Goal: Information Seeking & Learning: Find specific fact

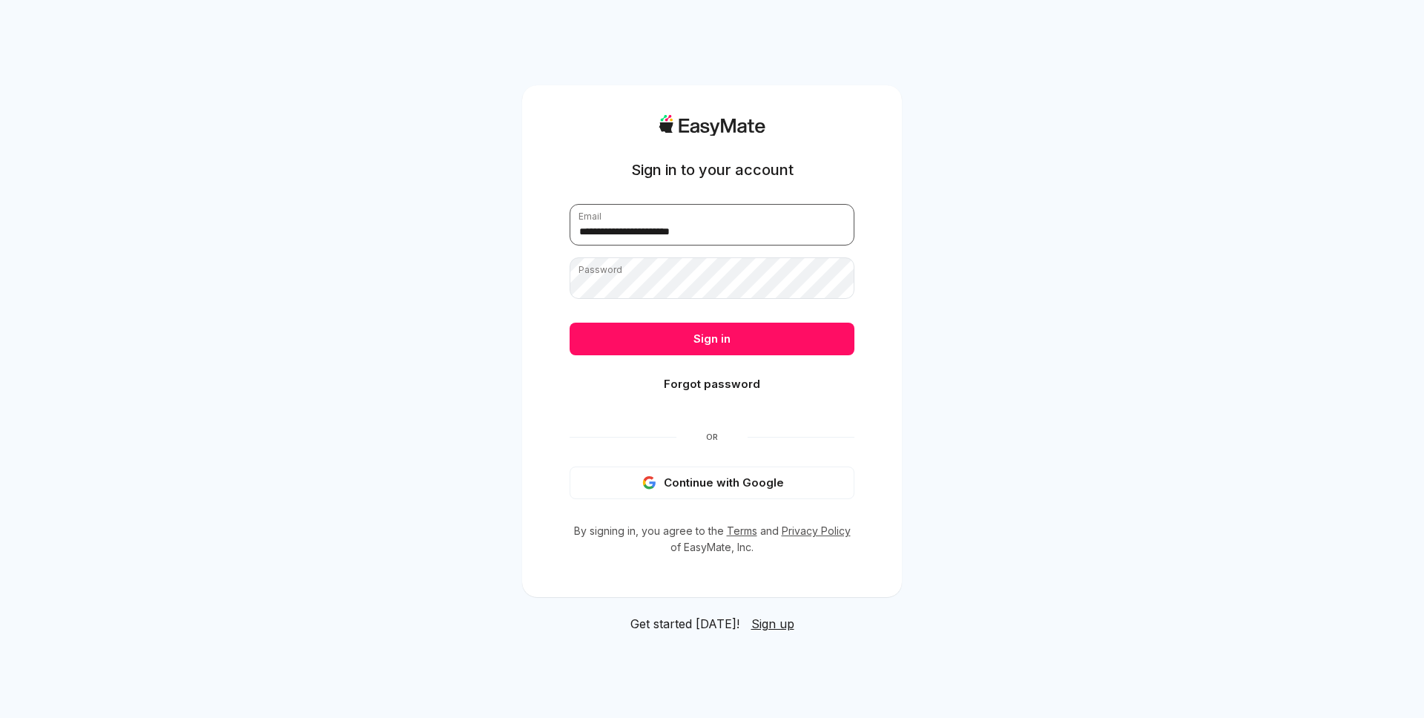
click at [728, 242] on input "**********" at bounding box center [712, 225] width 285 height 42
type input "**********"
click at [731, 338] on button "Sign in" at bounding box center [712, 339] width 285 height 33
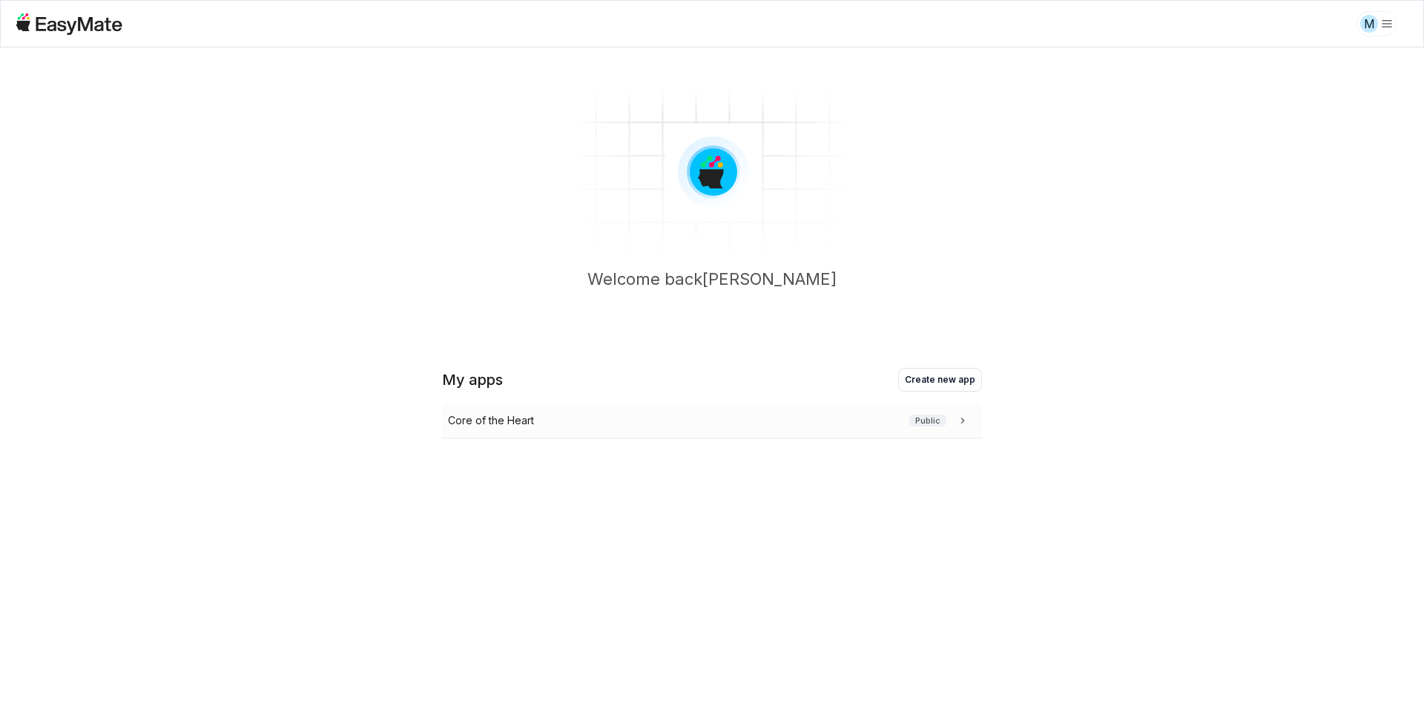
click at [662, 423] on div "Core of the Heart Public" at bounding box center [709, 420] width 522 height 16
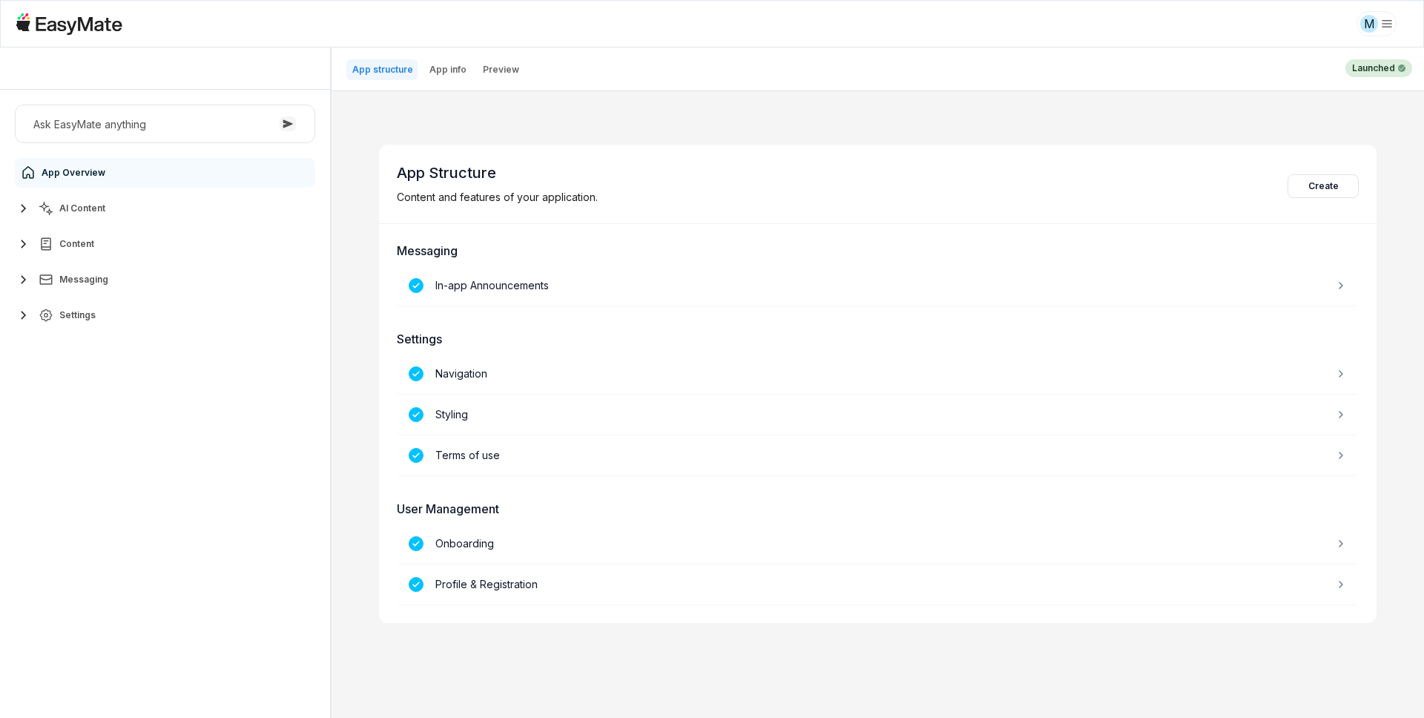
click at [175, 199] on button "AI Content" at bounding box center [165, 209] width 300 height 30
click at [179, 234] on link "Agents 3" at bounding box center [173, 244] width 277 height 30
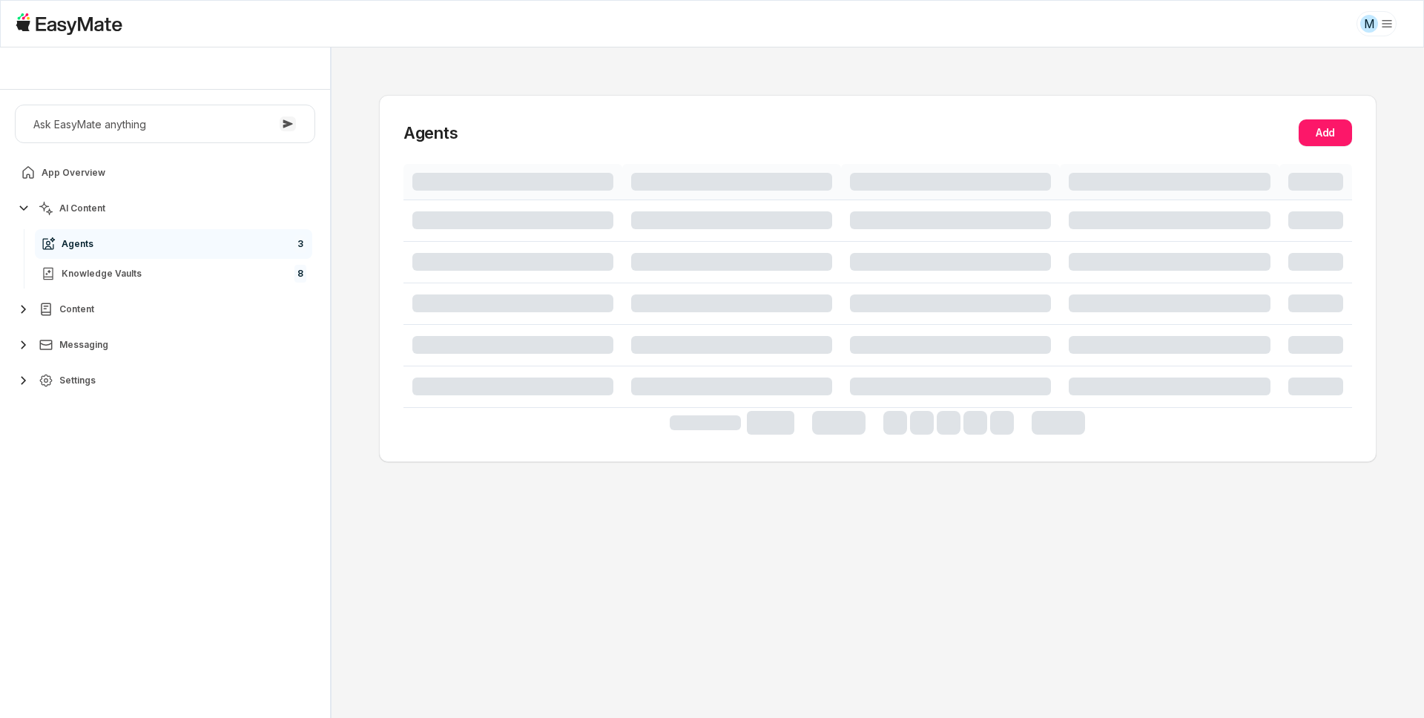
click at [171, 470] on div "Ask EasyMate anything App Overview AI Content Agents 3 Knowledge Vaults 8 Conte…" at bounding box center [165, 404] width 330 height 628
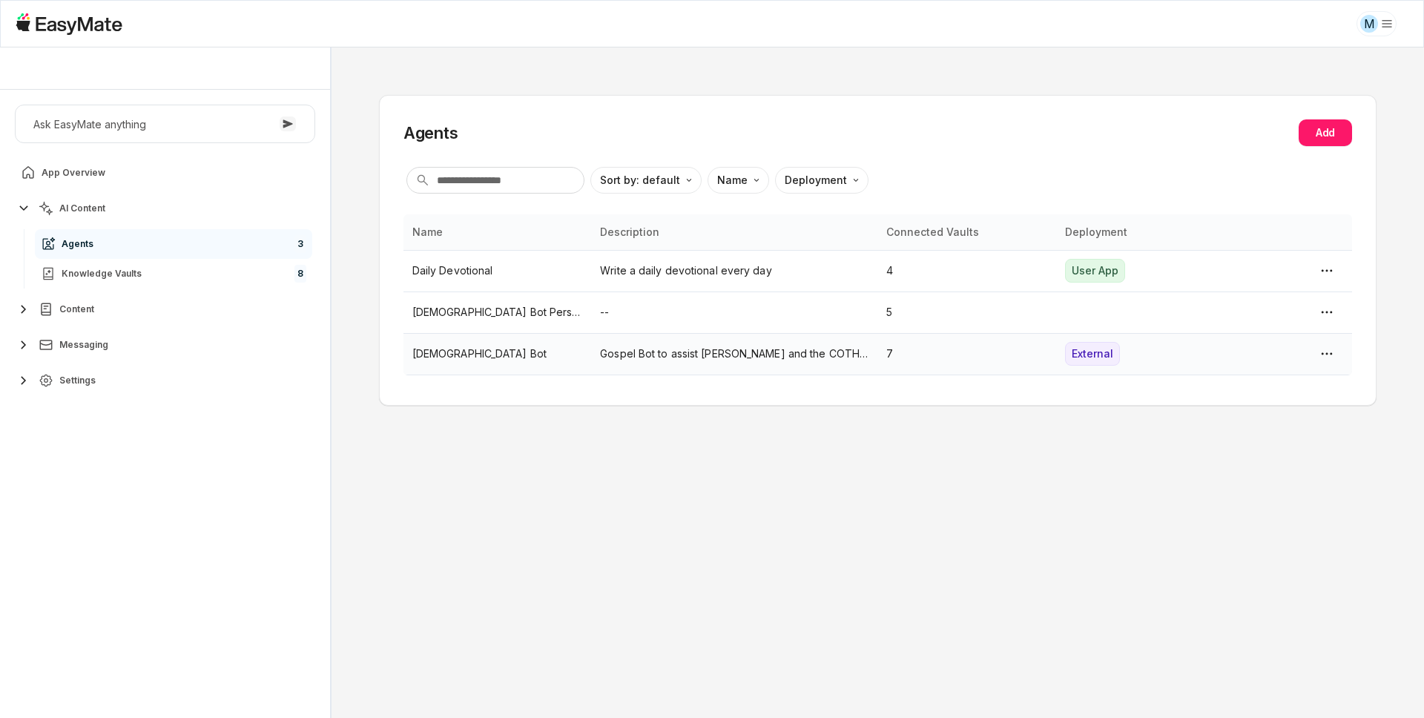
click at [426, 361] on p "[DEMOGRAPHIC_DATA] Bot" at bounding box center [497, 354] width 171 height 16
type textarea "*"
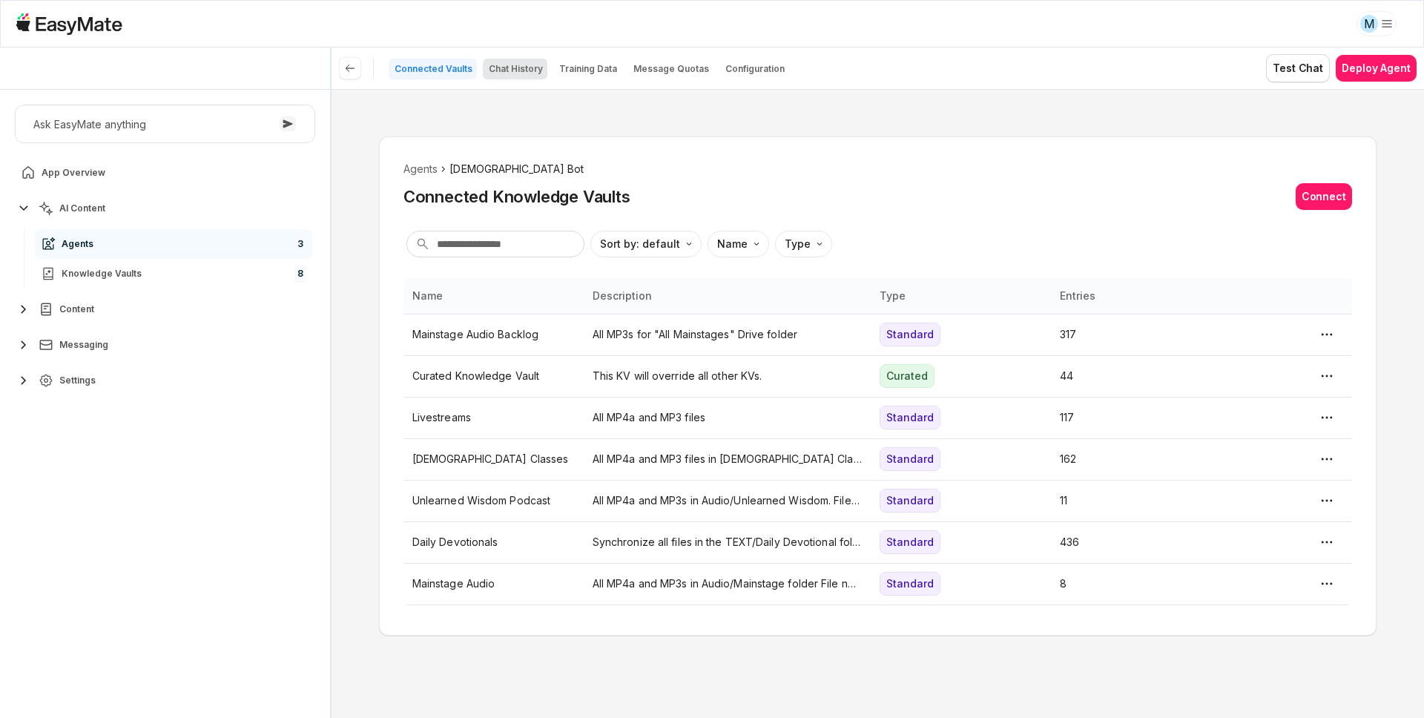
click at [522, 76] on button "Chat History" at bounding box center [515, 69] width 65 height 21
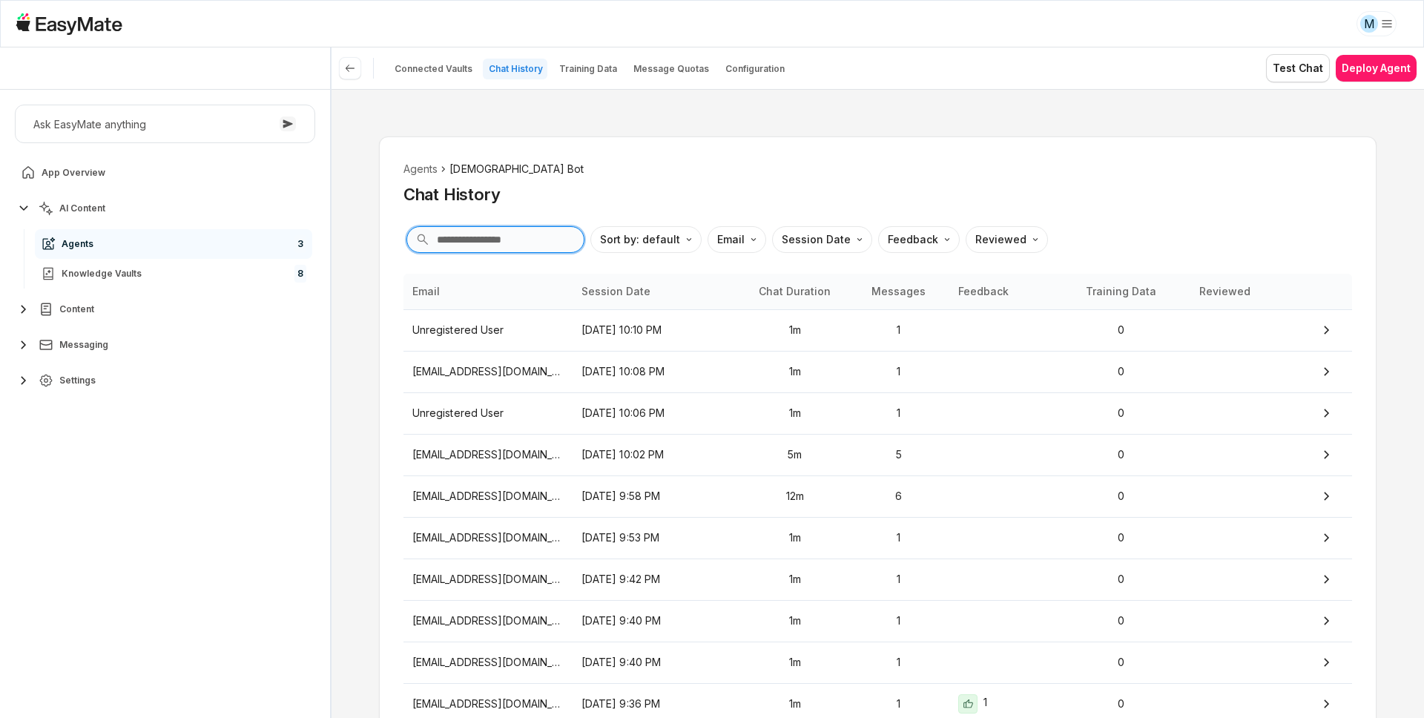
click at [503, 246] on input "text" at bounding box center [496, 239] width 178 height 27
click at [361, 384] on div "Agents Gospel Bot Chat History Sort by: default Direction Email Session Date Fe…" at bounding box center [878, 403] width 1093 height 629
click at [474, 238] on input "text" at bounding box center [496, 239] width 178 height 27
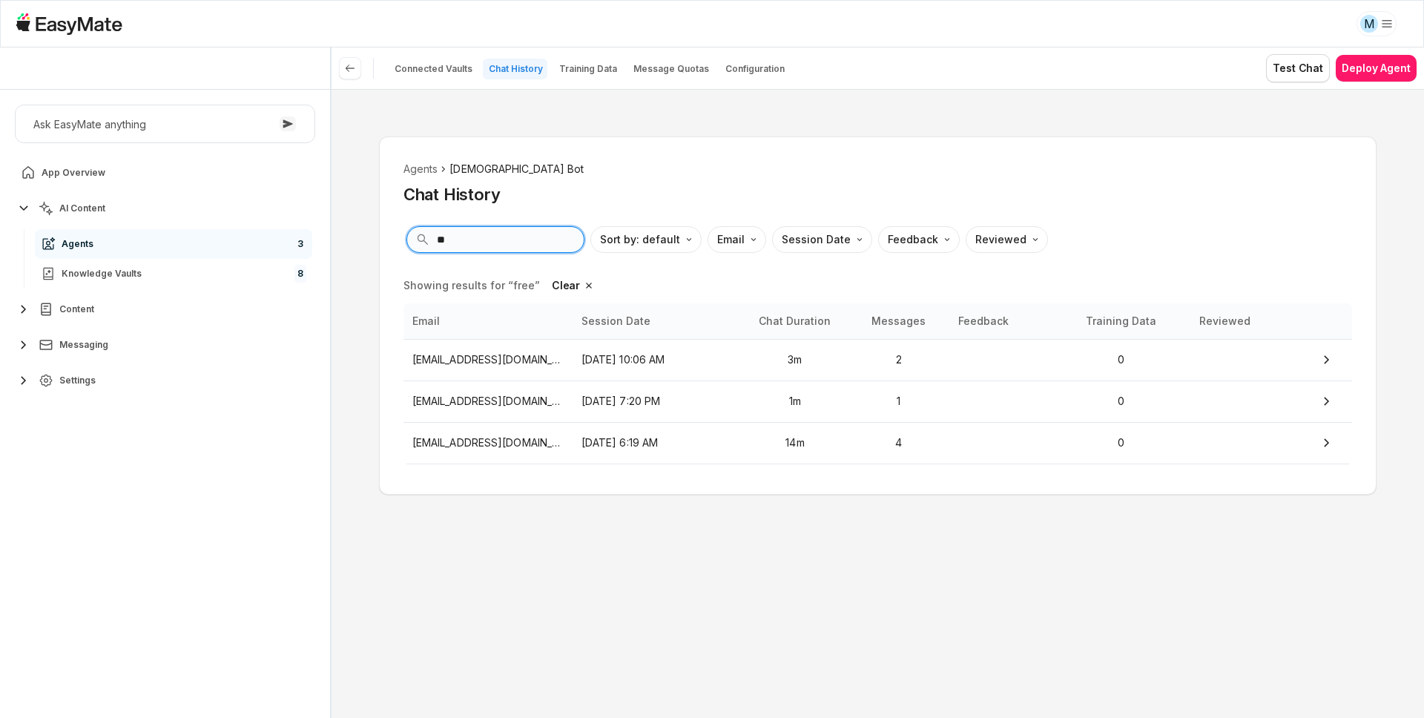
type input "*"
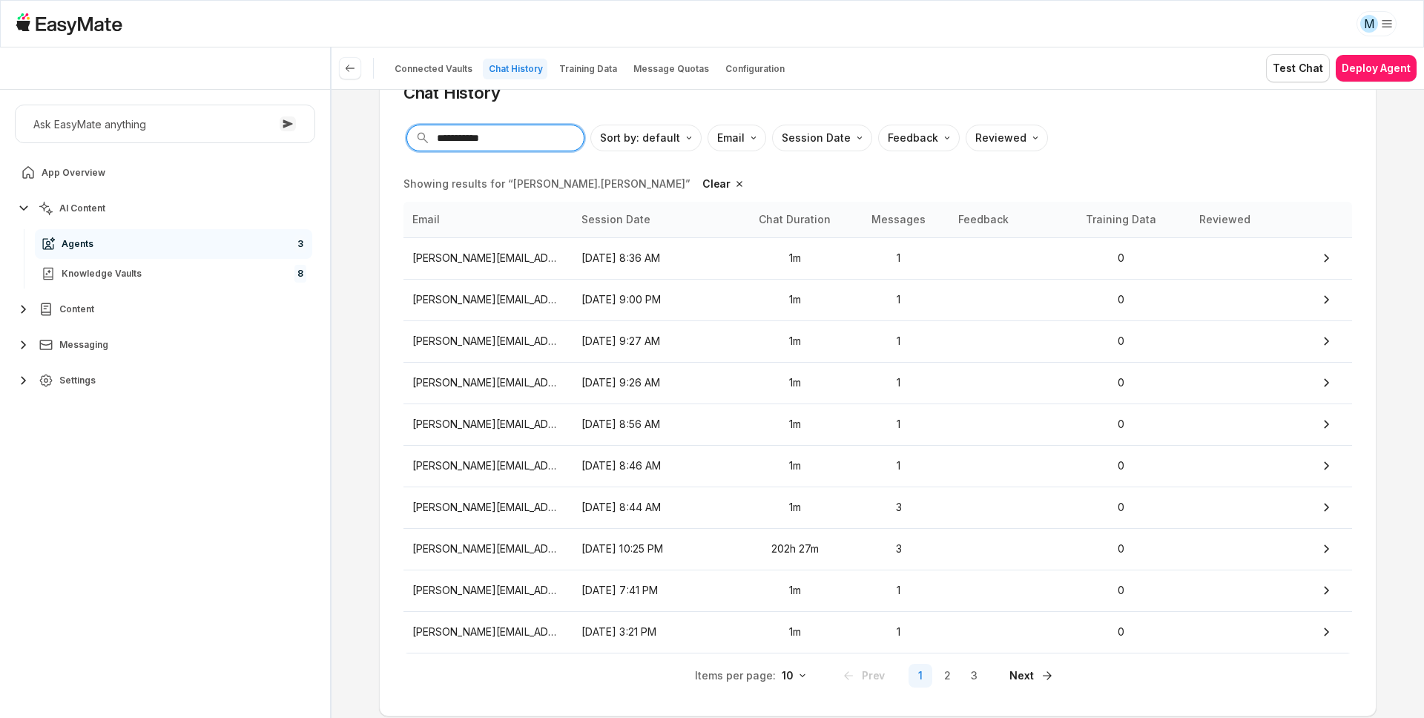
scroll to position [148, 0]
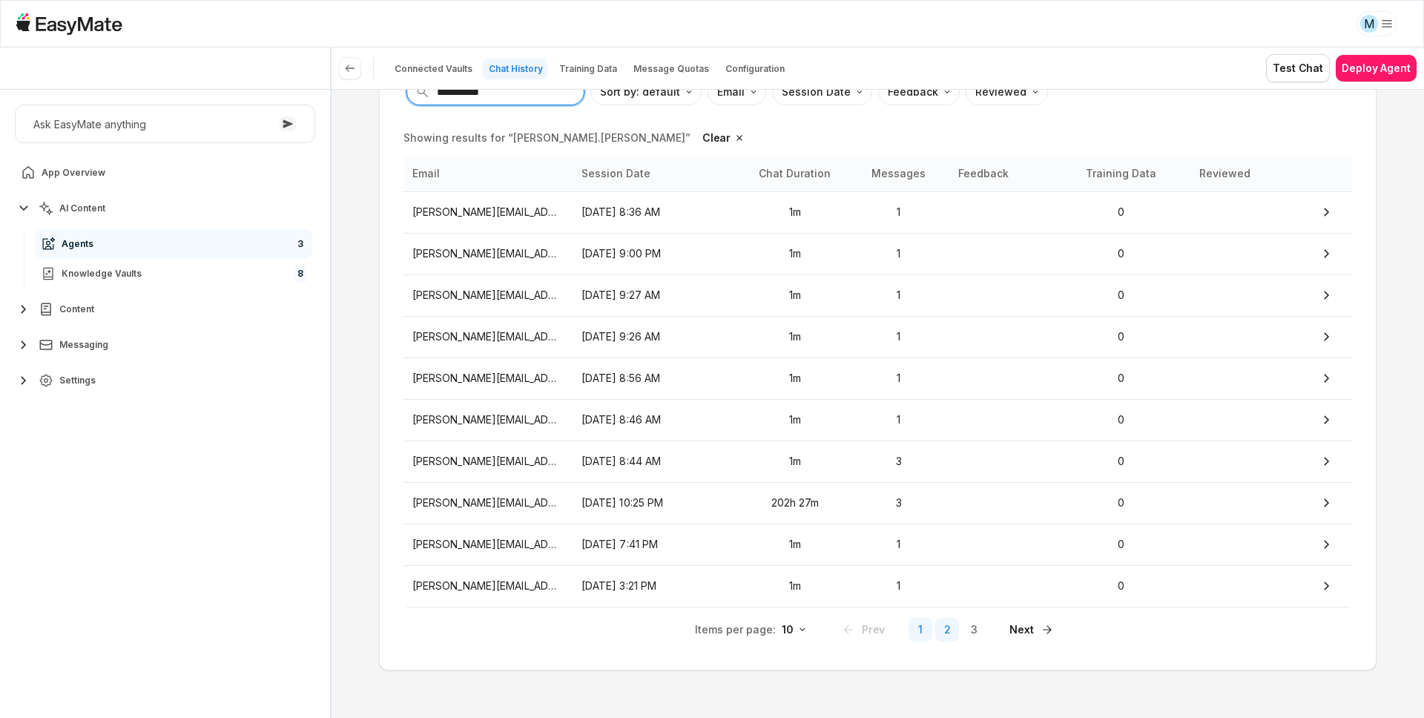
type input "**********"
click at [944, 629] on button "2" at bounding box center [947, 630] width 24 height 24
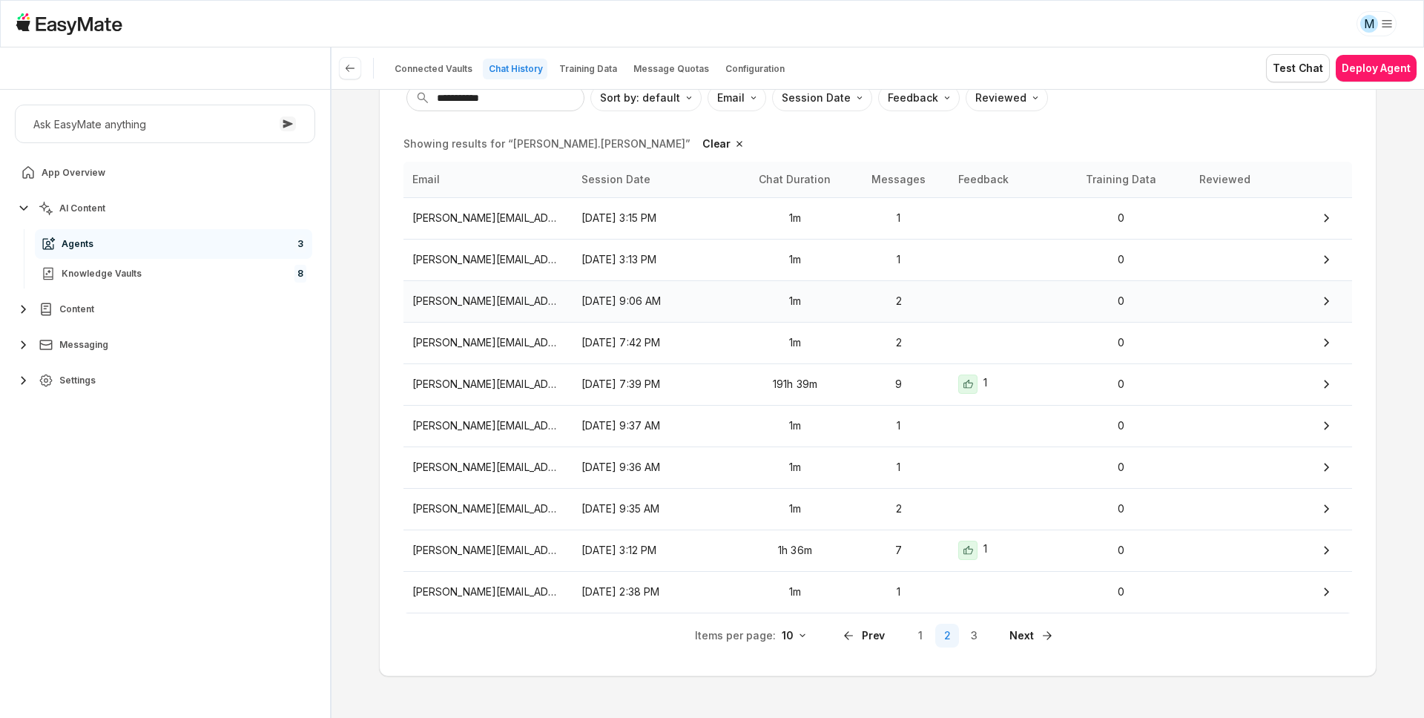
scroll to position [148, 0]
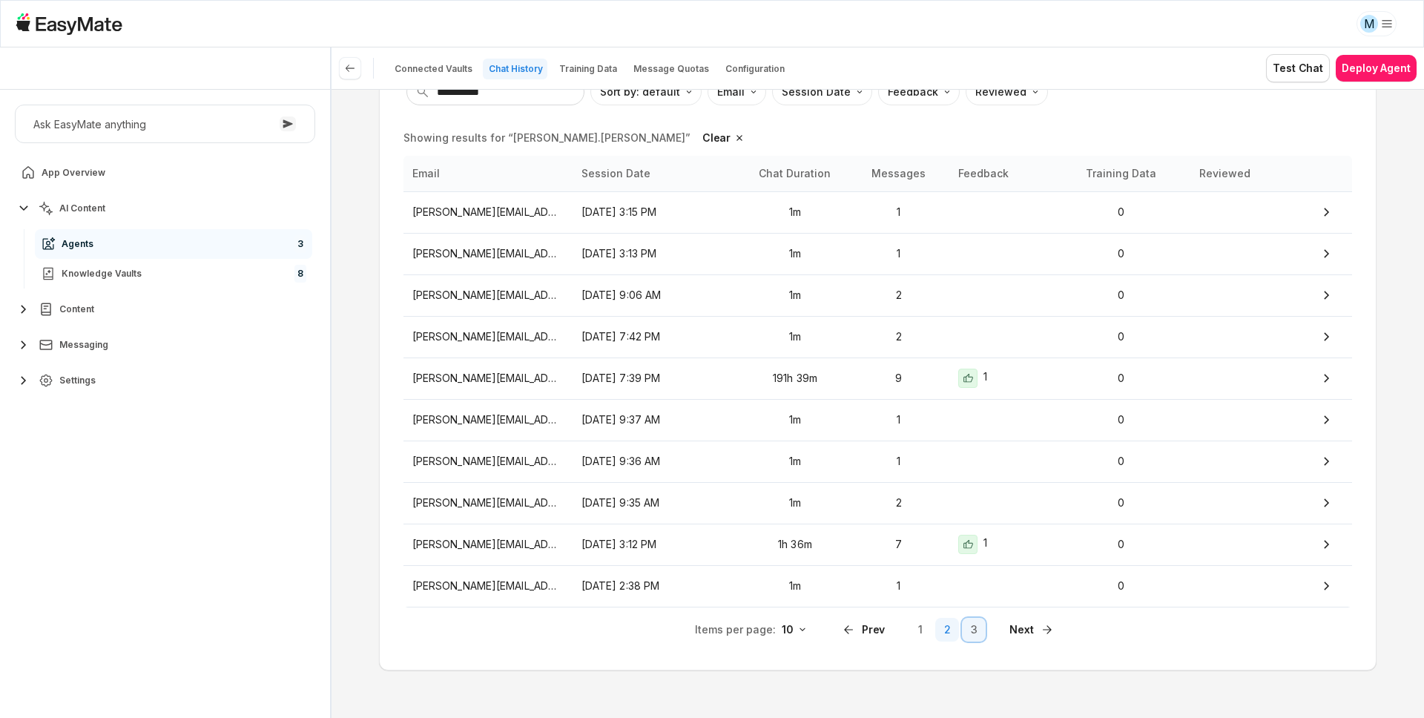
click at [962, 623] on button "3" at bounding box center [974, 630] width 24 height 24
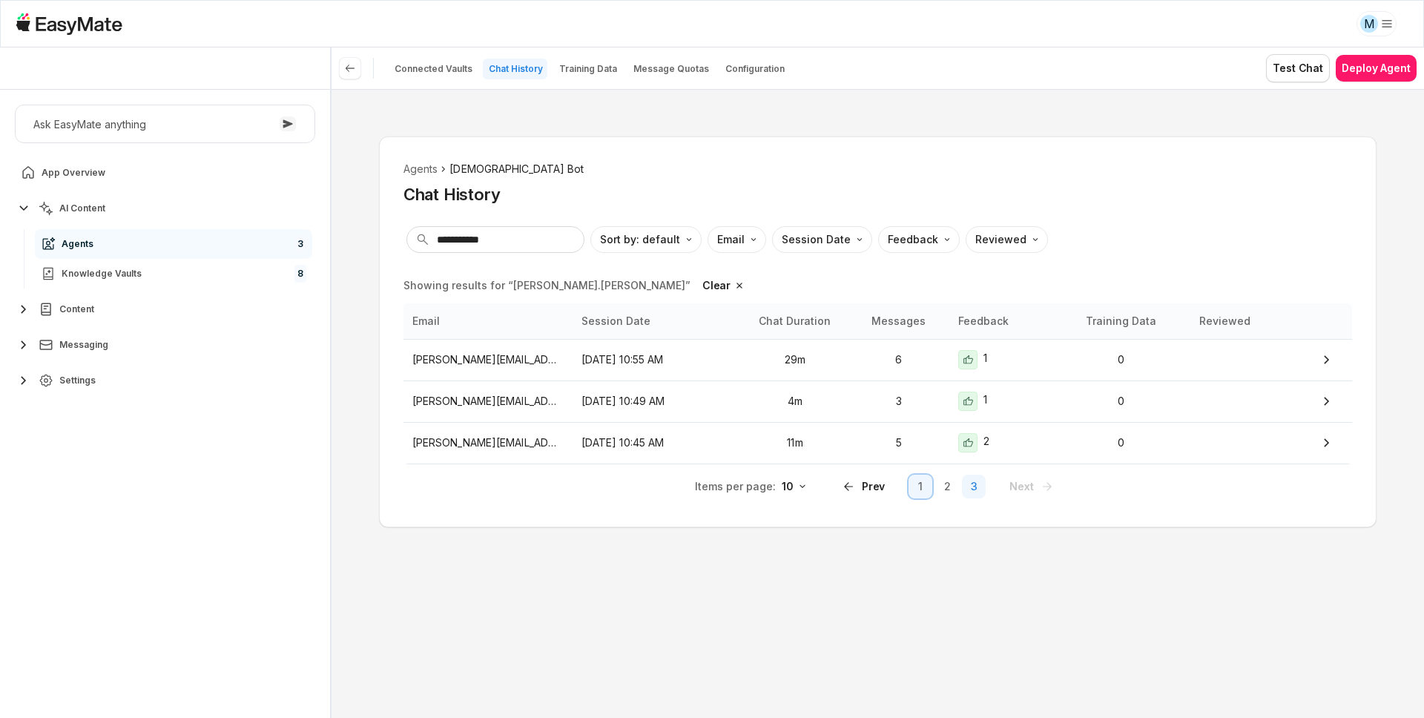
click at [916, 488] on button "1" at bounding box center [921, 487] width 24 height 24
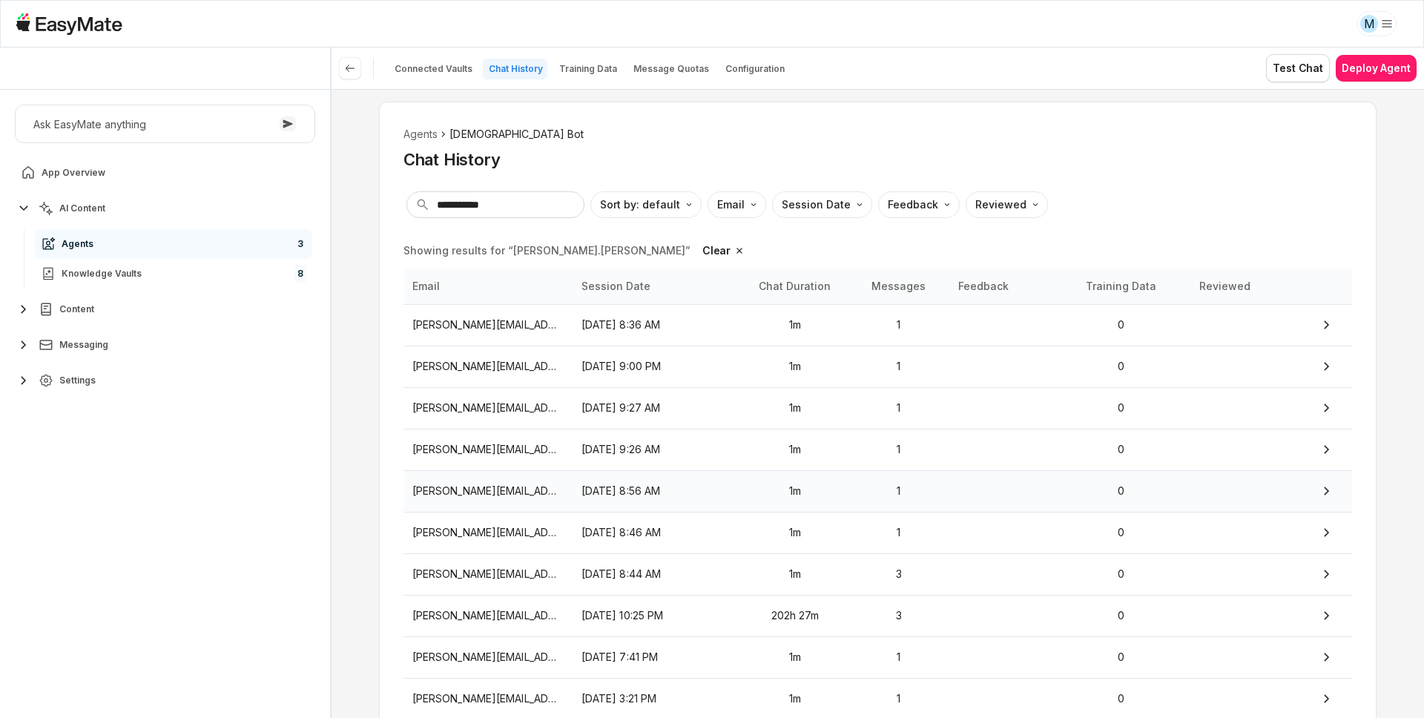
scroll to position [148, 0]
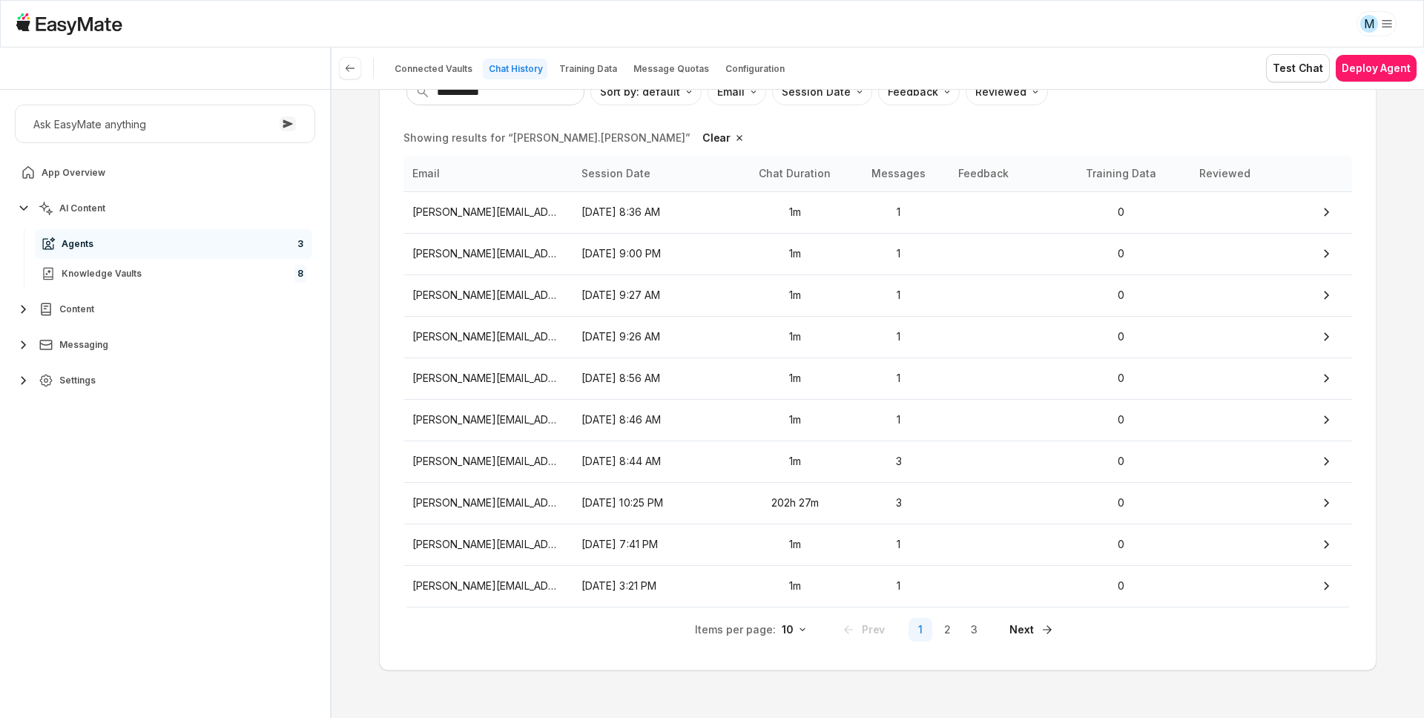
click at [367, 546] on div "**********" at bounding box center [878, 403] width 1093 height 629
click at [208, 367] on button "Settings" at bounding box center [165, 381] width 300 height 30
click at [146, 534] on link "Users 3819" at bounding box center [173, 535] width 277 height 30
type textarea "*"
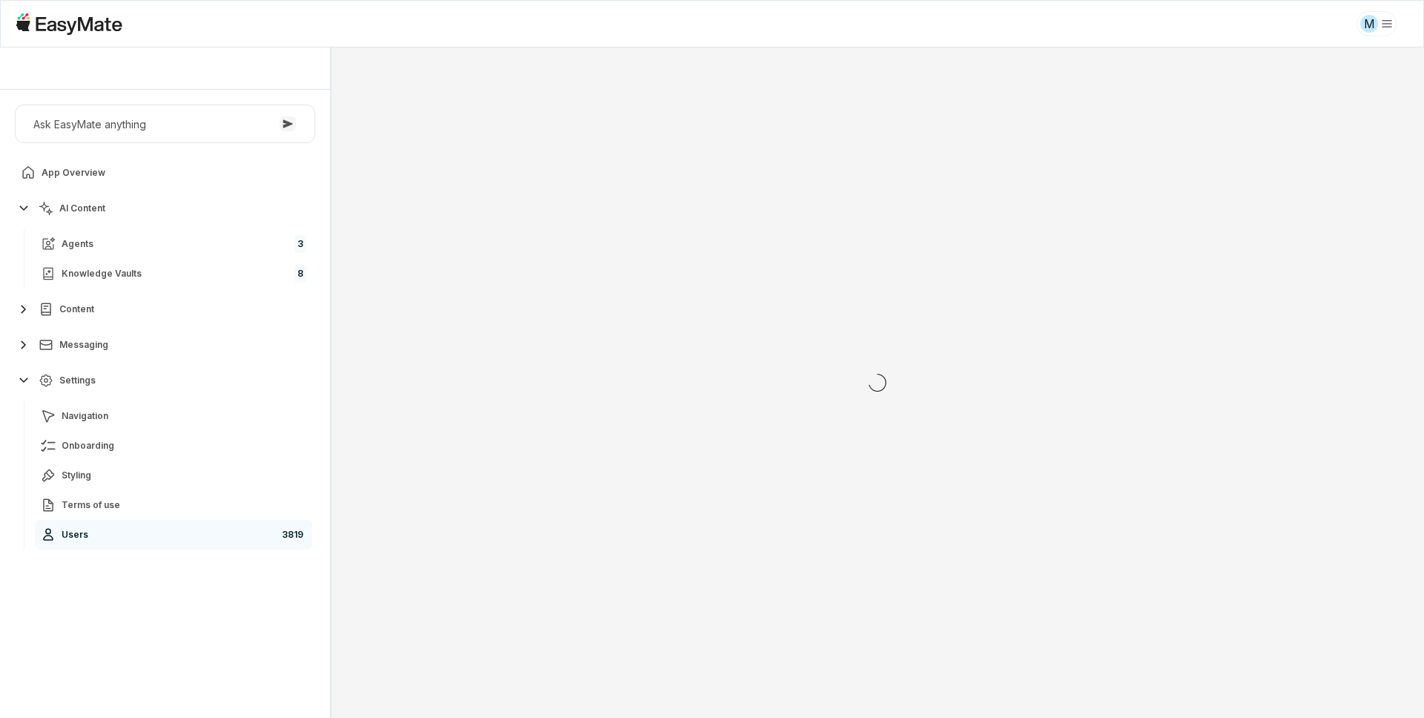
click at [180, 648] on div "Ask EasyMate anything App Overview AI Content Agents 3 Knowledge Vaults 8 Conte…" at bounding box center [165, 404] width 330 height 628
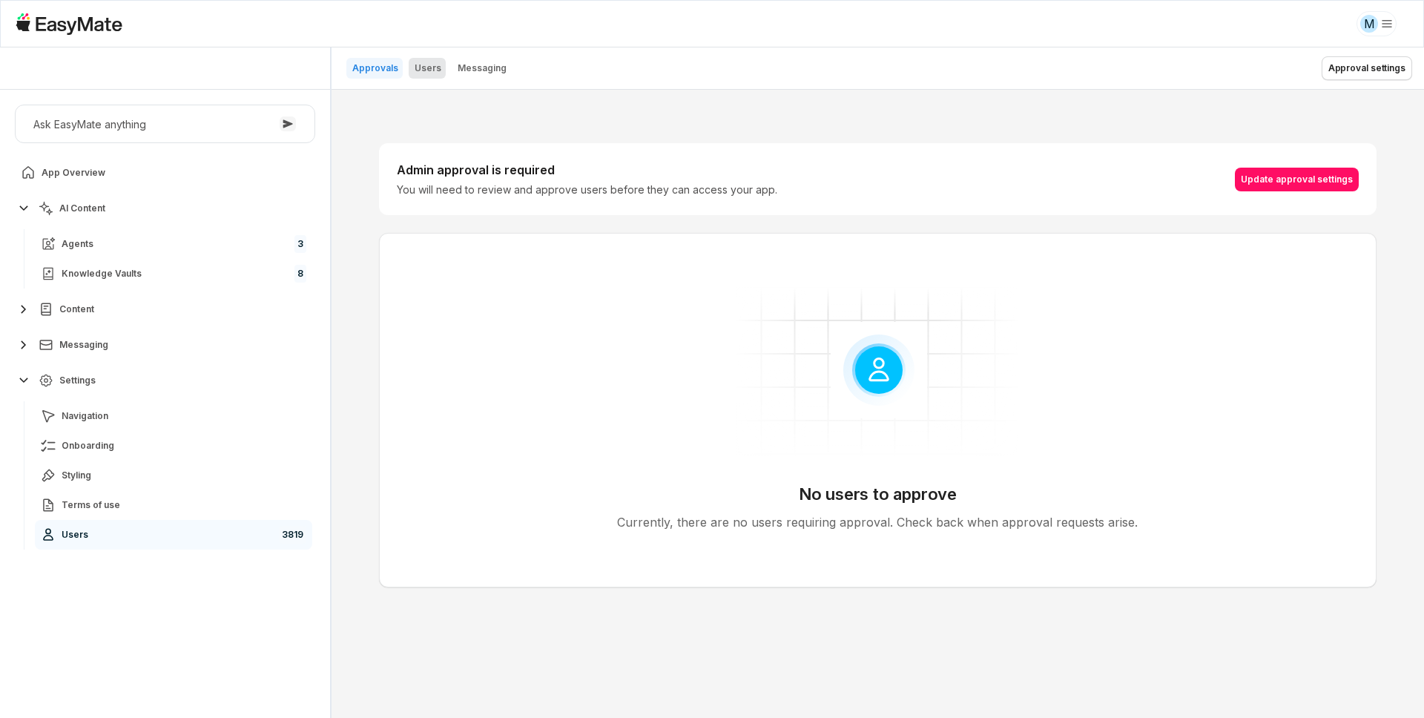
click at [426, 66] on p "Users" at bounding box center [428, 68] width 27 height 12
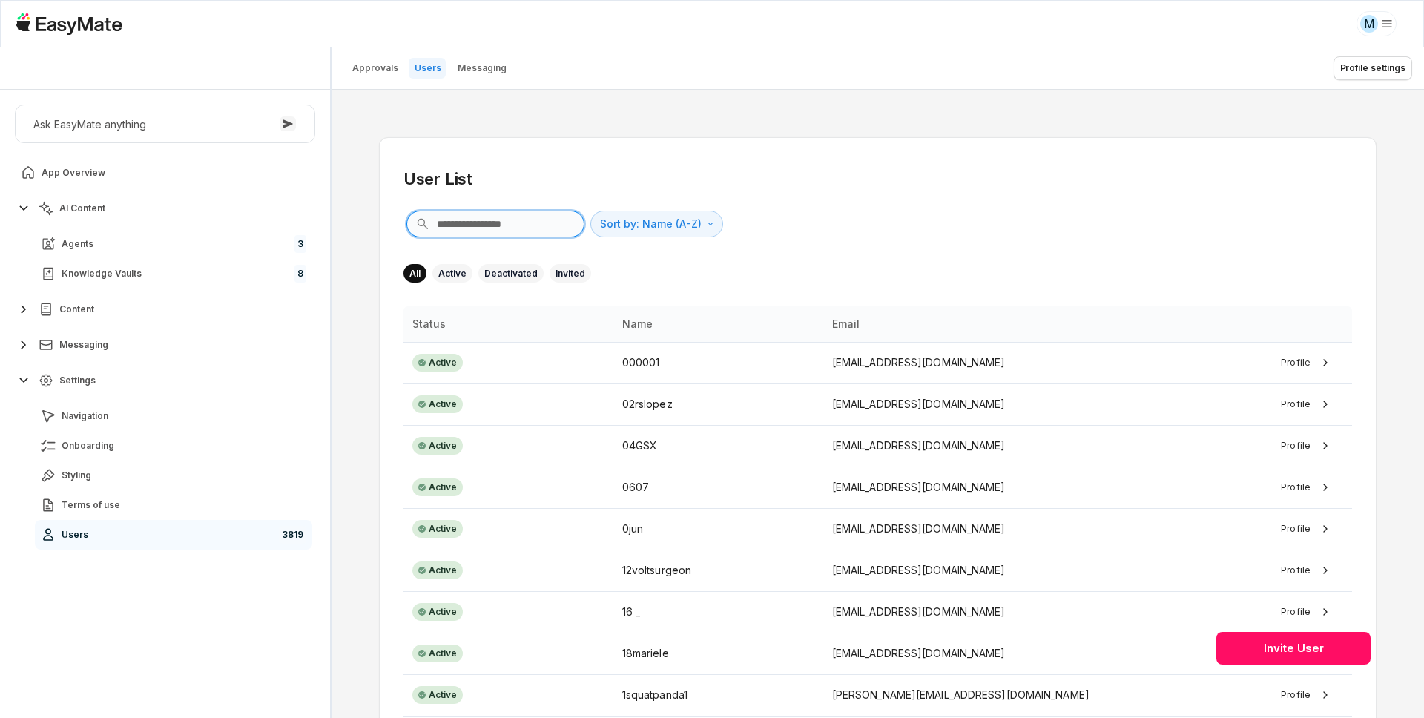
click at [474, 235] on input "text" at bounding box center [496, 224] width 178 height 27
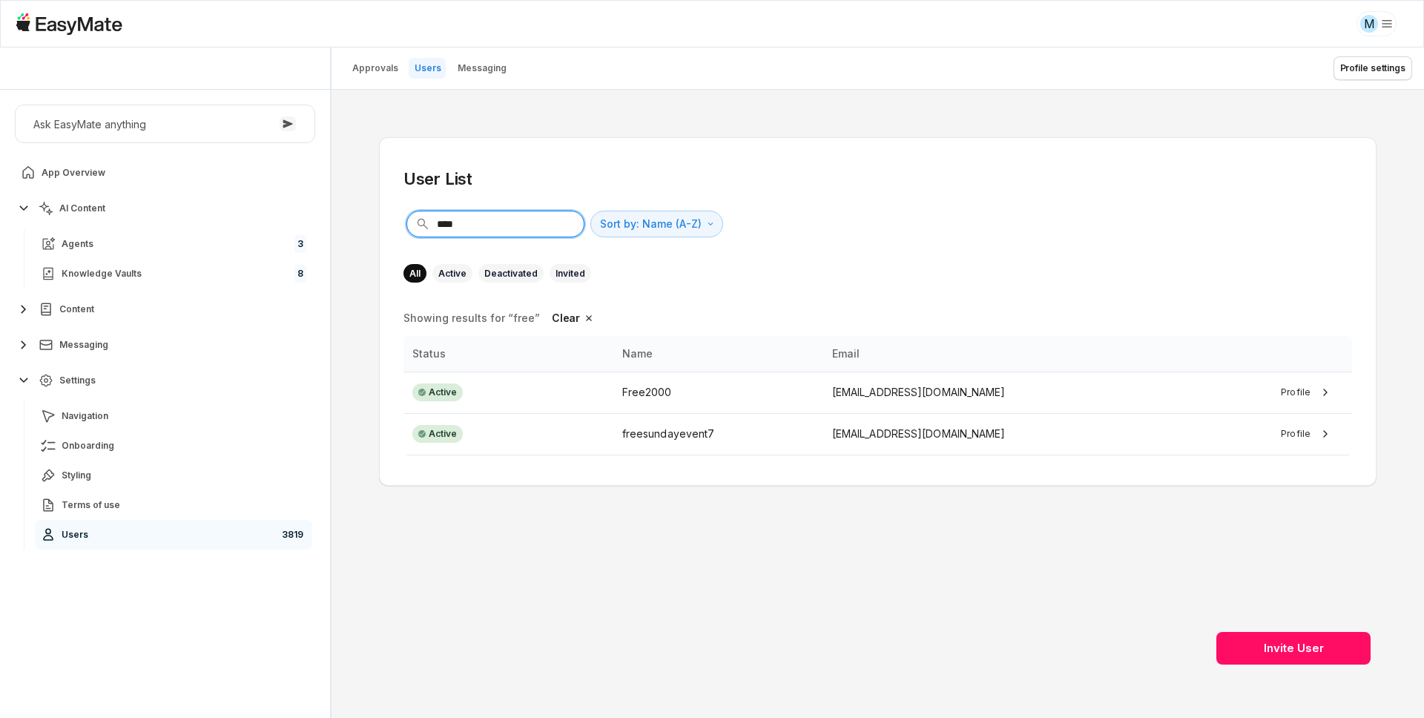
type input "****"
click at [647, 184] on div "User List" at bounding box center [878, 179] width 949 height 22
click at [797, 220] on div "**** Sort by: Name (A-Z) Direction" at bounding box center [878, 224] width 949 height 33
click at [179, 252] on link "Agents 3" at bounding box center [173, 244] width 277 height 30
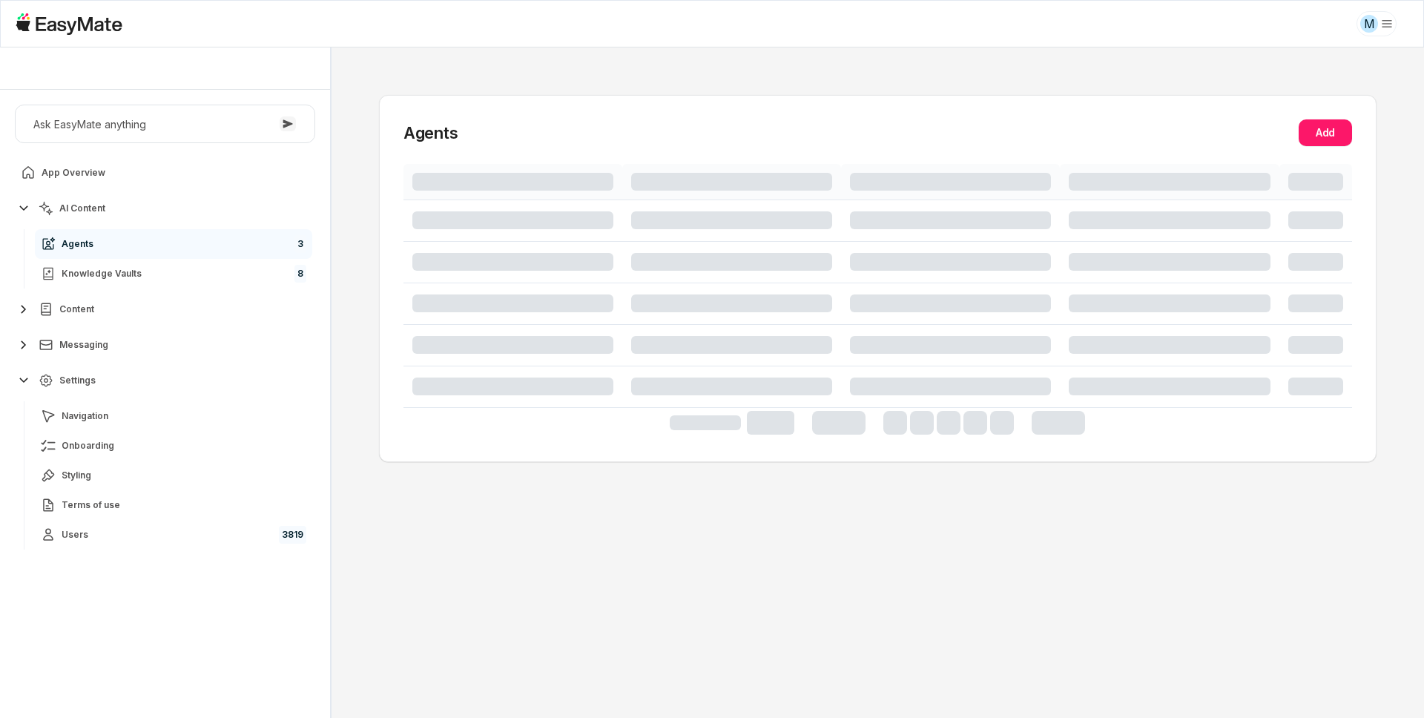
click at [154, 626] on div "Ask EasyMate anything App Overview AI Content Agents 3 Knowledge Vaults 8 Conte…" at bounding box center [165, 404] width 330 height 628
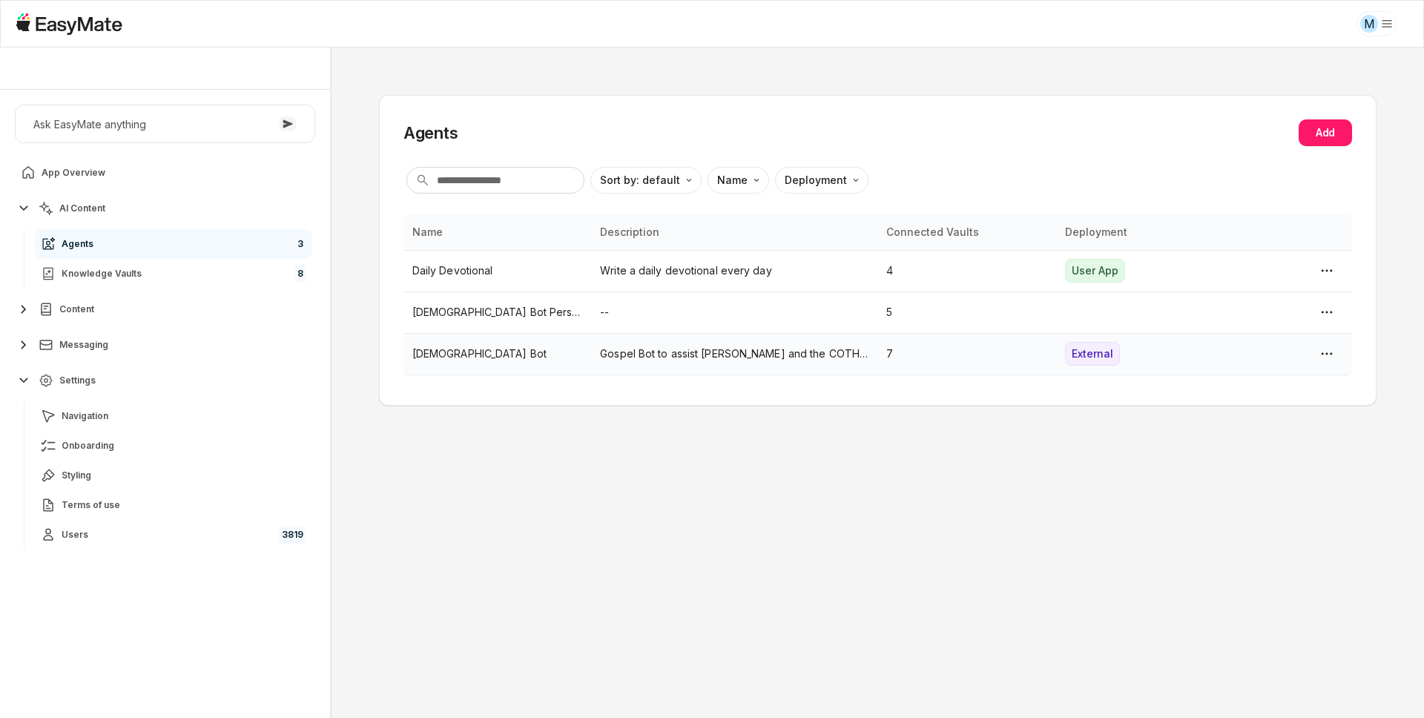
click at [428, 354] on p "[DEMOGRAPHIC_DATA] Bot" at bounding box center [497, 354] width 171 height 16
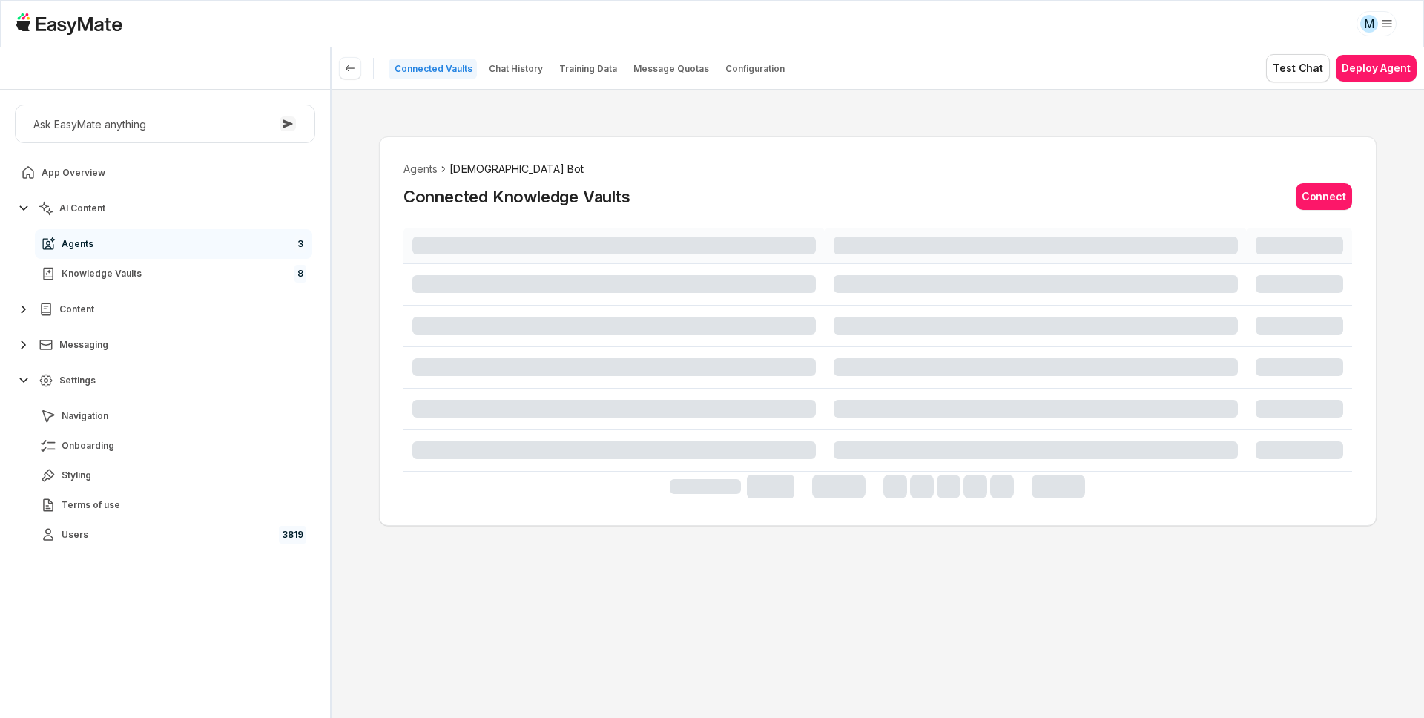
click at [363, 315] on div "Agents [DEMOGRAPHIC_DATA] Bot Connected Knowledge Vaults Connect" at bounding box center [878, 403] width 1093 height 629
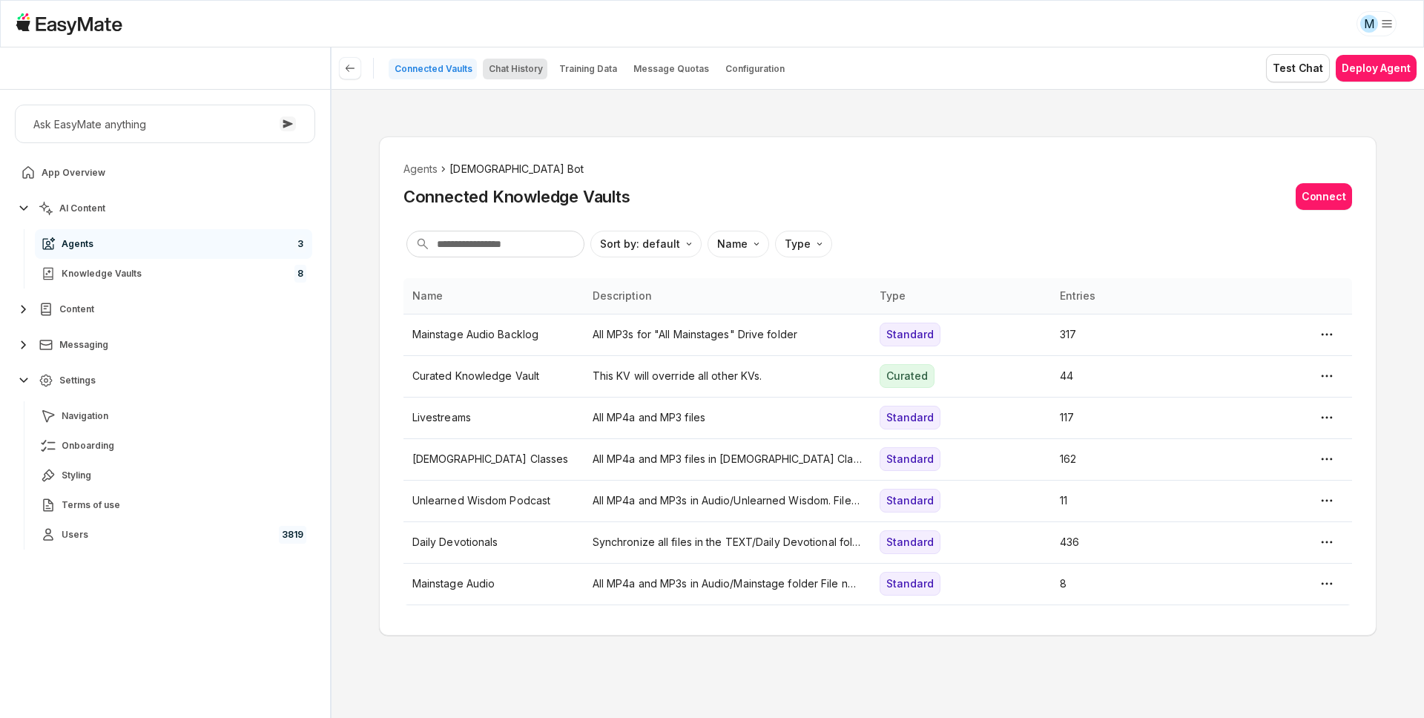
click at [515, 65] on p "Chat History" at bounding box center [516, 69] width 54 height 12
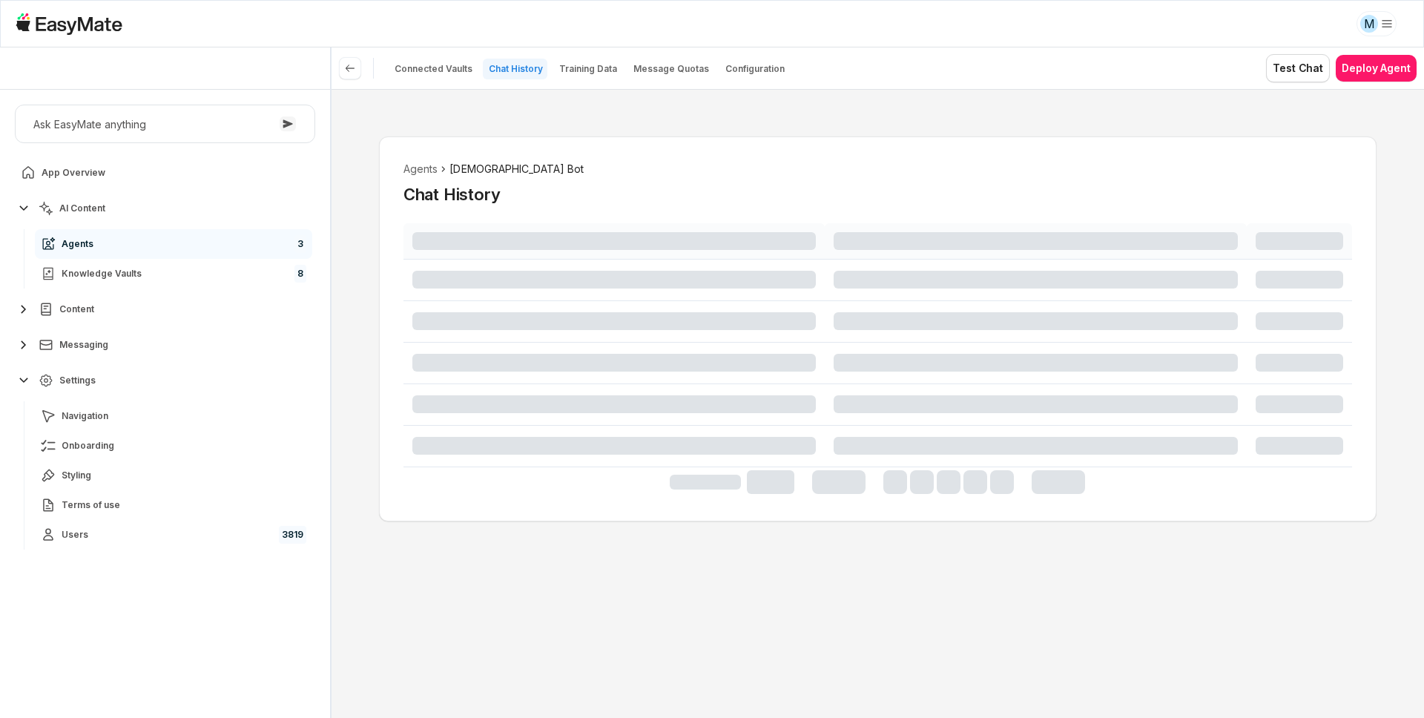
click at [505, 120] on div "Agents Gospel Bot Chat History" at bounding box center [878, 403] width 1093 height 629
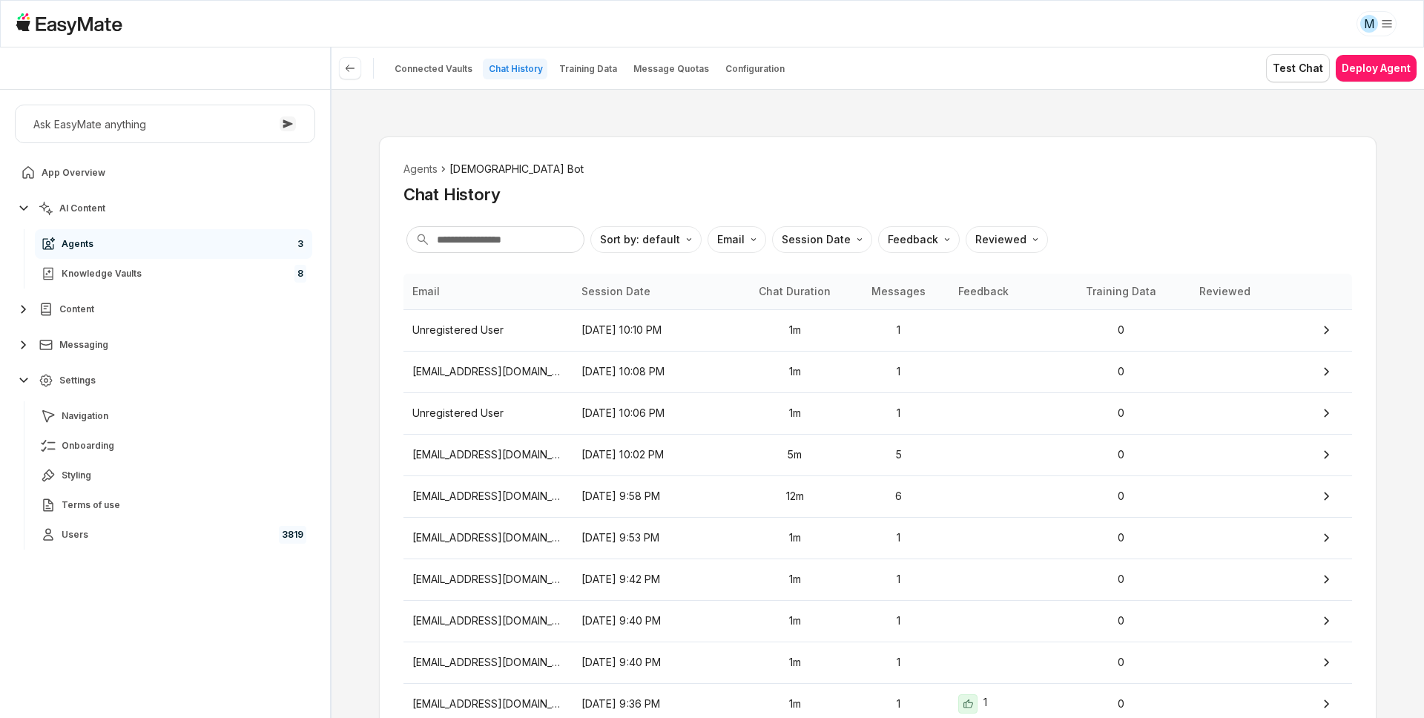
click at [377, 404] on div "Agents Gospel Bot Chat History Sort by: default Direction Email Session Date Fe…" at bounding box center [878, 403] width 1093 height 629
click at [485, 337] on p "Unregistered User" at bounding box center [487, 330] width 151 height 16
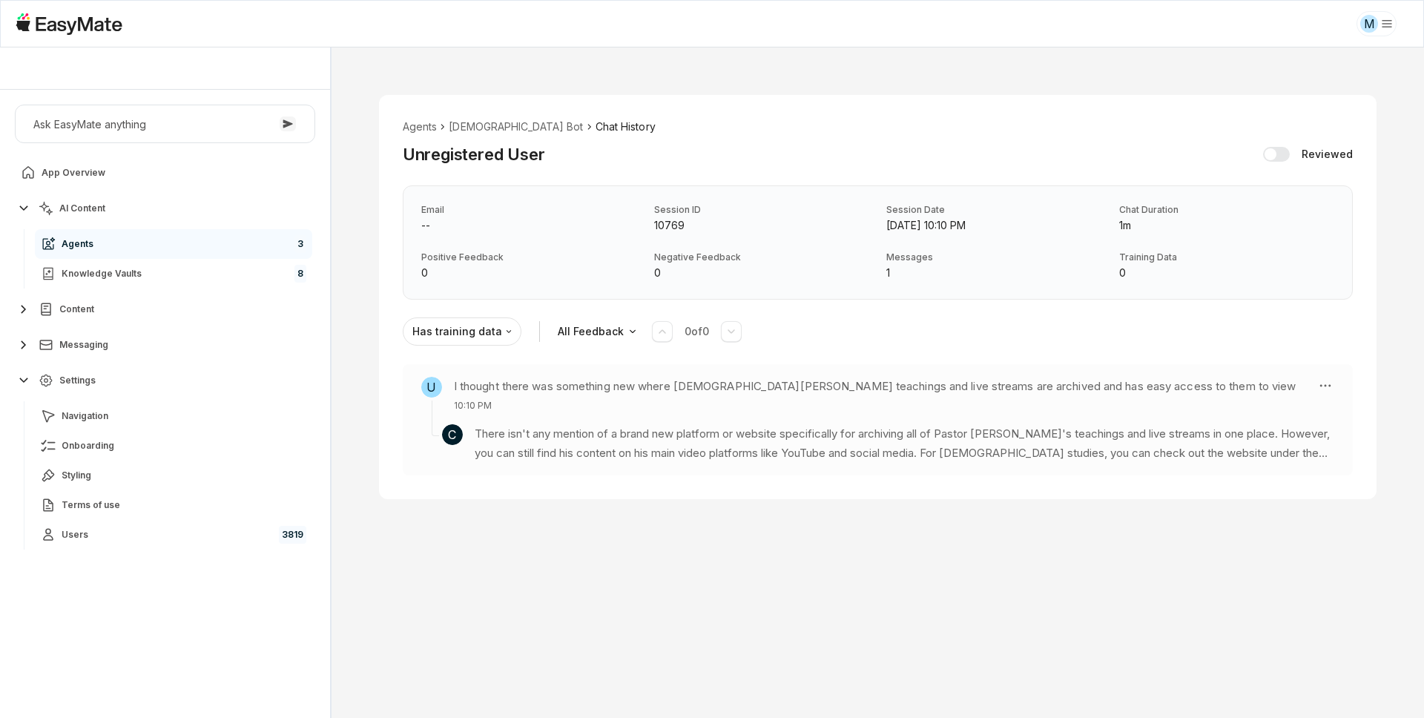
click at [513, 436] on p "There isn't any mention of a brand new platform or website specifically for arc…" at bounding box center [905, 443] width 860 height 39
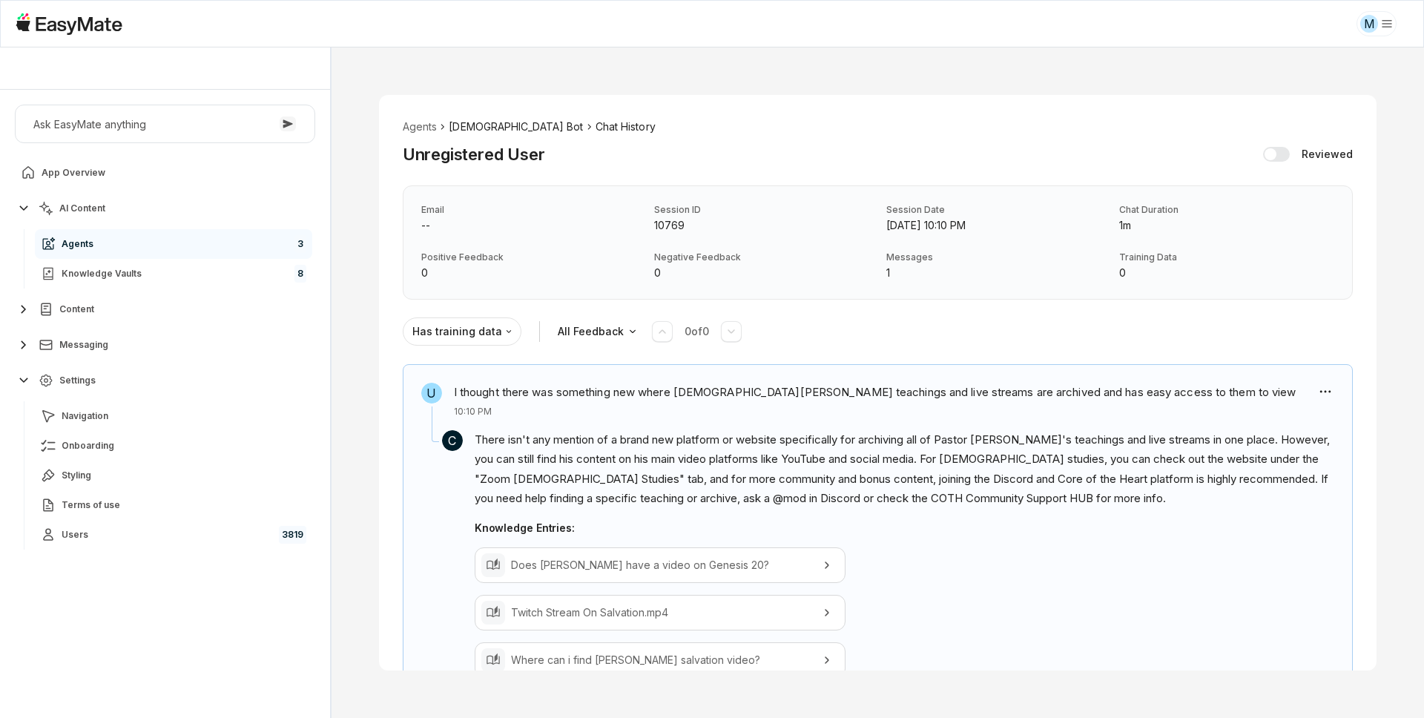
click at [481, 124] on li "[DEMOGRAPHIC_DATA] Bot" at bounding box center [516, 127] width 134 height 16
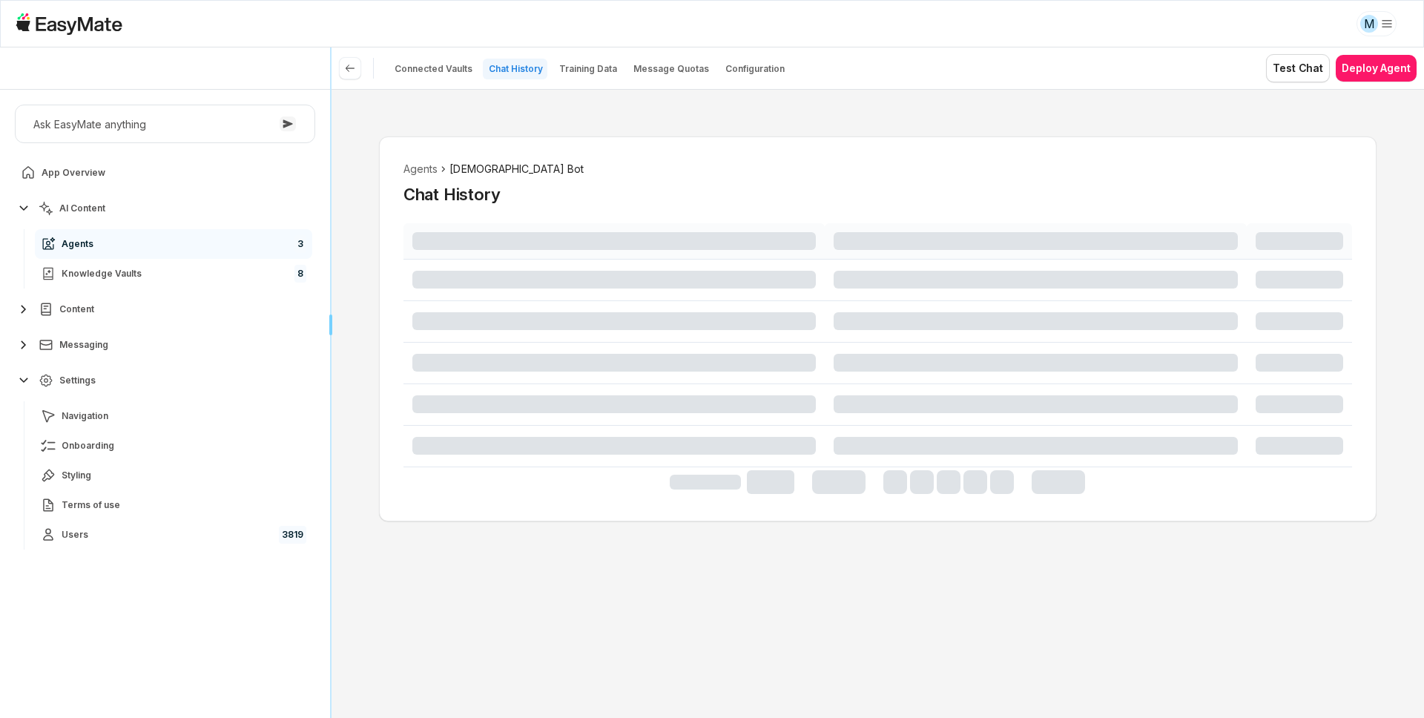
click at [332, 340] on div at bounding box center [331, 382] width 1 height 671
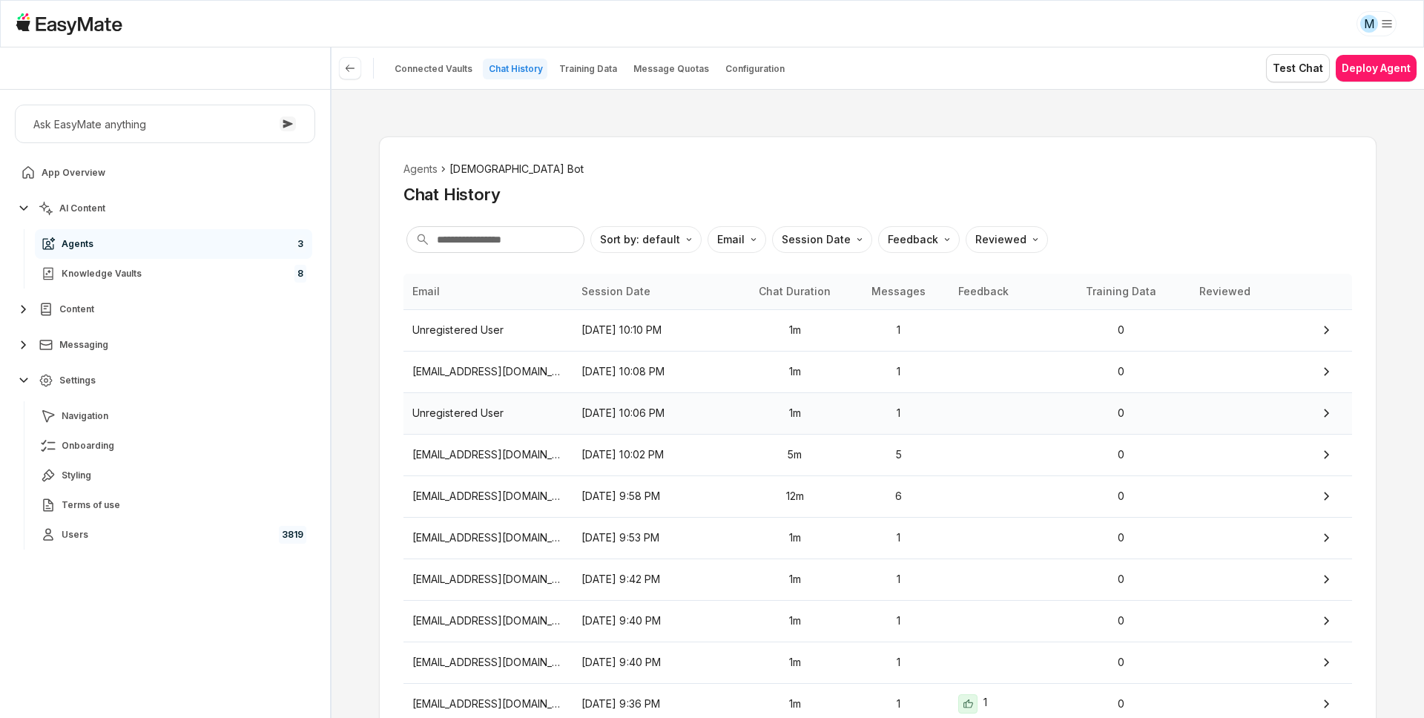
click at [418, 412] on p "Unregistered User" at bounding box center [487, 413] width 151 height 16
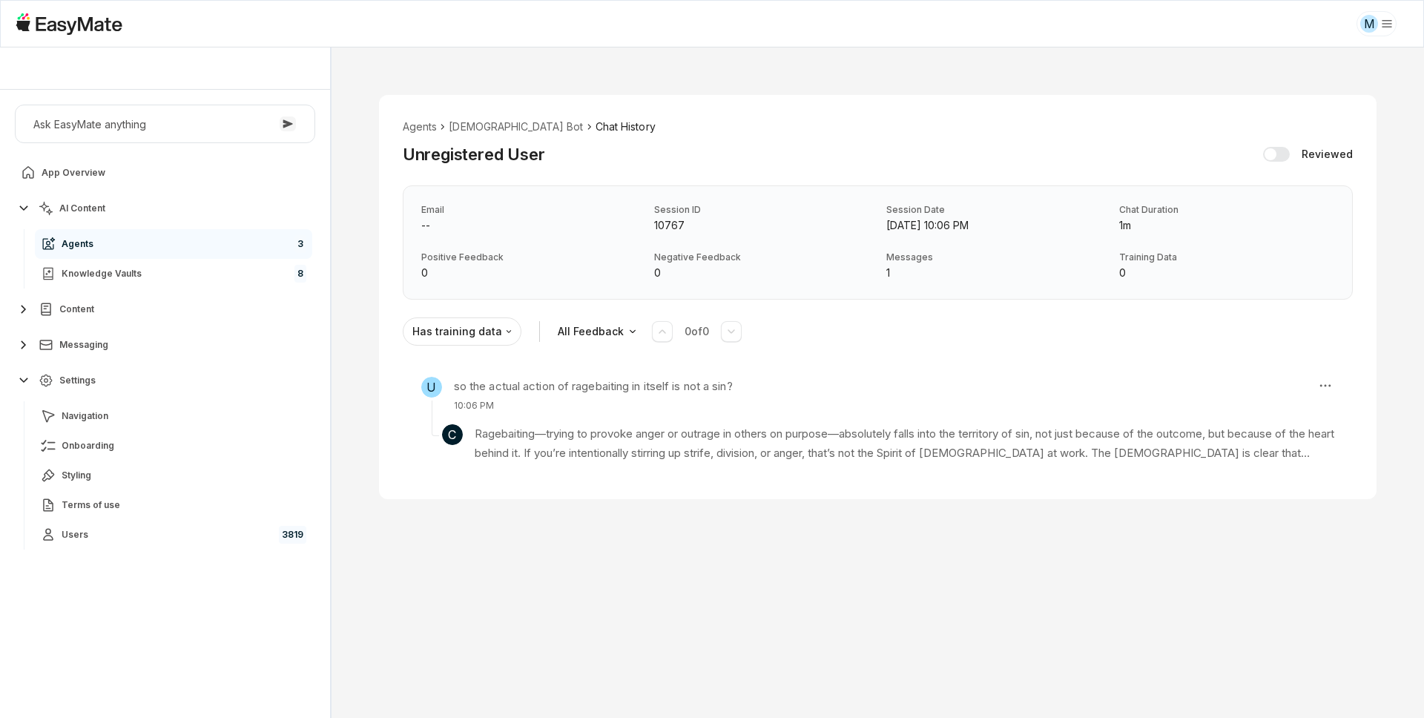
click at [374, 472] on div "Agents Gospel Bot Chat History Unregistered User Reviewed Email -- Session ID 1…" at bounding box center [878, 296] width 1093 height 499
click at [178, 537] on link "Users 3819" at bounding box center [173, 535] width 277 height 30
type textarea "*"
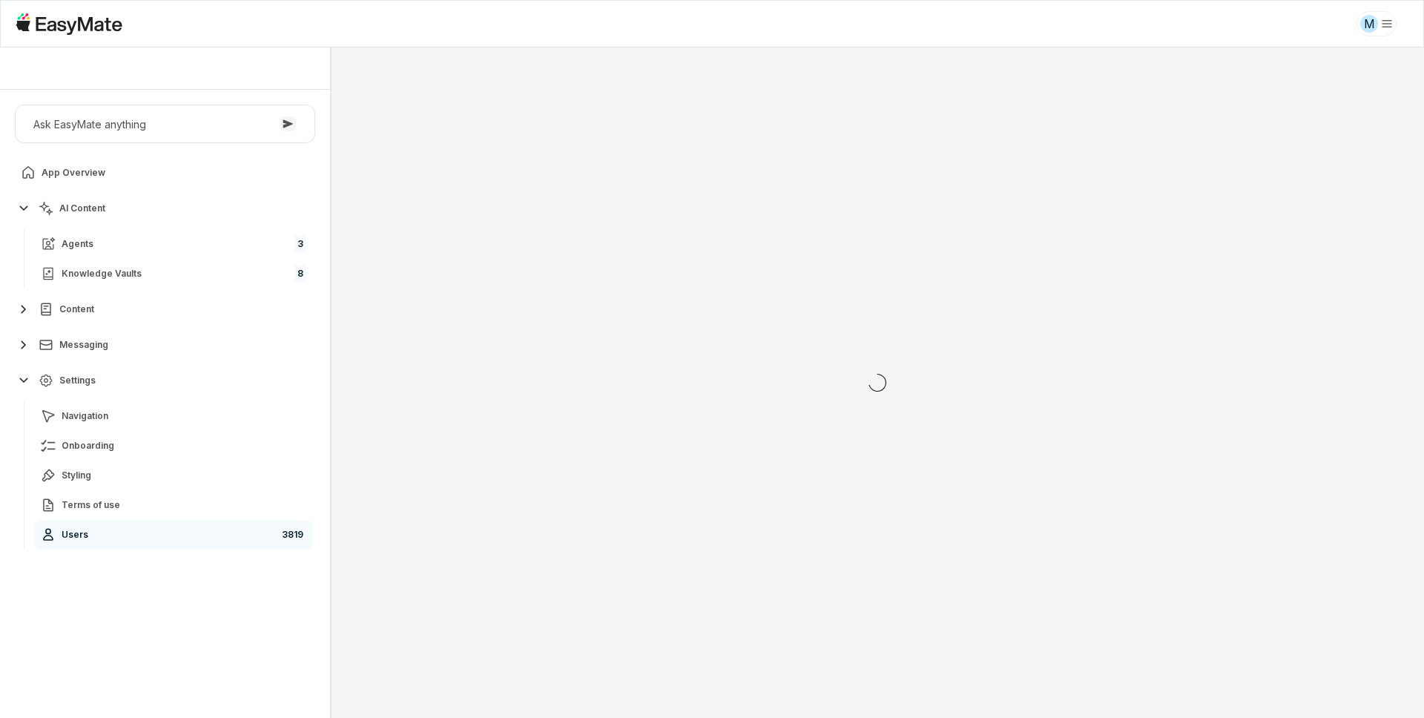
click at [178, 608] on div "Ask EasyMate anything App Overview AI Content Agents 3 Knowledge Vaults 8 Conte…" at bounding box center [165, 404] width 330 height 628
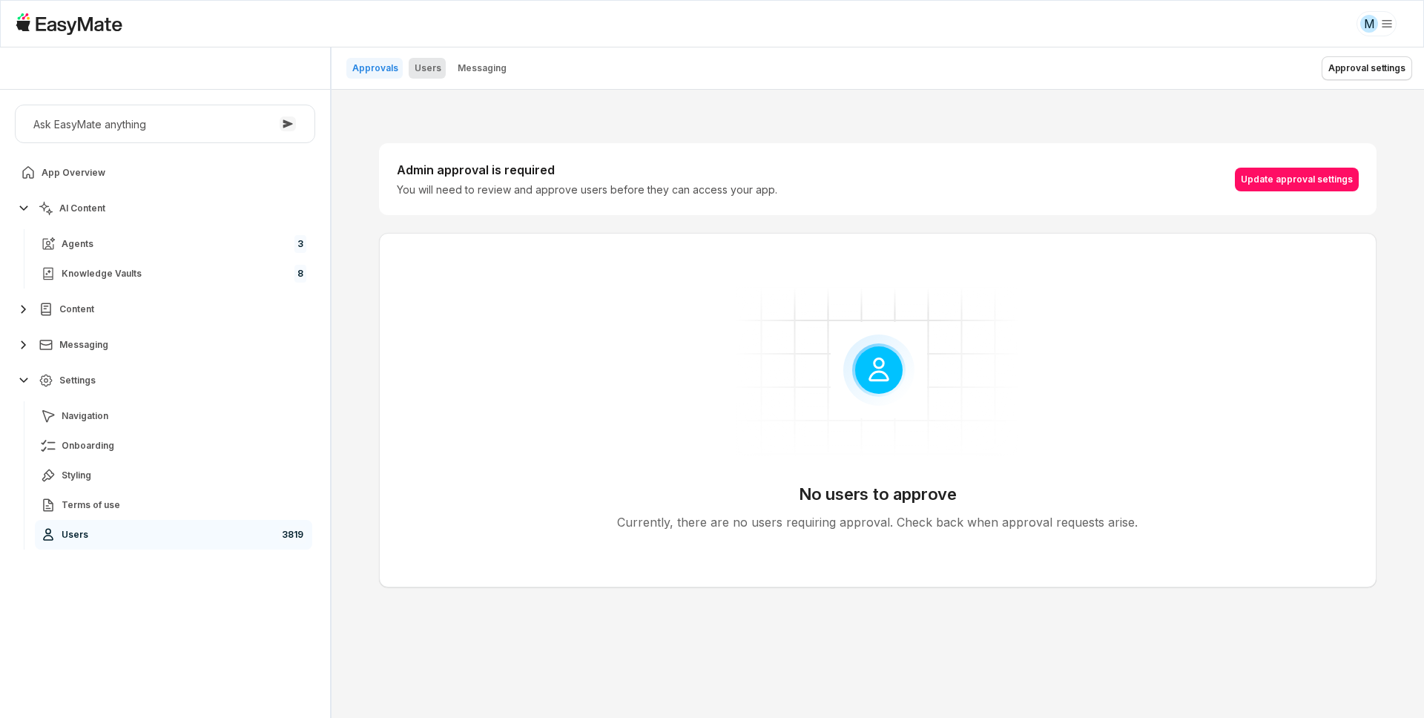
click at [424, 68] on p "Users" at bounding box center [428, 68] width 27 height 12
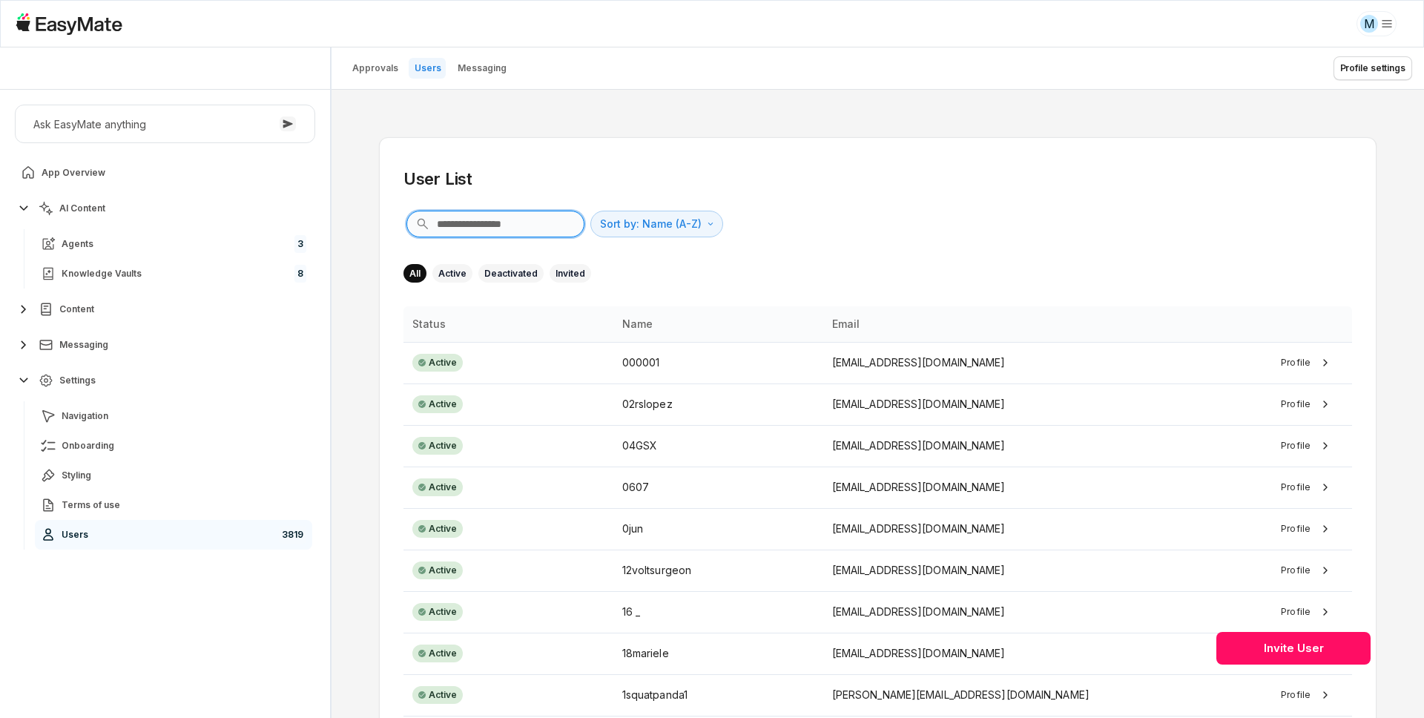
click at [479, 216] on input "text" at bounding box center [496, 224] width 178 height 27
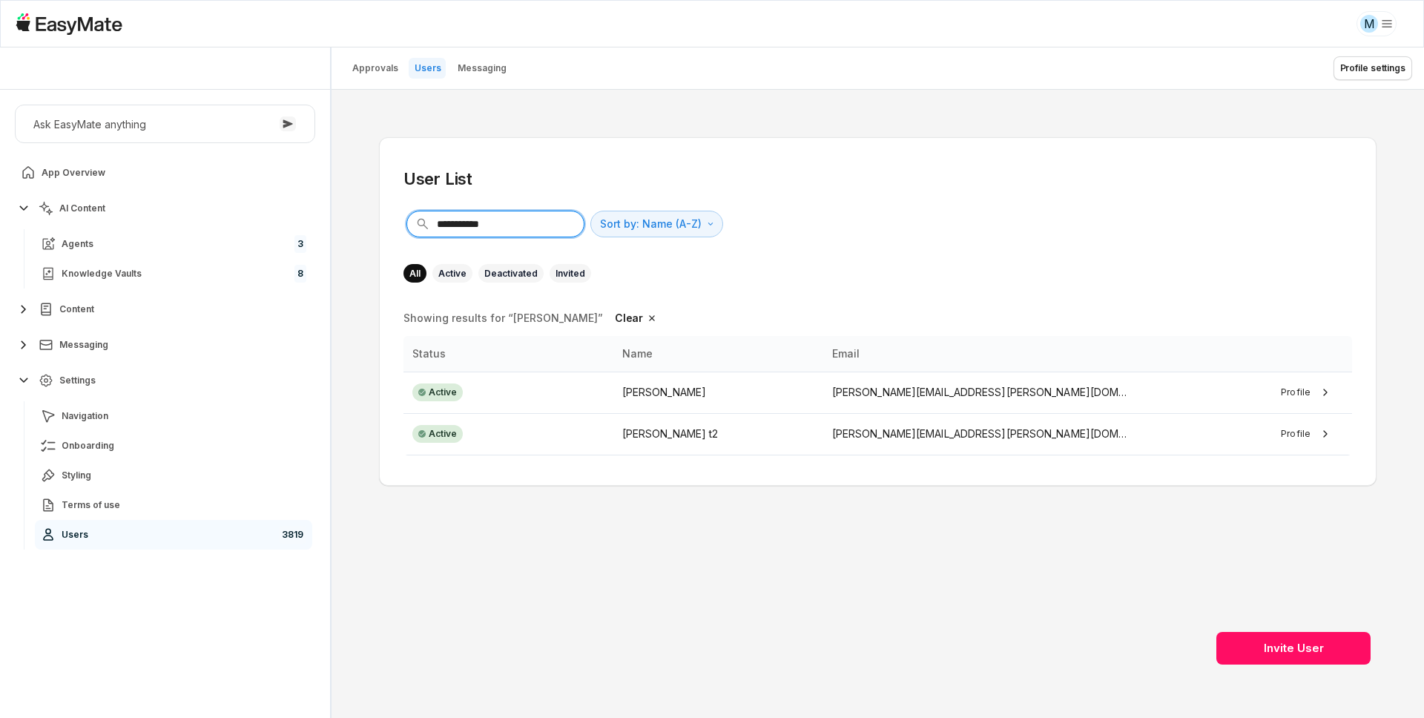
type input "**********"
click at [789, 277] on div "All Active Deactivated Invited" at bounding box center [878, 273] width 949 height 19
click at [184, 237] on link "Agents 3" at bounding box center [173, 244] width 277 height 30
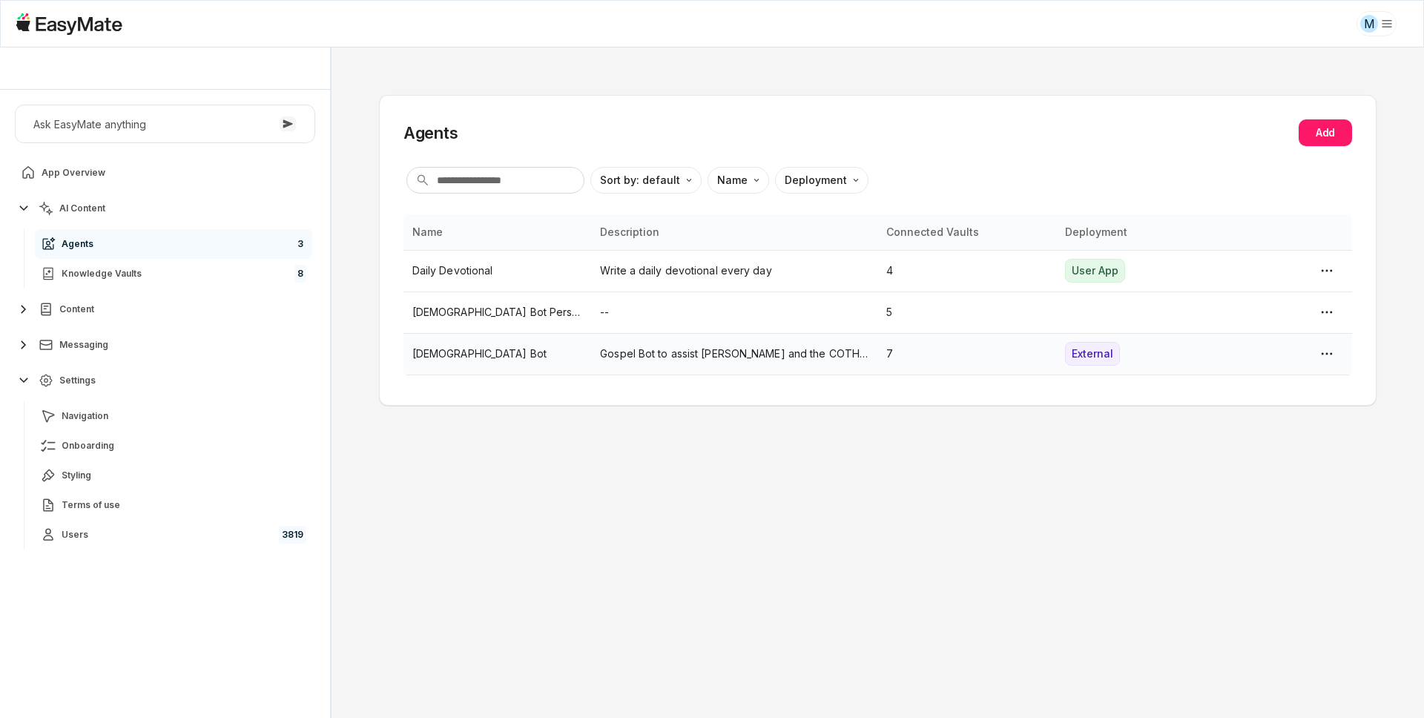
click at [519, 348] on p "[DEMOGRAPHIC_DATA] Bot" at bounding box center [497, 354] width 171 height 16
type textarea "*"
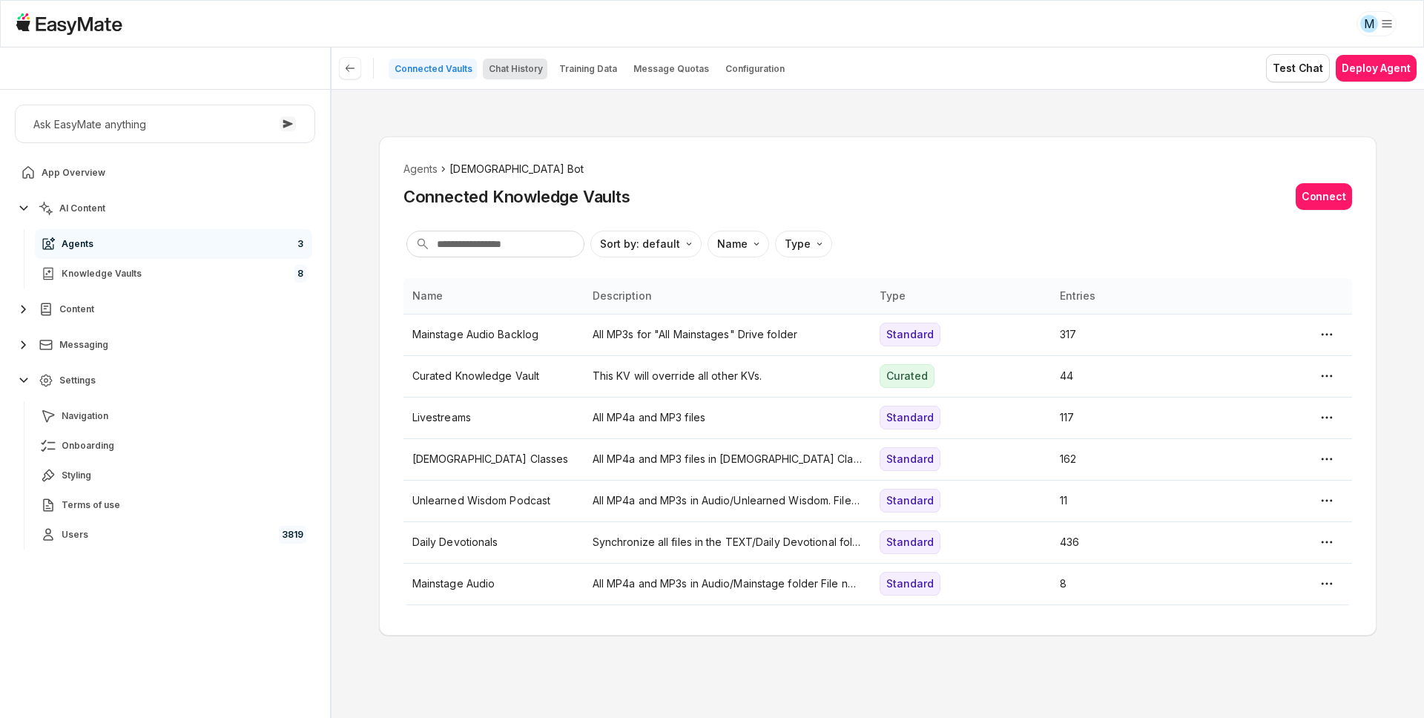
click at [542, 74] on button "Chat History" at bounding box center [515, 69] width 65 height 21
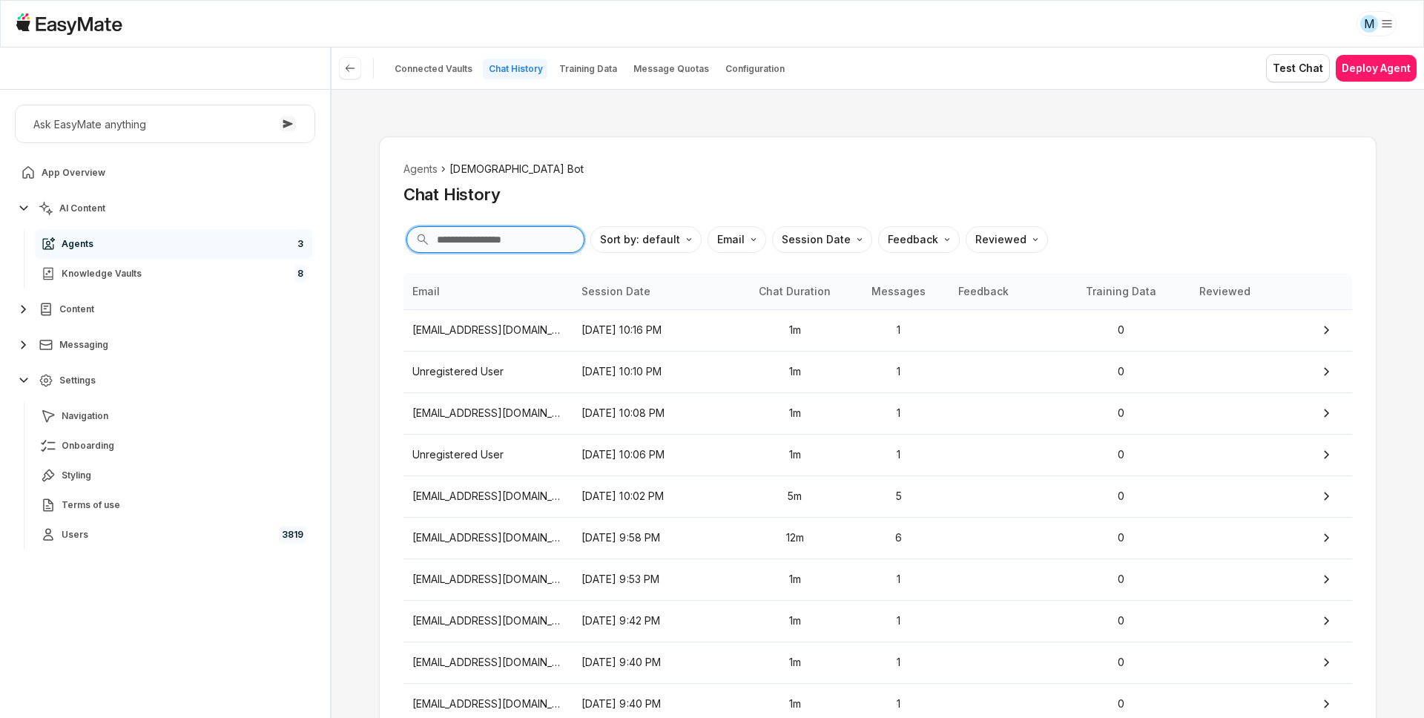
click at [496, 241] on input "text" at bounding box center [496, 239] width 178 height 27
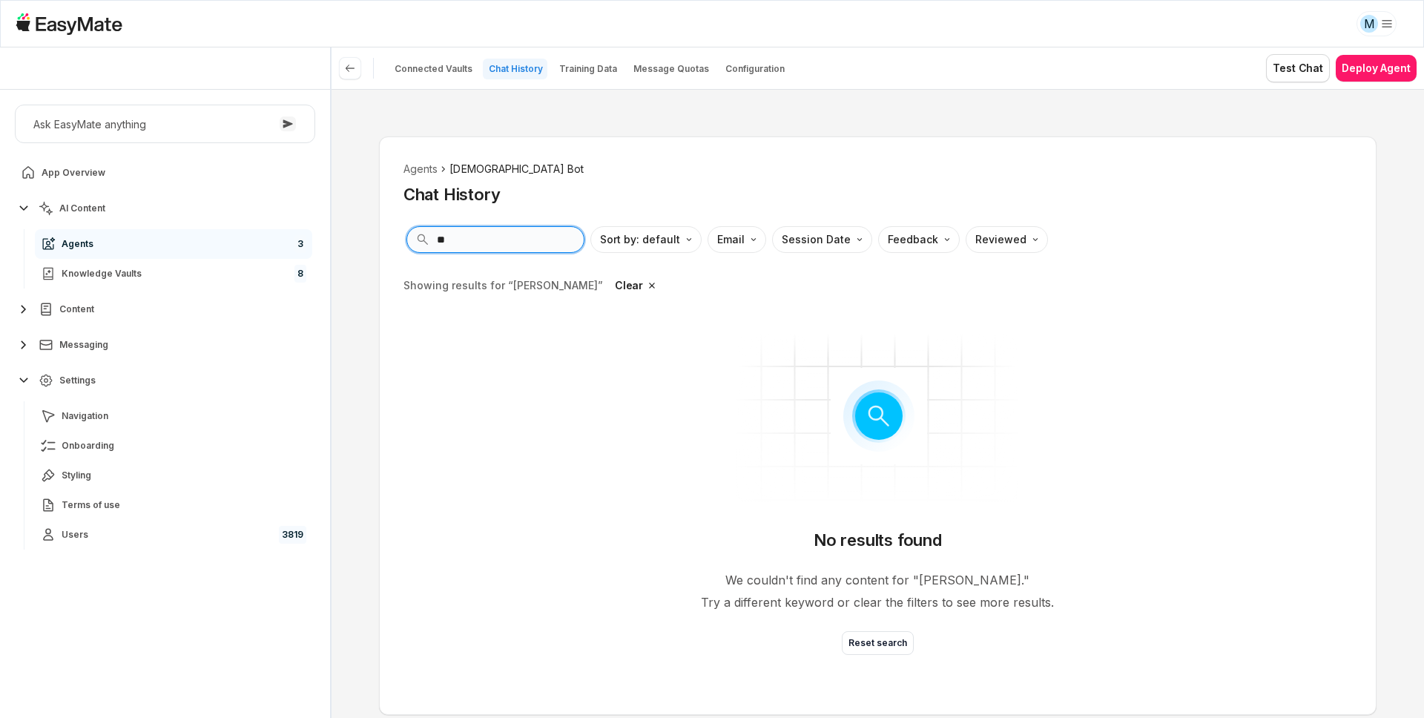
type input "*"
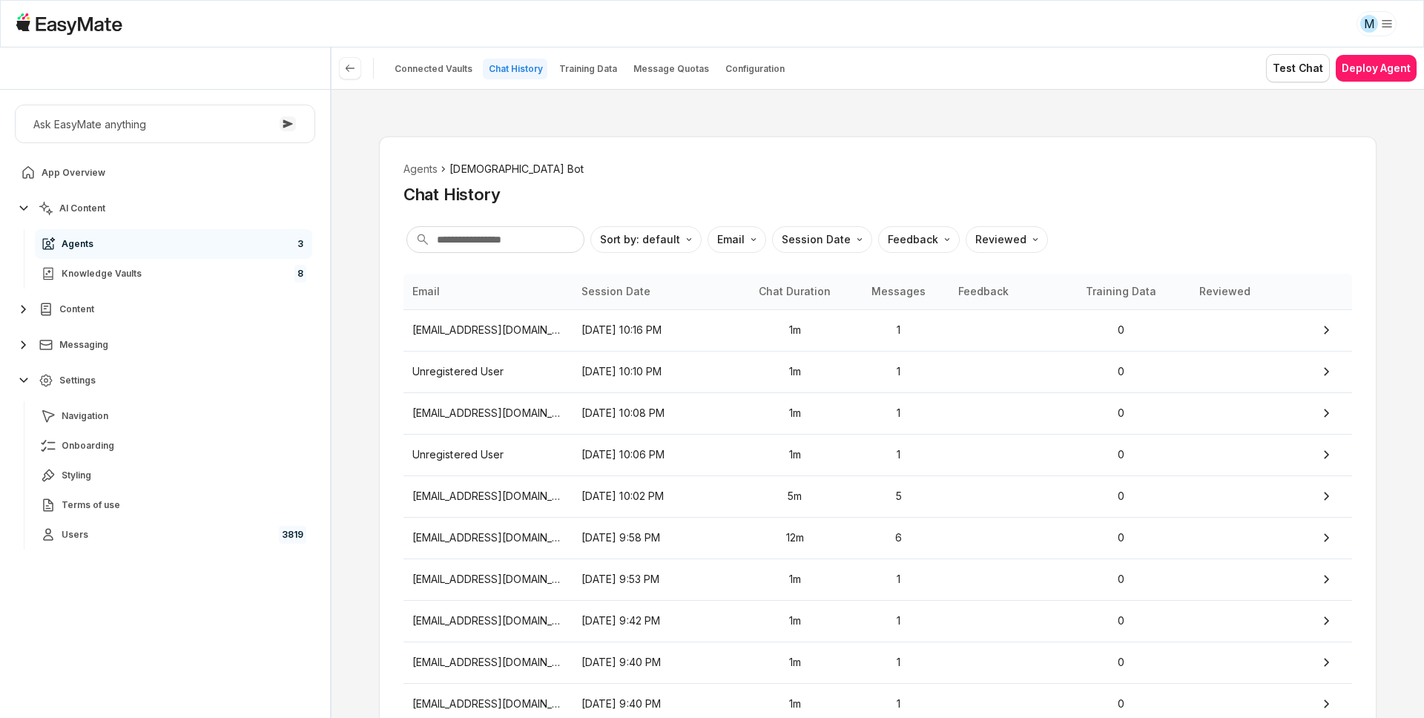
click at [609, 203] on div "Chat History" at bounding box center [878, 194] width 949 height 22
click at [533, 236] on input "text" at bounding box center [496, 239] width 178 height 27
click at [740, 247] on html "M Core of the Heart Ask EasyMate anything App Overview AI Content Agents 3 Know…" at bounding box center [712, 359] width 1424 height 718
type textarea "*"
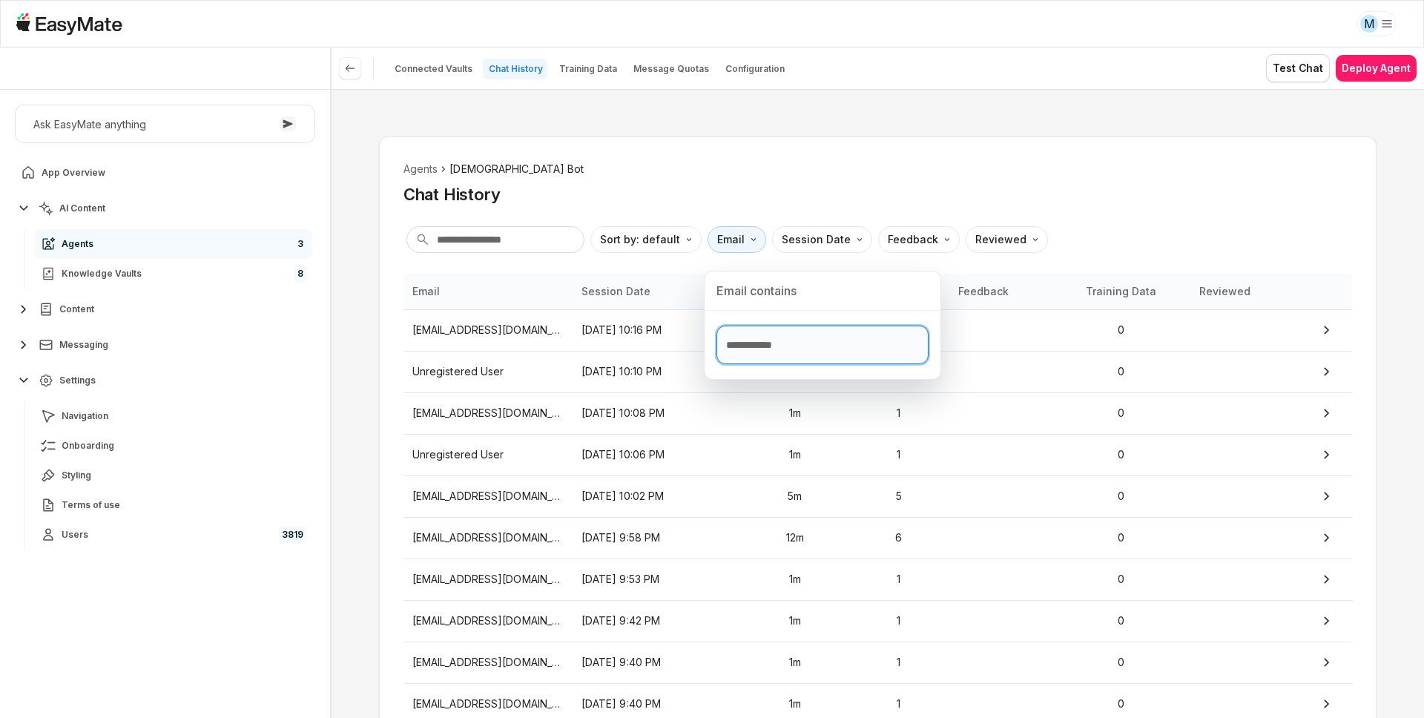
click at [746, 342] on input "Text filter input" at bounding box center [823, 345] width 212 height 39
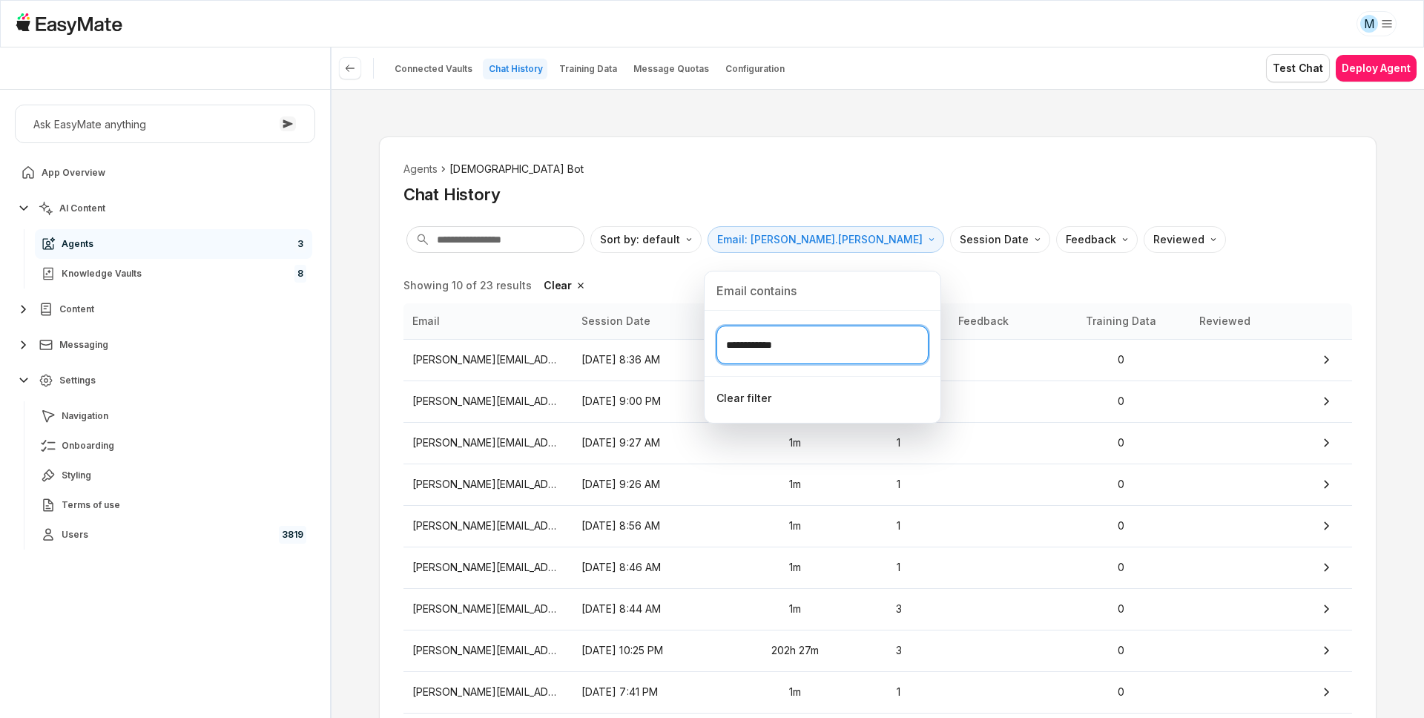
type input "**********"
click at [688, 274] on html "M Core of the Heart Ask EasyMate anything App Overview AI Content Agents 3 Know…" at bounding box center [712, 359] width 1424 height 718
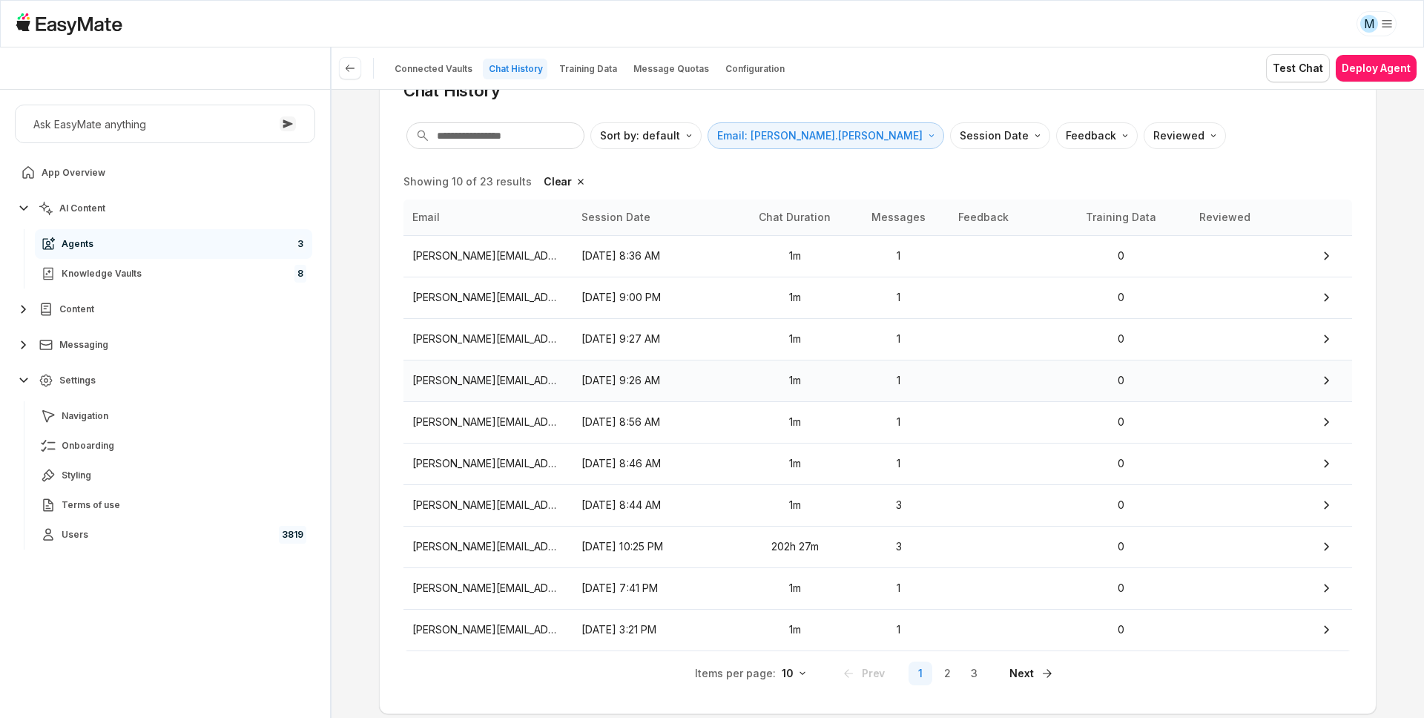
scroll to position [148, 0]
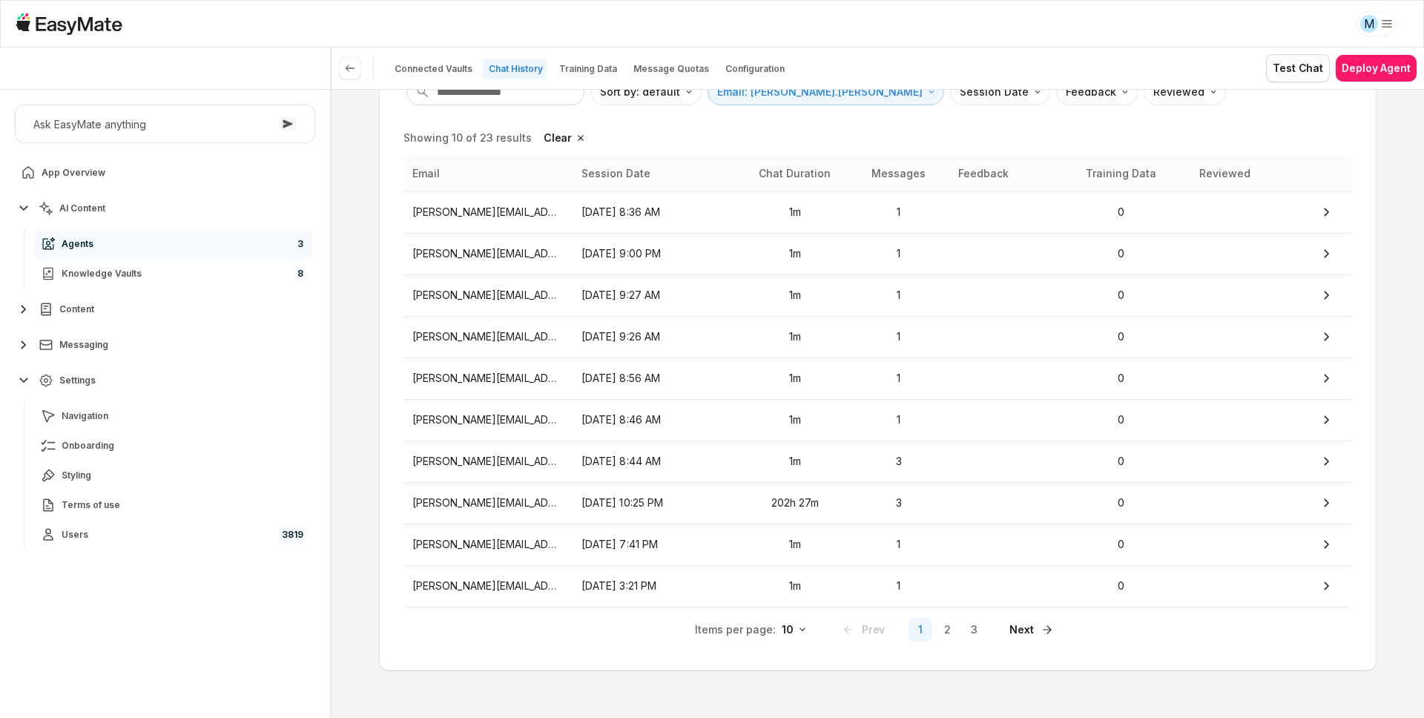
click at [786, 631] on html "M Core of the Heart Ask EasyMate anything App Overview AI Content Agents 3 Know…" at bounding box center [712, 359] width 1424 height 718
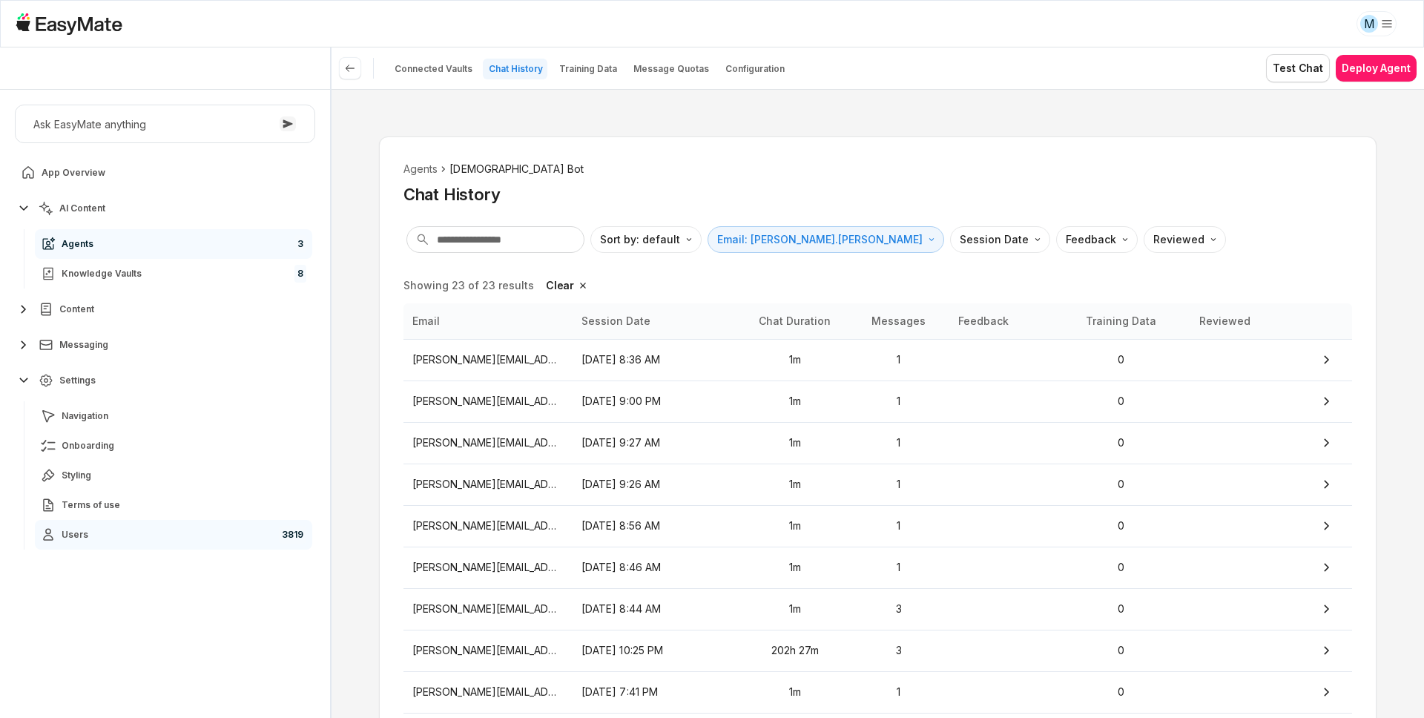
click at [177, 538] on link "Users 3819" at bounding box center [173, 535] width 277 height 30
type textarea "*"
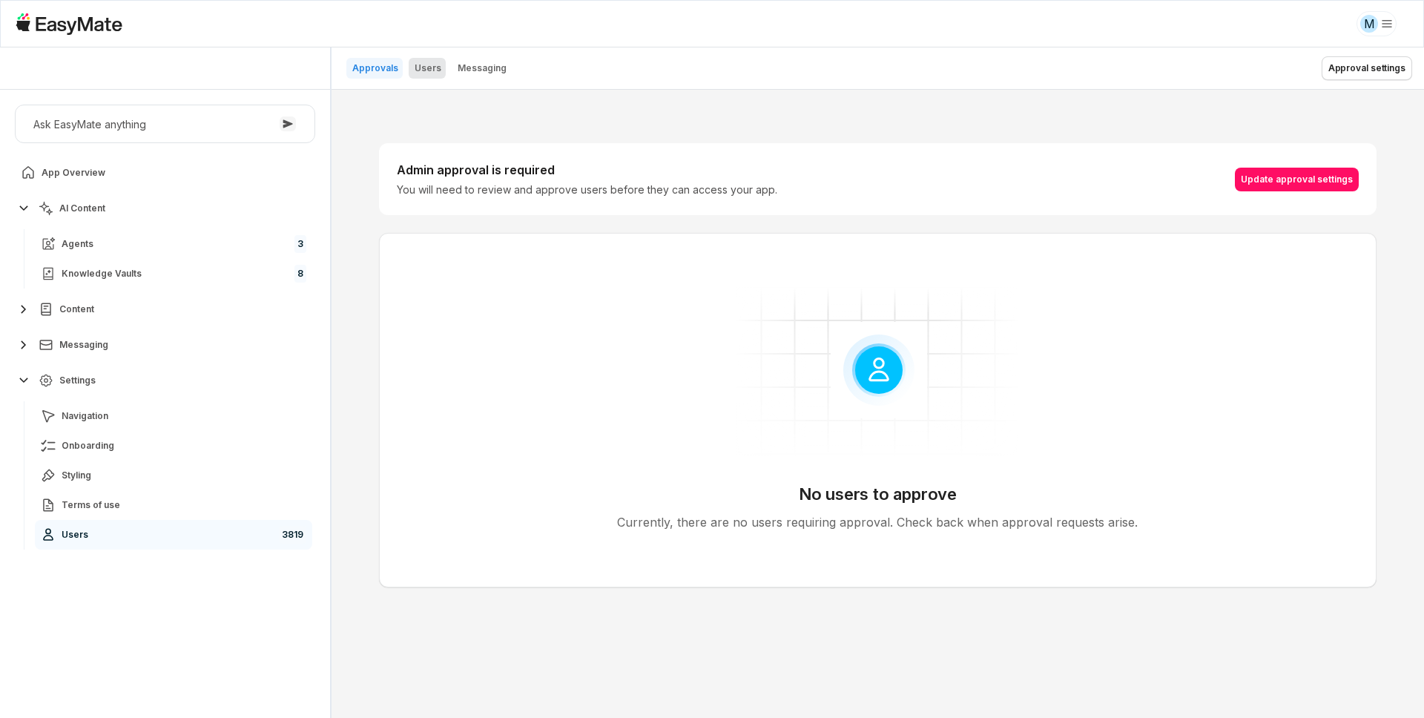
click at [430, 67] on p "Users" at bounding box center [428, 68] width 27 height 12
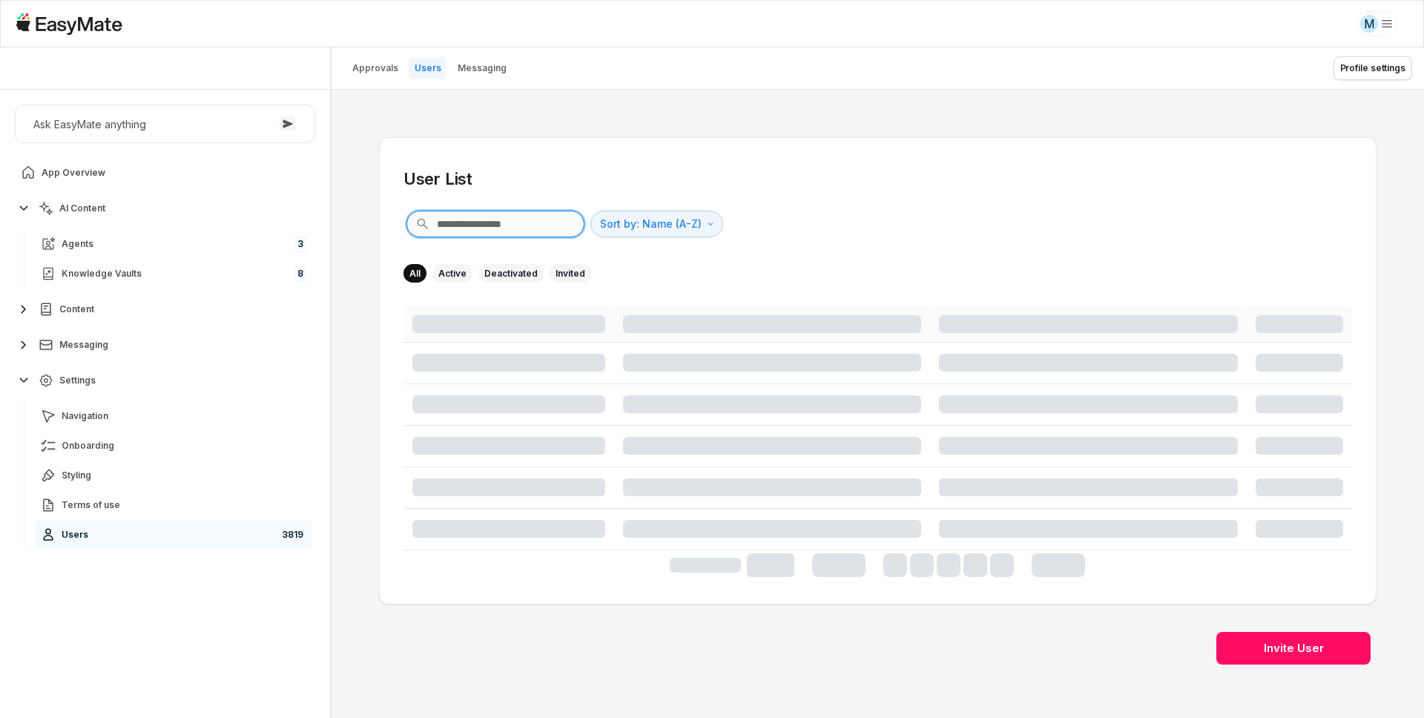
click at [454, 233] on input "text" at bounding box center [496, 224] width 178 height 27
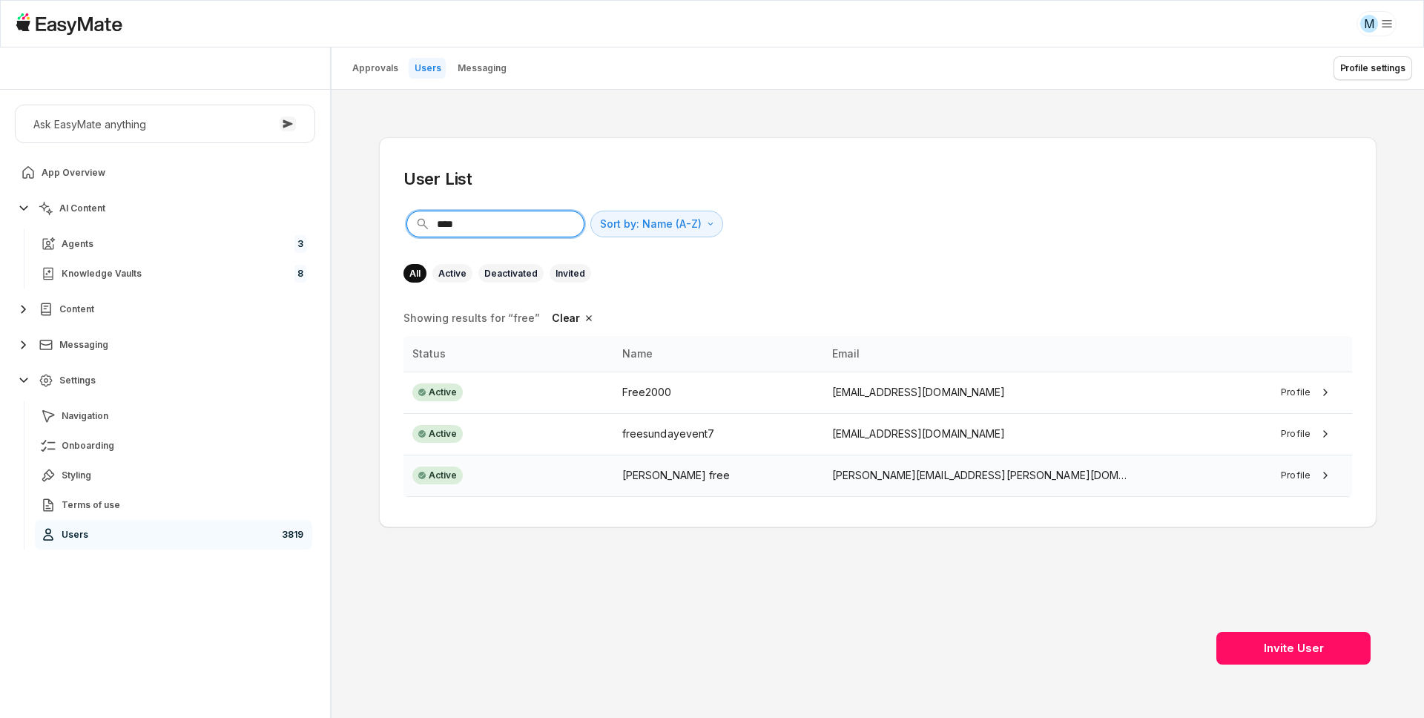
type input "****"
click at [734, 478] on div "[PERSON_NAME] free" at bounding box center [718, 475] width 192 height 16
click at [793, 311] on div "Showing results for “free” Clear Status Name Email Active Free2000 [EMAIL_ADDRE…" at bounding box center [878, 404] width 949 height 197
click at [896, 223] on div "**** Sort by: Name (A-Z) Direction" at bounding box center [878, 224] width 949 height 33
click at [254, 240] on link "Agents 3" at bounding box center [173, 244] width 277 height 30
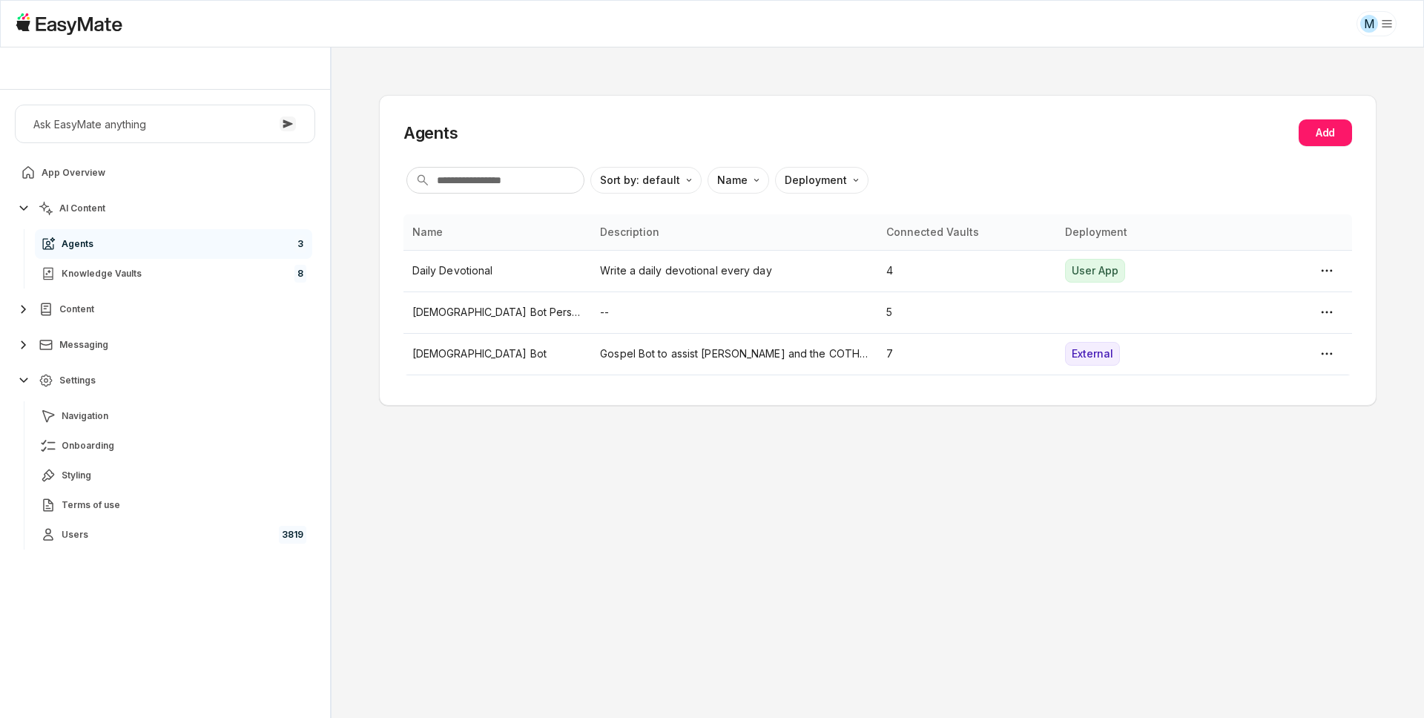
click at [349, 223] on div "Agents Add Sort by: default Direction Name Deployment Name Description Connecte…" at bounding box center [878, 382] width 1093 height 671
click at [445, 346] on p "[DEMOGRAPHIC_DATA] Bot" at bounding box center [497, 354] width 171 height 16
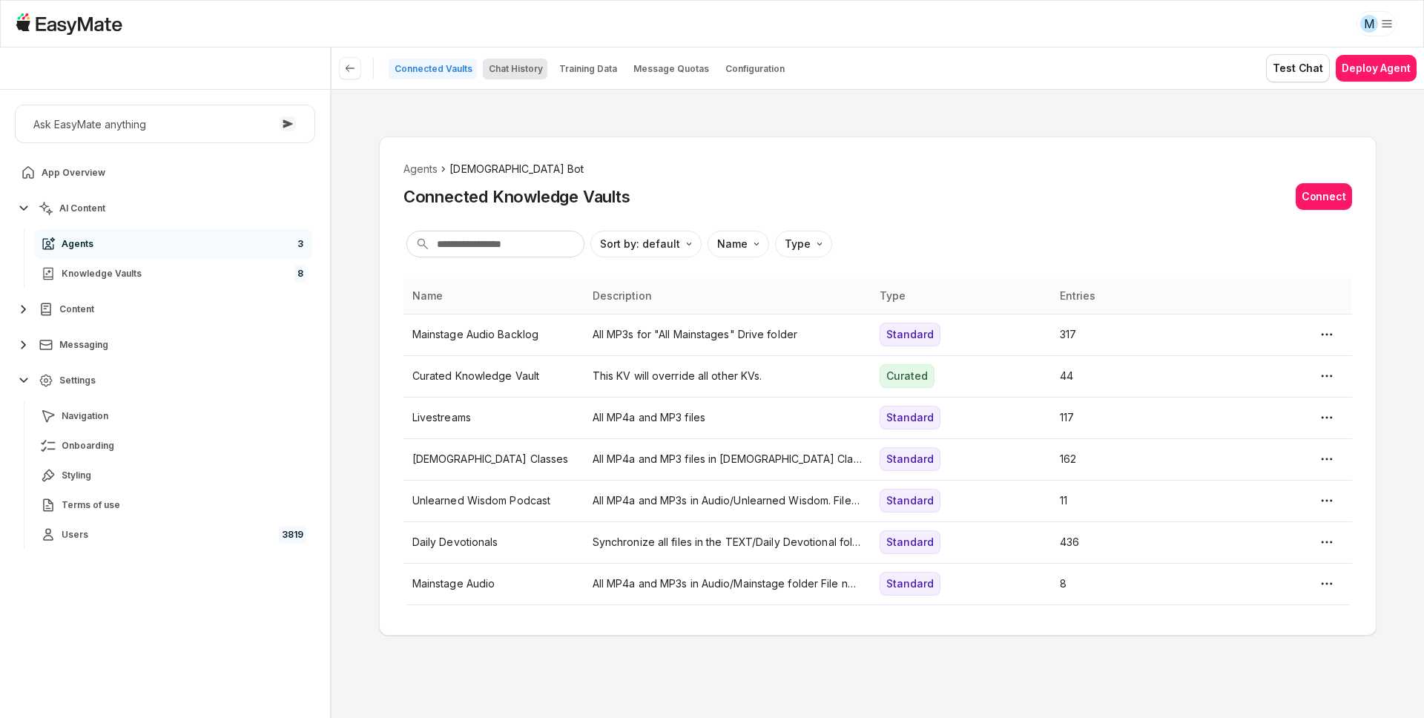
click at [523, 75] on button "Chat History" at bounding box center [515, 69] width 65 height 21
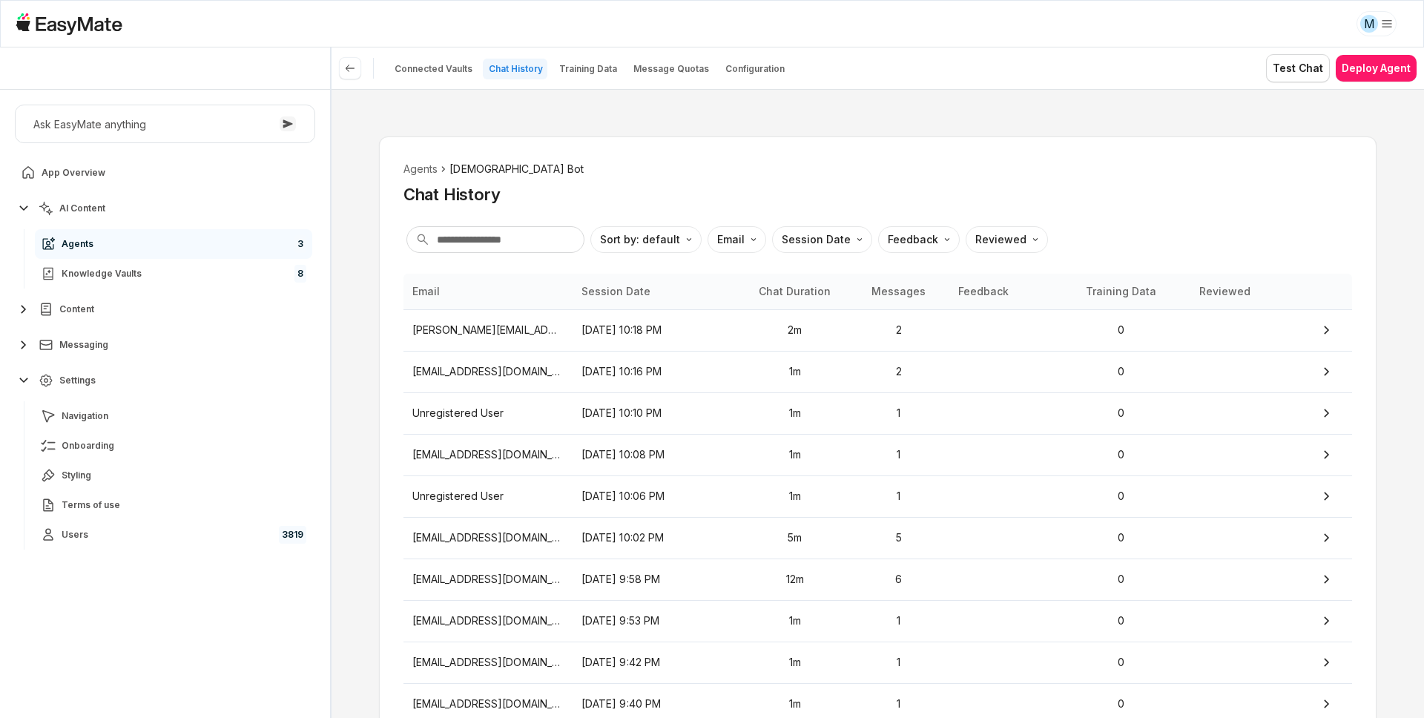
click at [360, 299] on div "Agents Gospel Bot Chat History Sort by: default Direction Email Session Date Fe…" at bounding box center [878, 403] width 1093 height 629
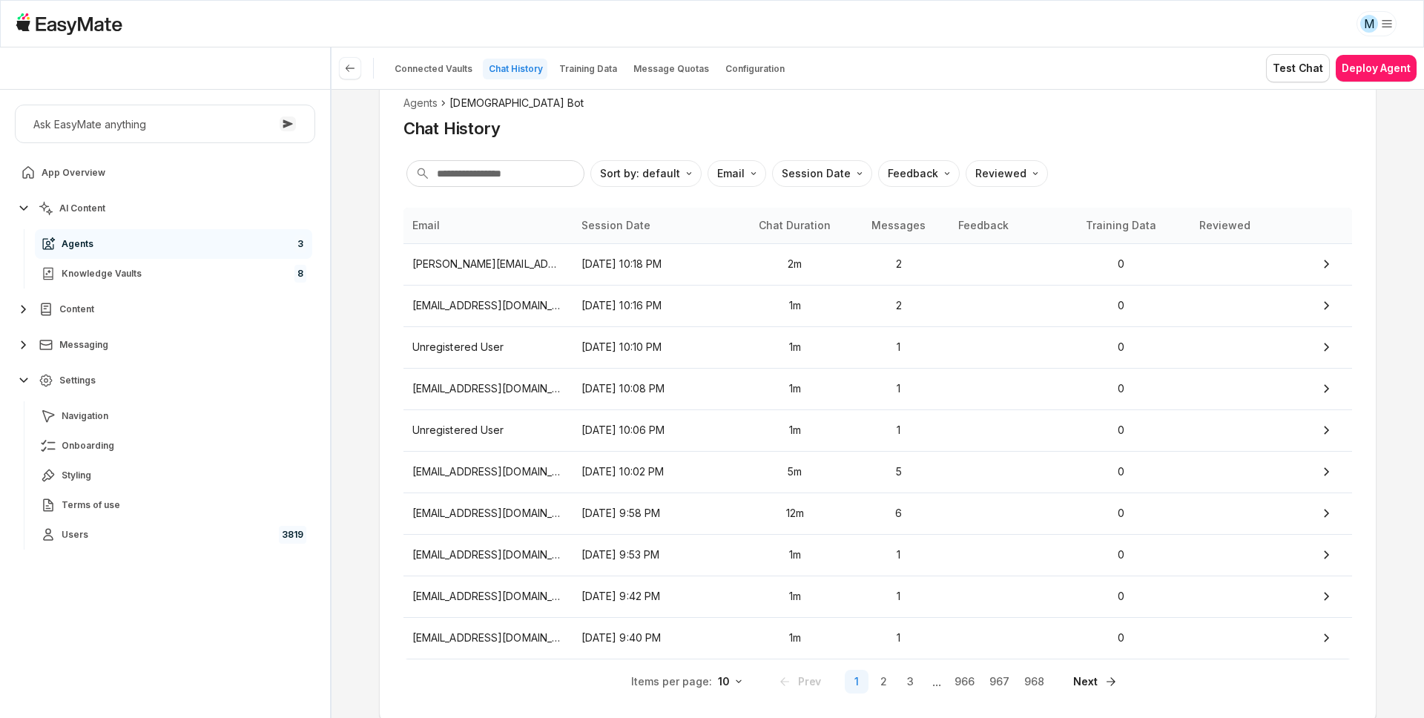
scroll to position [69, 0]
click at [1045, 127] on div "Chat History" at bounding box center [878, 125] width 949 height 22
click at [470, 259] on p "[PERSON_NAME][EMAIL_ADDRESS][PERSON_NAME][DOMAIN_NAME]" at bounding box center [487, 261] width 151 height 16
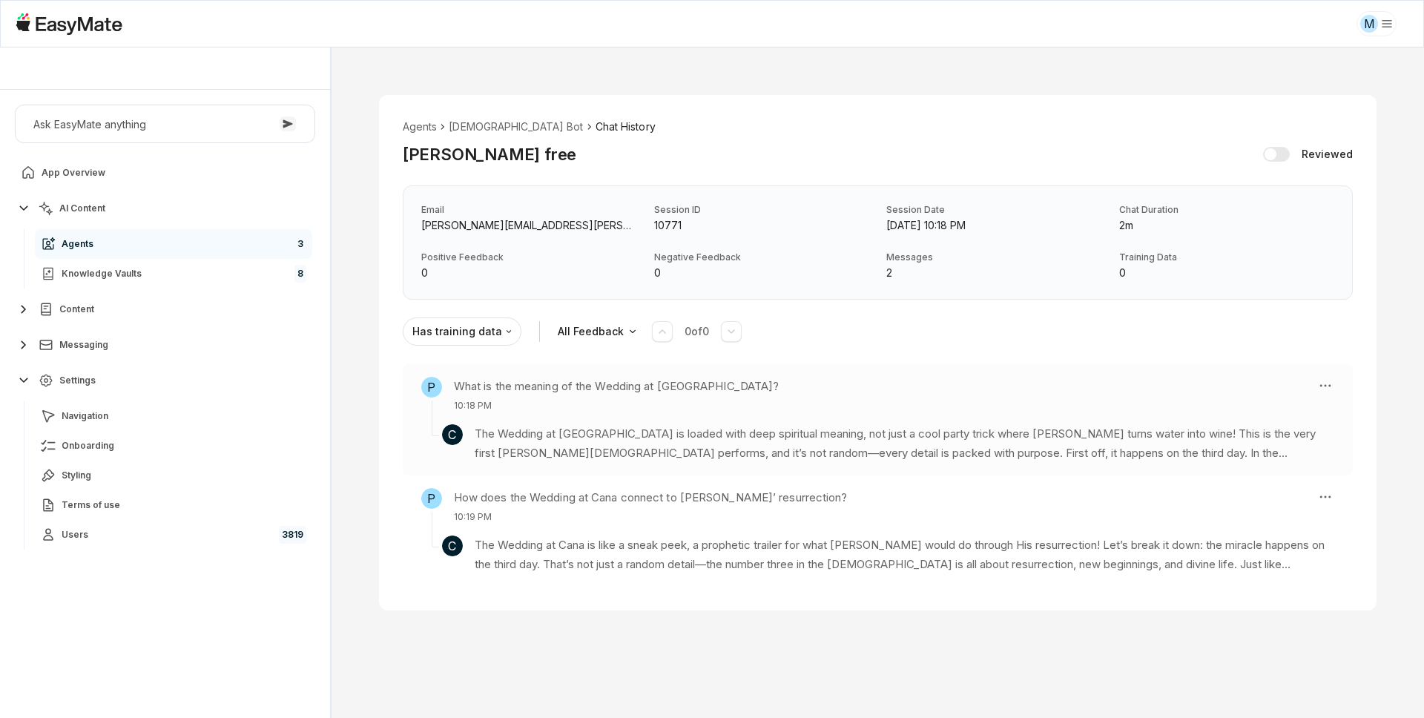
click at [536, 448] on p "The Wedding at [GEOGRAPHIC_DATA] is loaded with deep spiritual meaning, not jus…" at bounding box center [905, 443] width 860 height 39
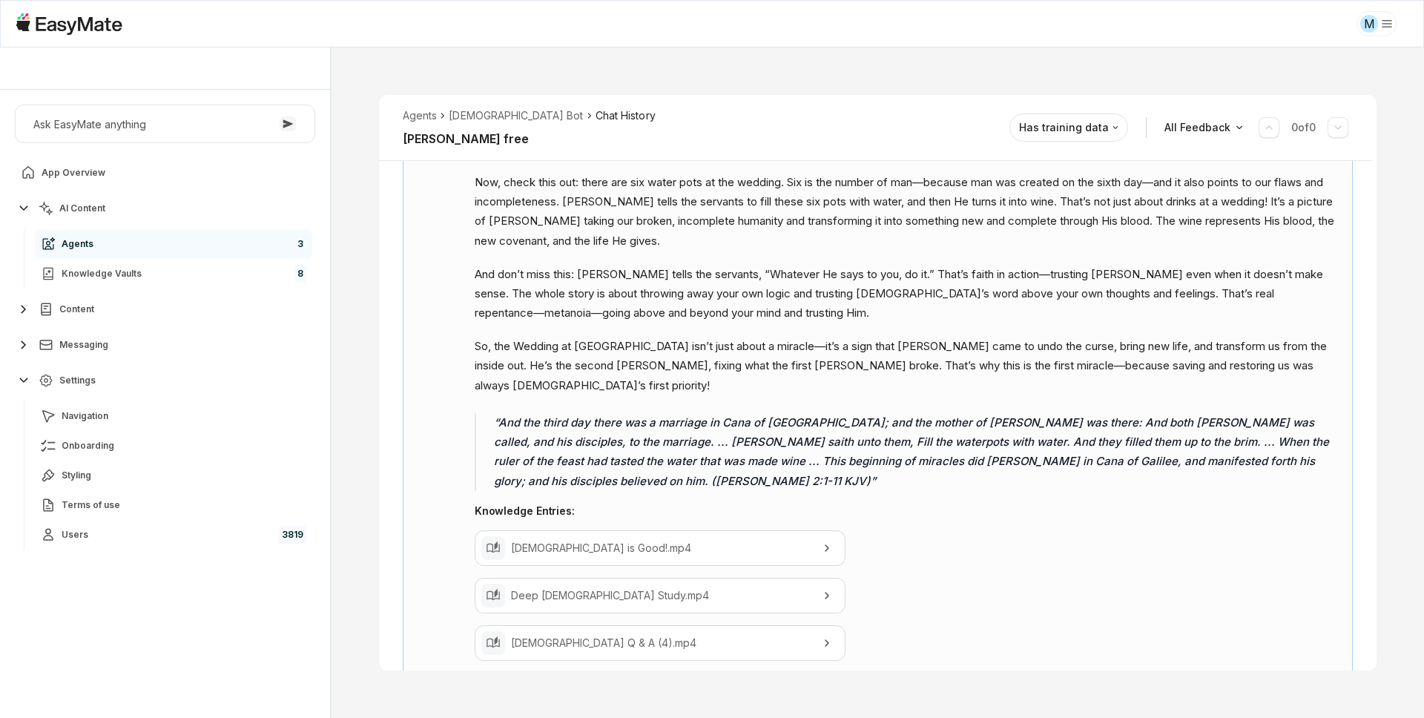
scroll to position [467, 0]
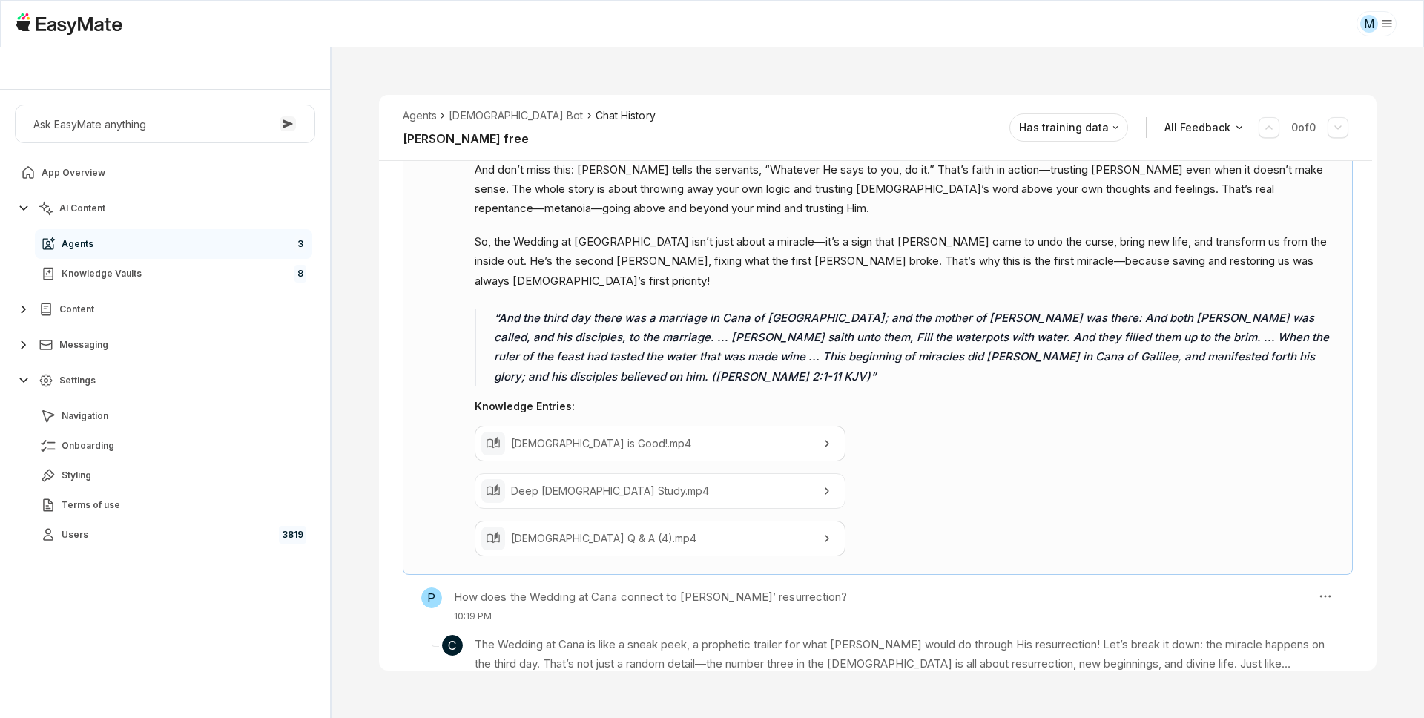
click at [547, 483] on p "Deep [DEMOGRAPHIC_DATA] Study.mp4" at bounding box center [660, 491] width 298 height 16
click at [568, 435] on p "[DEMOGRAPHIC_DATA] is Good!.mp4" at bounding box center [660, 443] width 298 height 16
click at [557, 530] on p "[DEMOGRAPHIC_DATA] Q & A (4).mp4" at bounding box center [660, 538] width 298 height 16
click at [559, 610] on p "10:19 PM" at bounding box center [651, 616] width 394 height 13
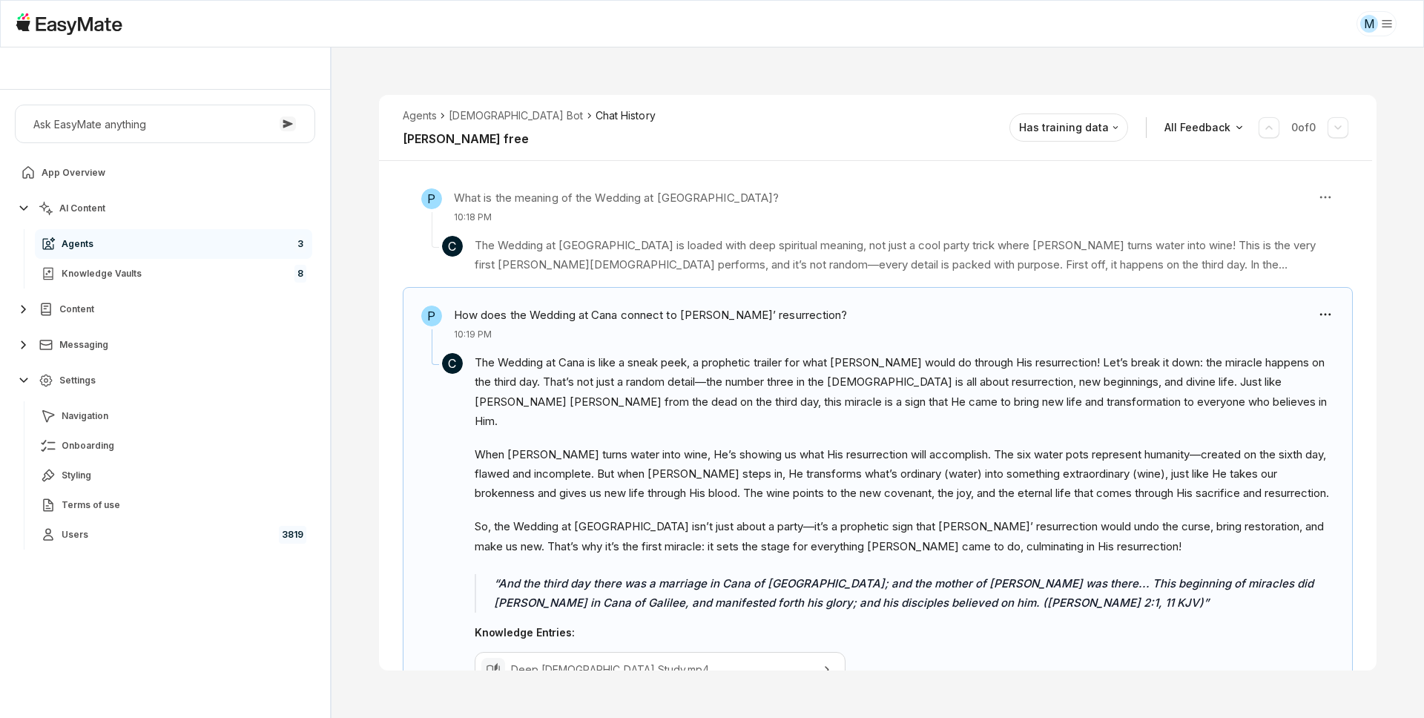
scroll to position [289, 0]
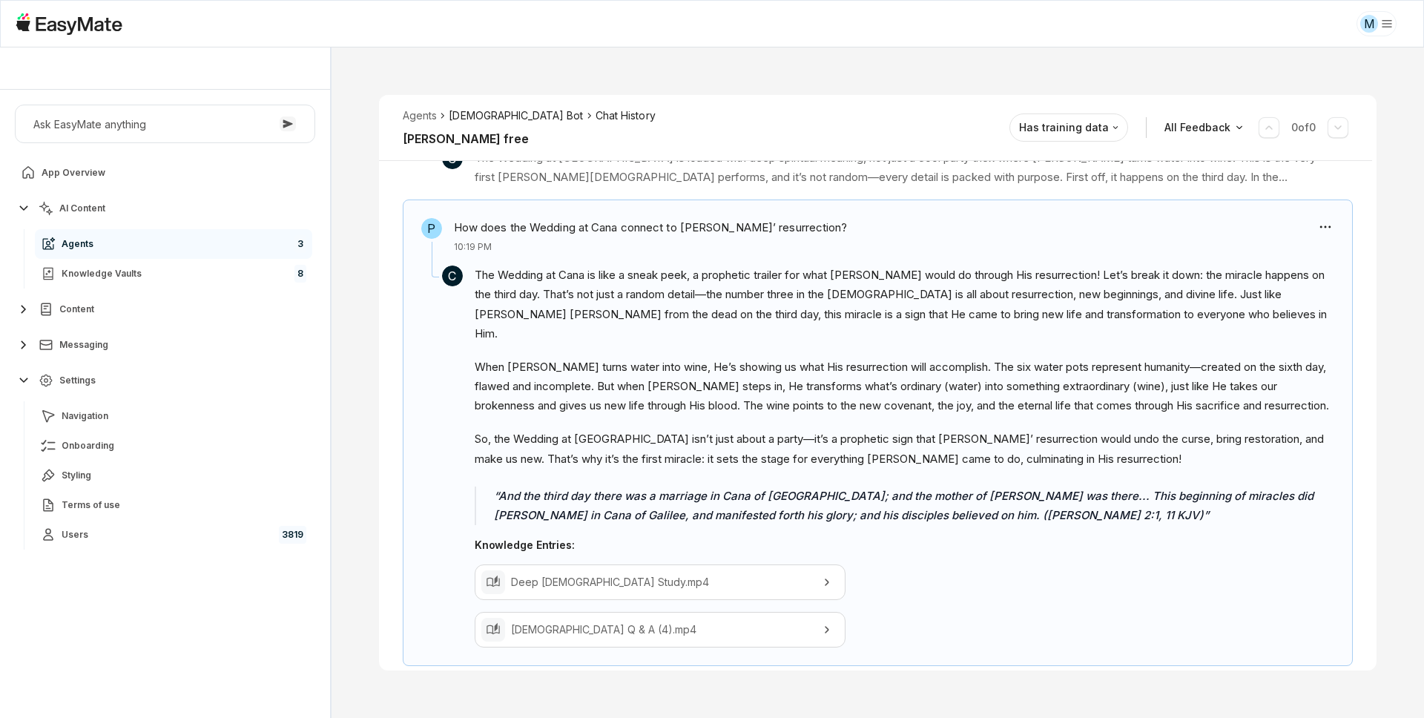
click at [490, 119] on li "[DEMOGRAPHIC_DATA] Bot" at bounding box center [516, 116] width 134 height 16
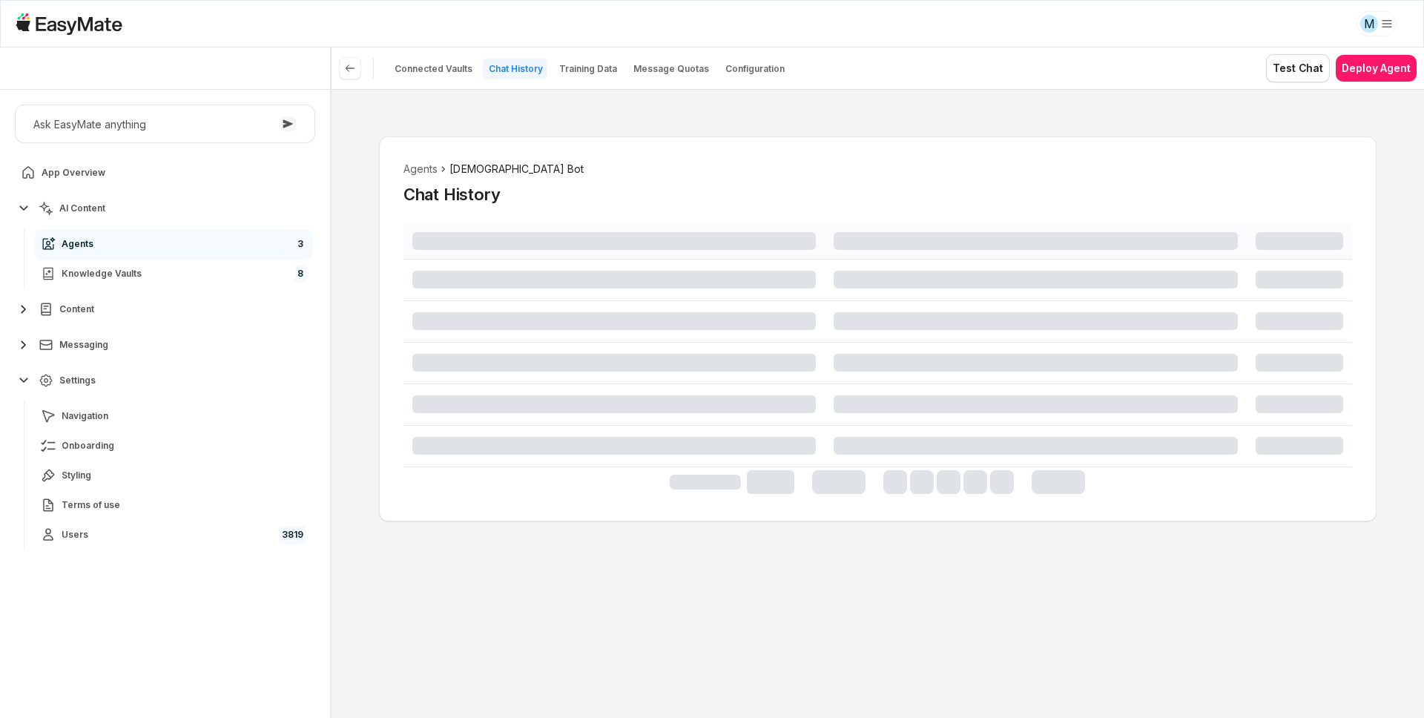
click at [358, 249] on div "Agents Gospel Bot Chat History" at bounding box center [878, 403] width 1093 height 629
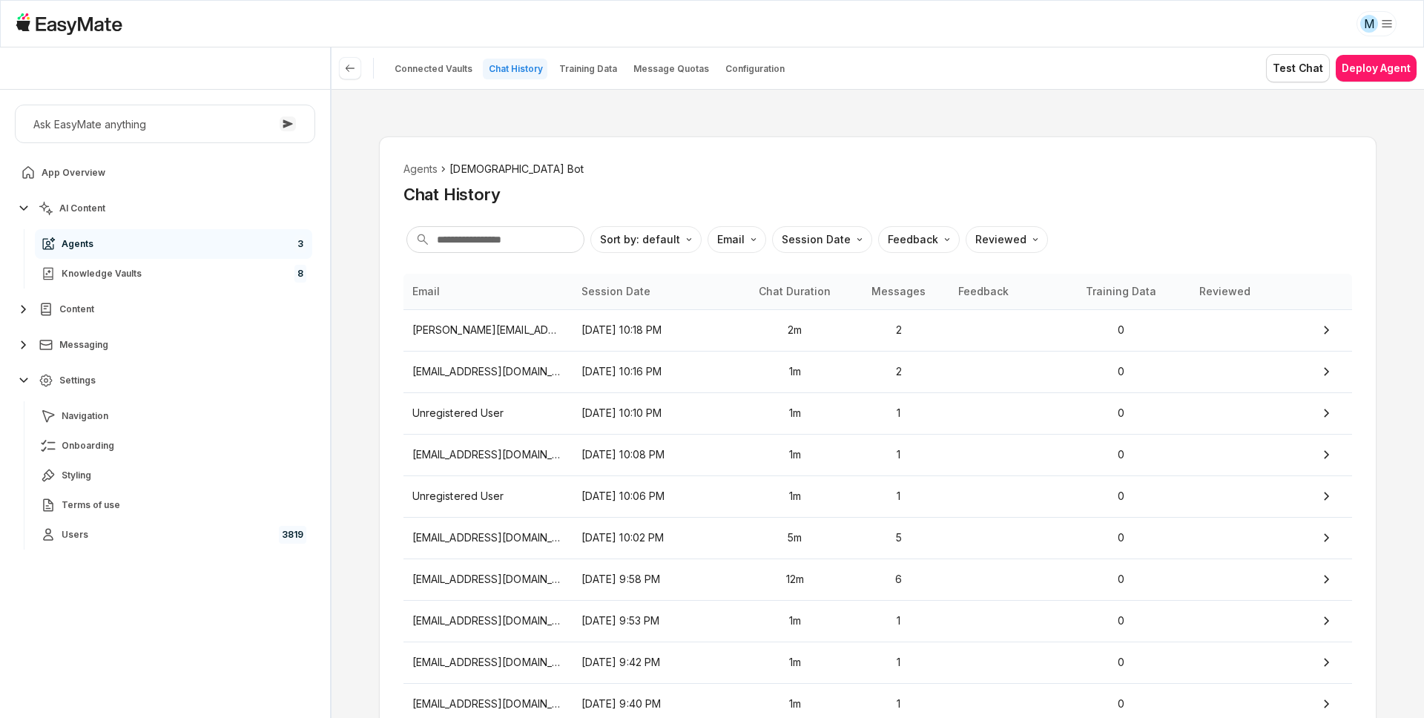
click at [358, 249] on div "Agents Gospel Bot Chat History Sort by: default Direction Email Session Date Fe…" at bounding box center [878, 403] width 1093 height 629
click at [352, 322] on div "Agents Gospel Bot Chat History Sort by: default Direction Email Session Date Fe…" at bounding box center [878, 403] width 1093 height 629
click at [423, 366] on p "[EMAIL_ADDRESS][DOMAIN_NAME]" at bounding box center [487, 371] width 151 height 16
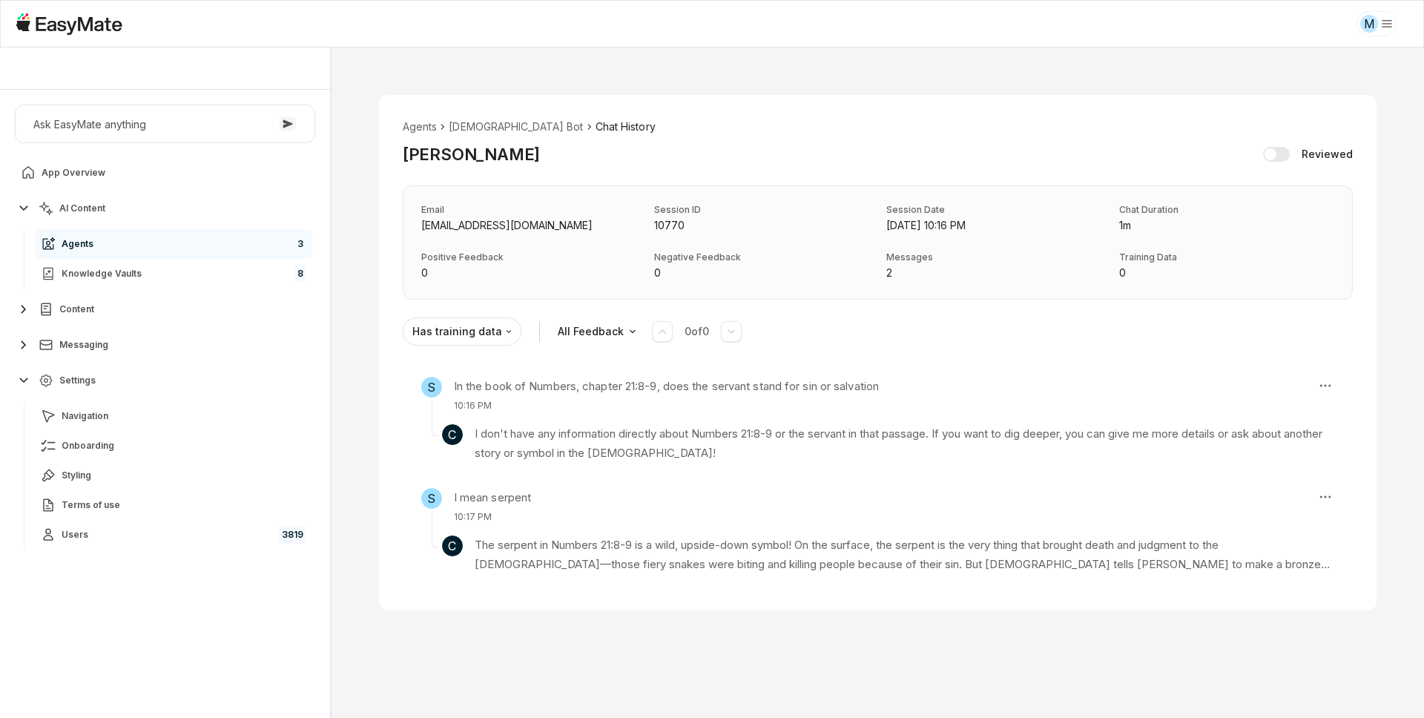
click at [379, 406] on div "S In the book of Numbers, chapter 21:8-9, does the servant stand for sin or sal…" at bounding box center [878, 475] width 998 height 223
click at [375, 395] on div "Agents Gospel Bot Chat History [PERSON_NAME] Reviewed Email [PERSON_NAME][EMAIL…" at bounding box center [878, 352] width 1093 height 611
click at [470, 131] on li "[DEMOGRAPHIC_DATA] Bot" at bounding box center [516, 127] width 134 height 16
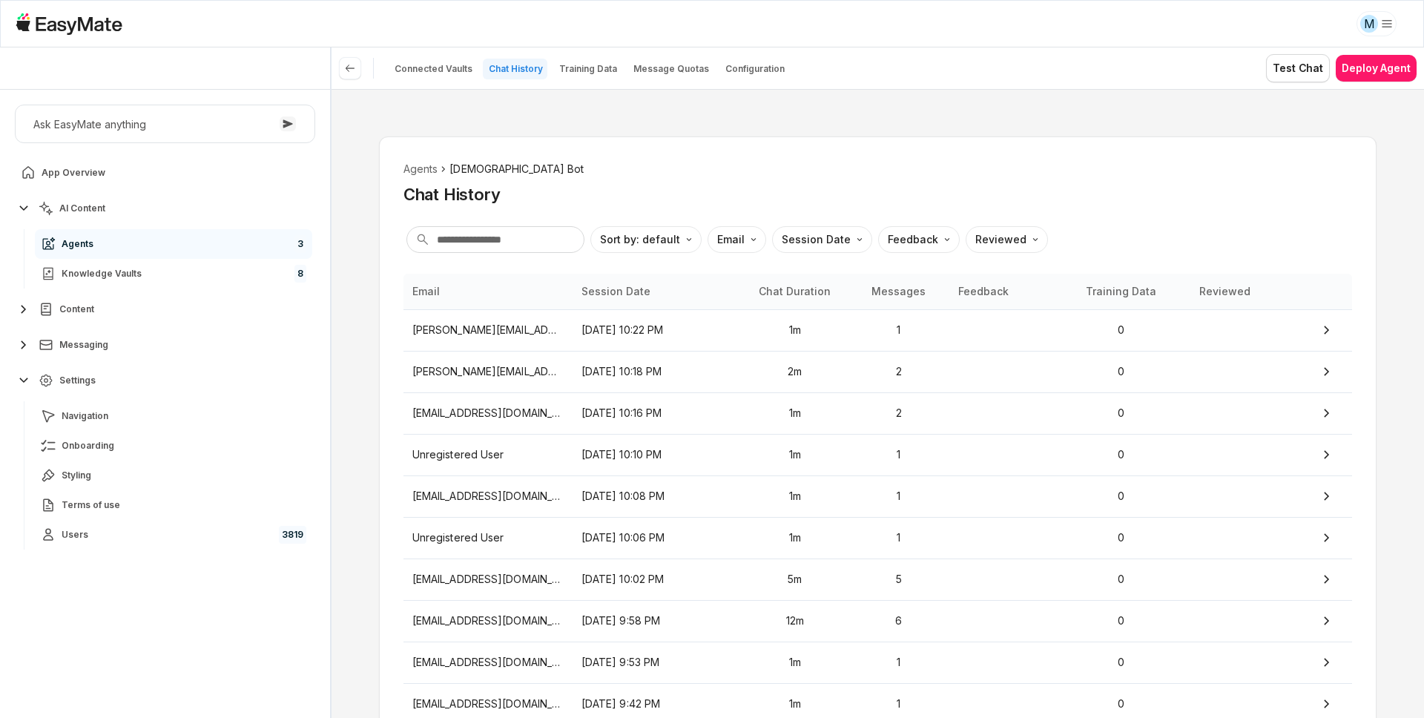
click at [361, 316] on div "Agents Gospel Bot Chat History Sort by: default Direction Email Session Date Fe…" at bounding box center [878, 403] width 1093 height 629
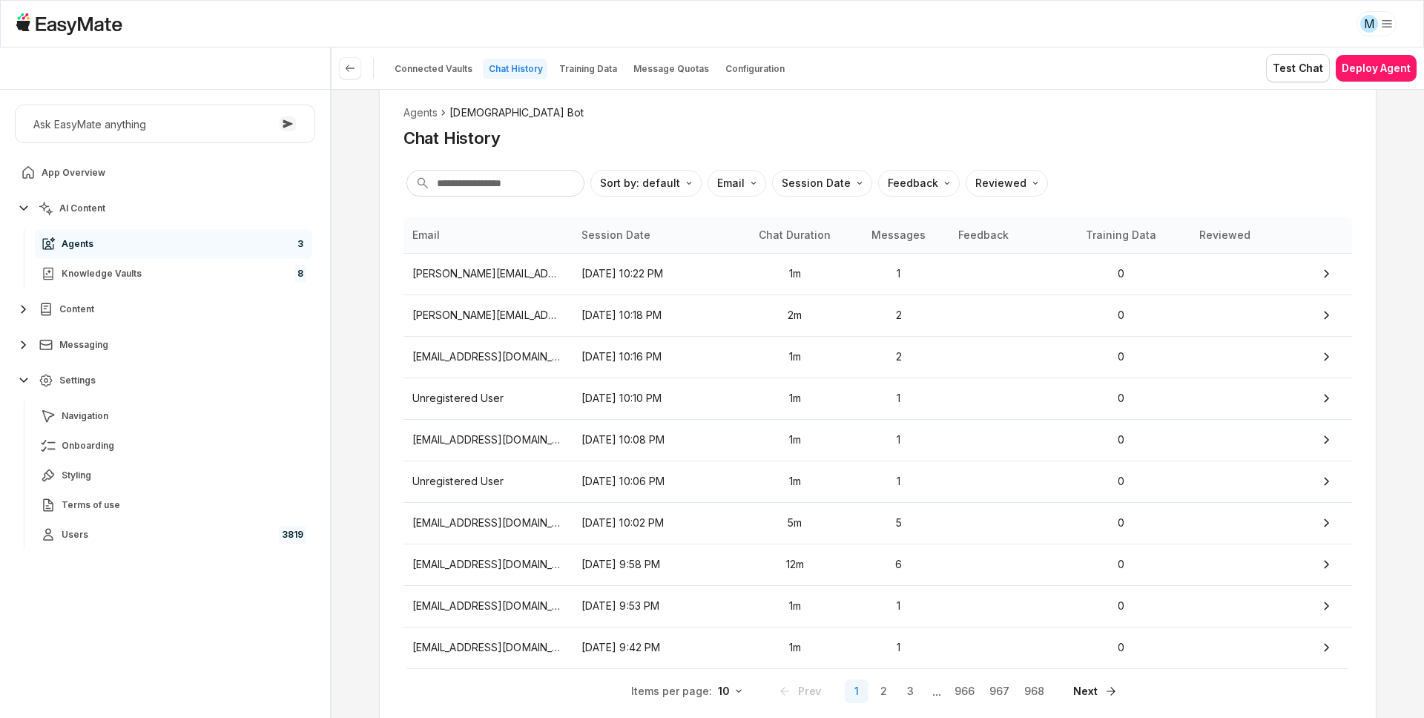
scroll to position [118, 0]
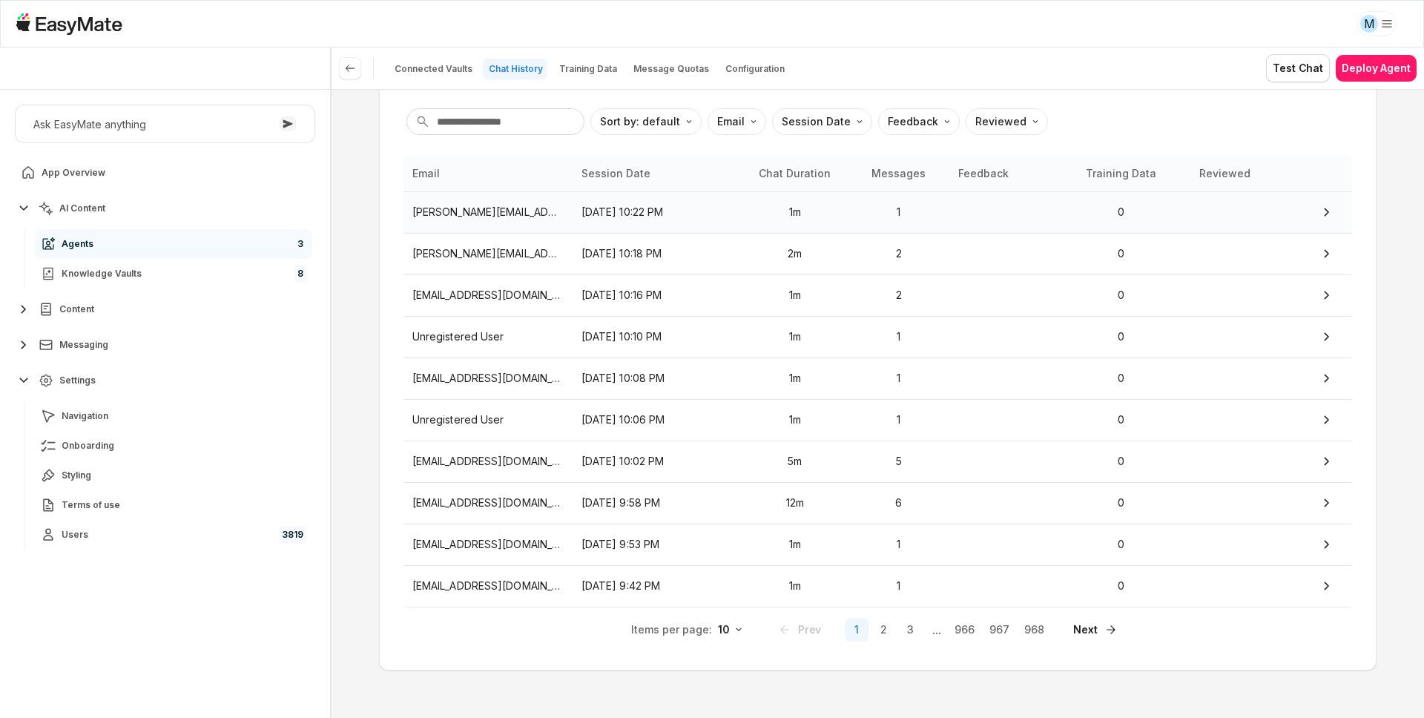
click at [495, 218] on p "[PERSON_NAME][EMAIL_ADDRESS][PERSON_NAME][DOMAIN_NAME]" at bounding box center [487, 212] width 151 height 16
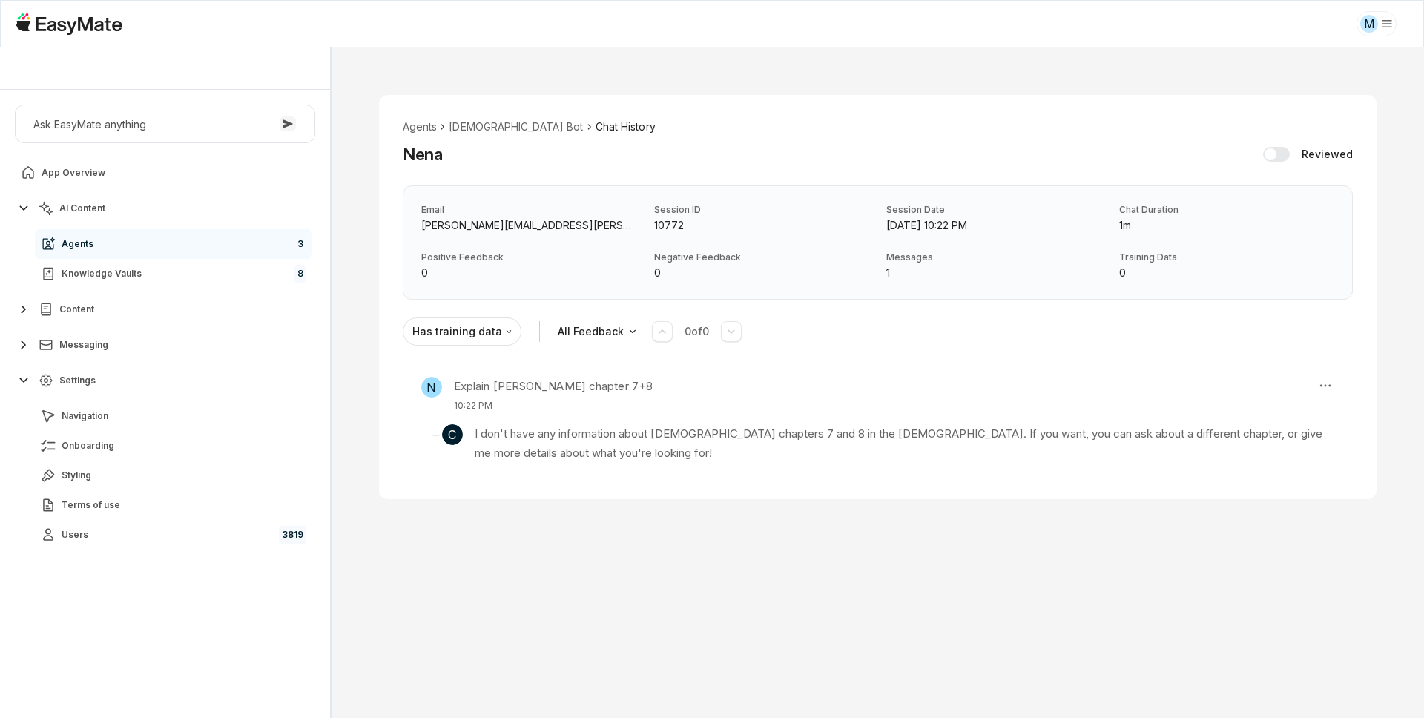
click at [502, 223] on p "[PERSON_NAME][EMAIL_ADDRESS][PERSON_NAME][DOMAIN_NAME]" at bounding box center [528, 225] width 215 height 16
copy p "[PERSON_NAME][EMAIL_ADDRESS][PERSON_NAME][DOMAIN_NAME]"
click at [619, 462] on p "I don't have any information about [DEMOGRAPHIC_DATA] chapters 7 and 8 in the […" at bounding box center [905, 443] width 860 height 39
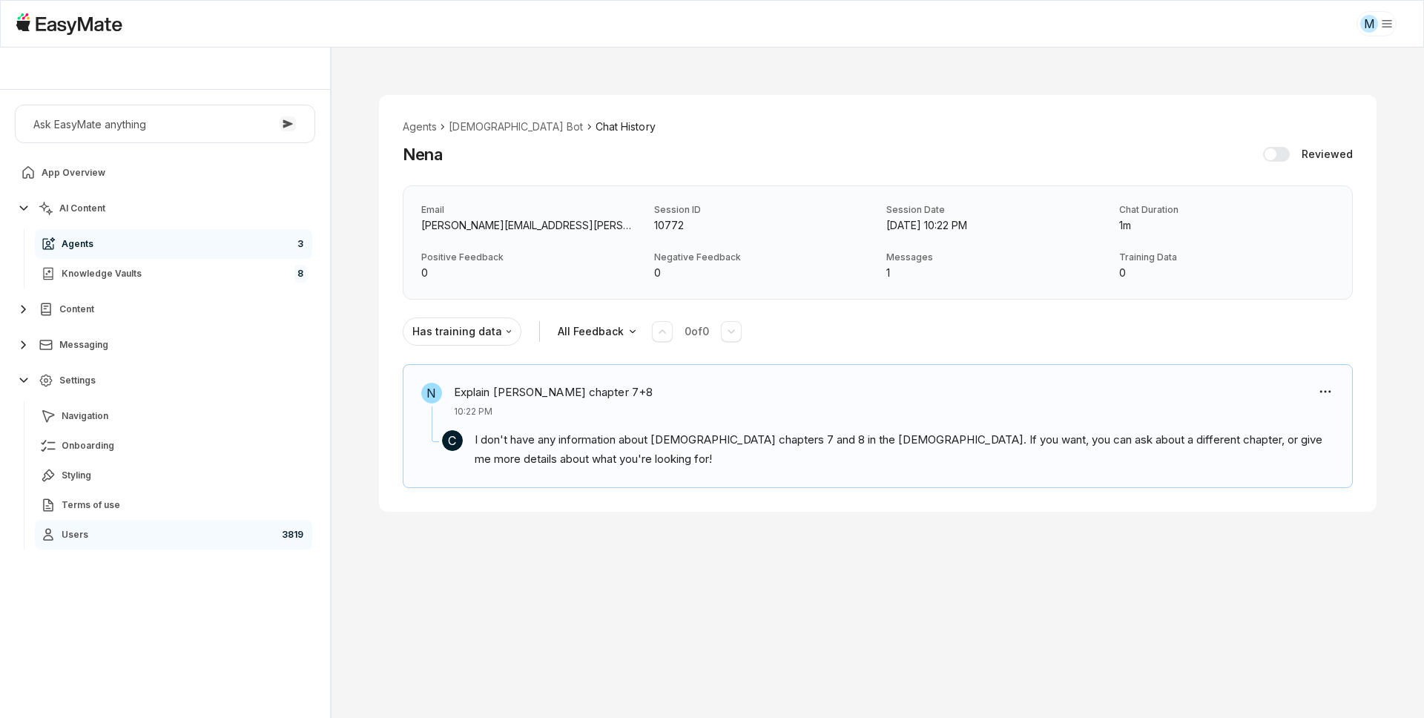
click at [241, 527] on link "Users 3819" at bounding box center [173, 535] width 277 height 30
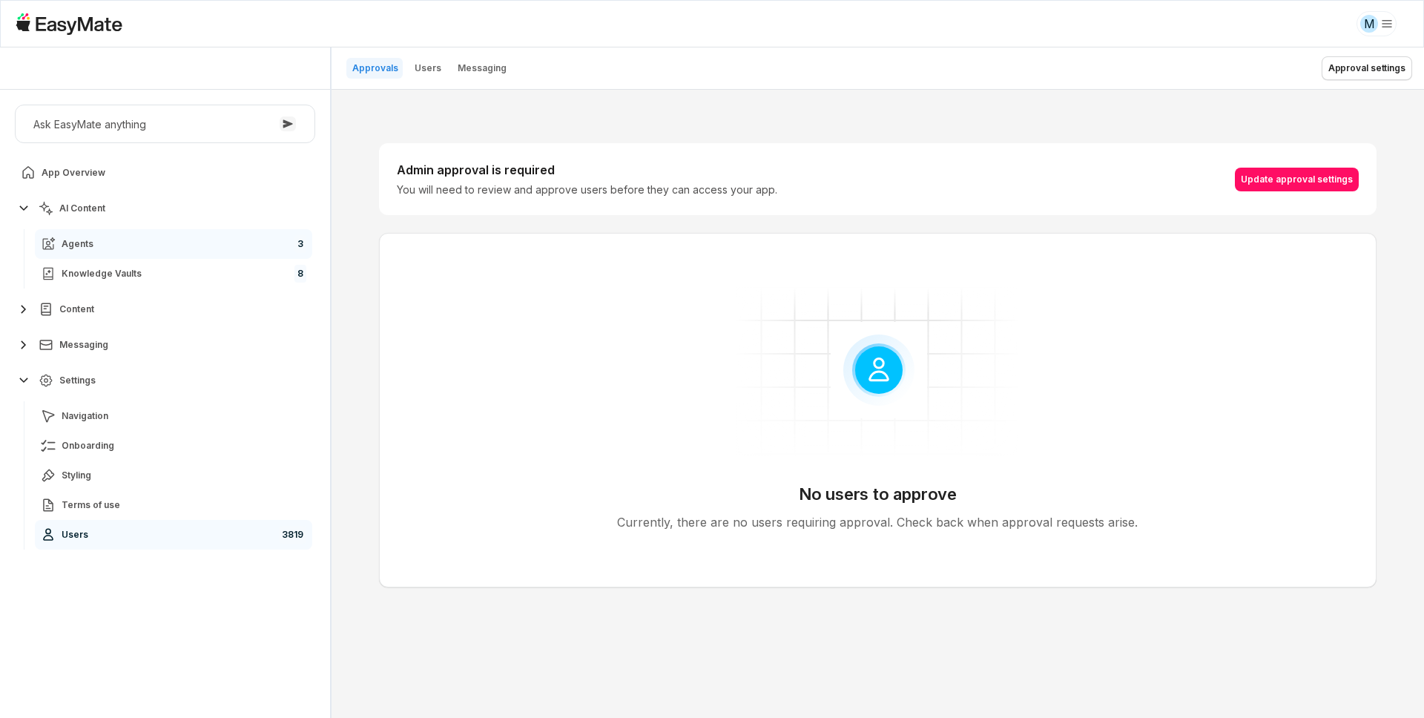
click at [228, 245] on link "Agents 3" at bounding box center [173, 244] width 277 height 30
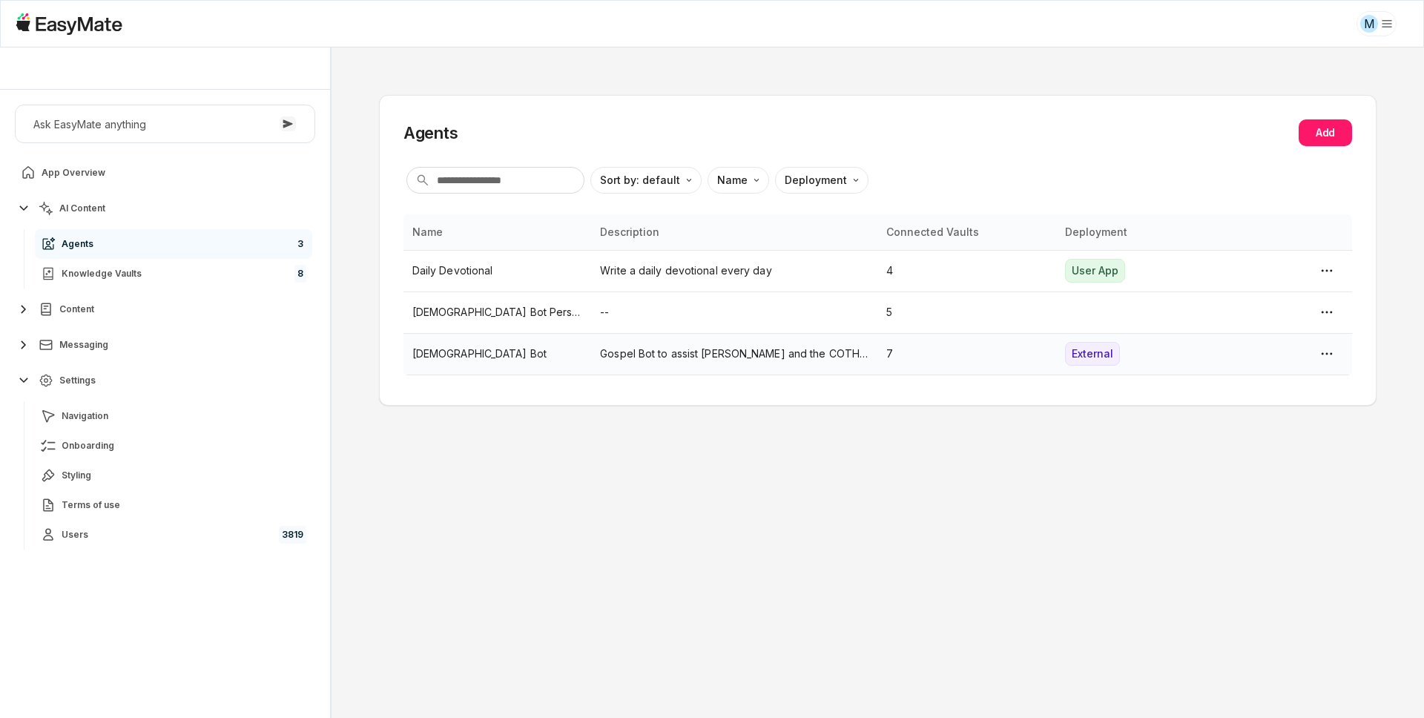
click at [444, 348] on p "[DEMOGRAPHIC_DATA] Bot" at bounding box center [497, 354] width 171 height 16
type textarea "*"
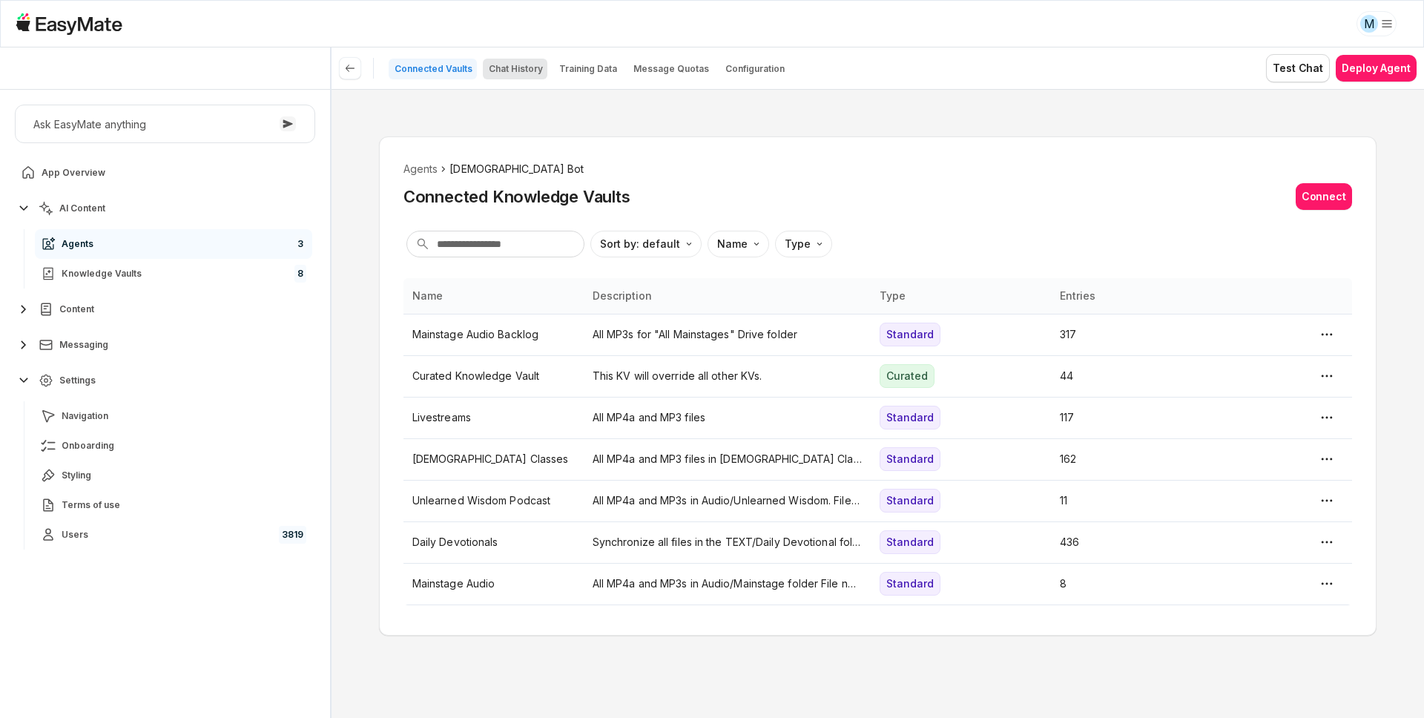
click at [524, 65] on p "Chat History" at bounding box center [516, 69] width 54 height 12
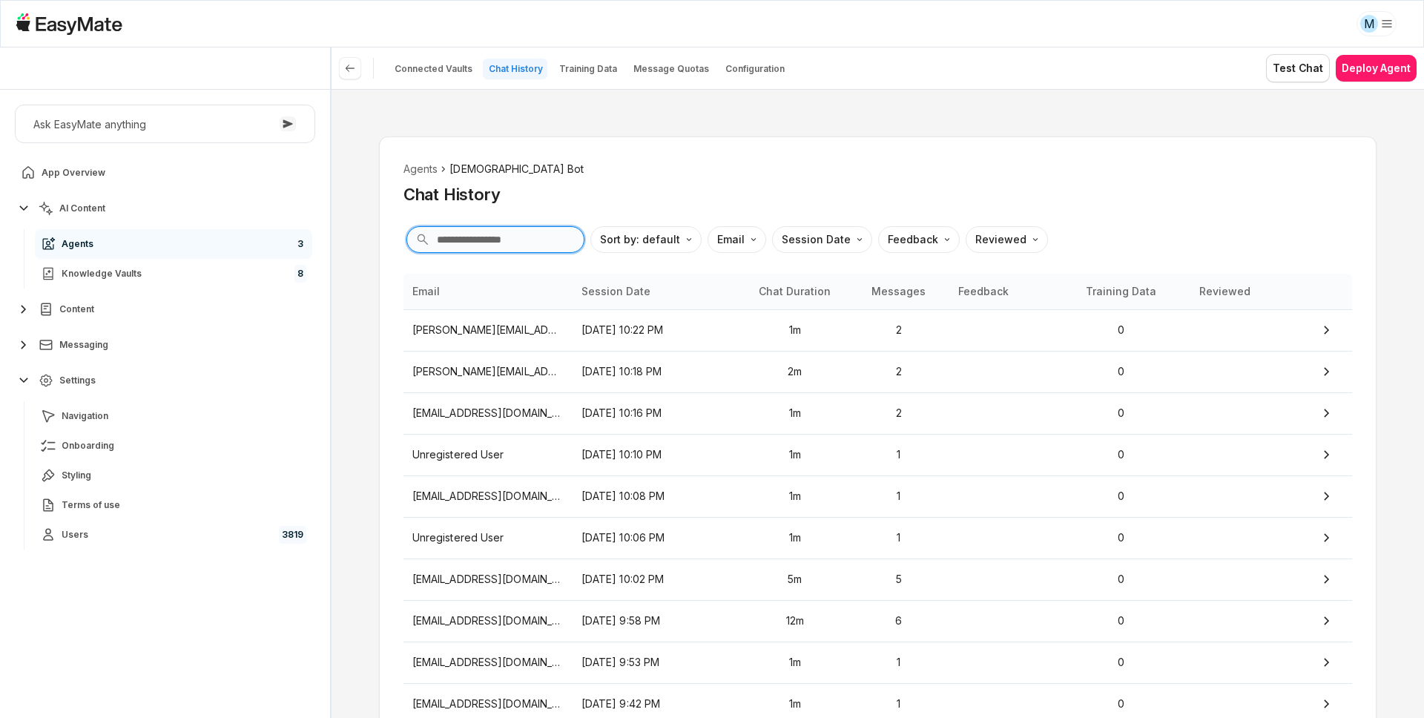
click at [481, 245] on input "text" at bounding box center [496, 239] width 178 height 27
paste input "**********"
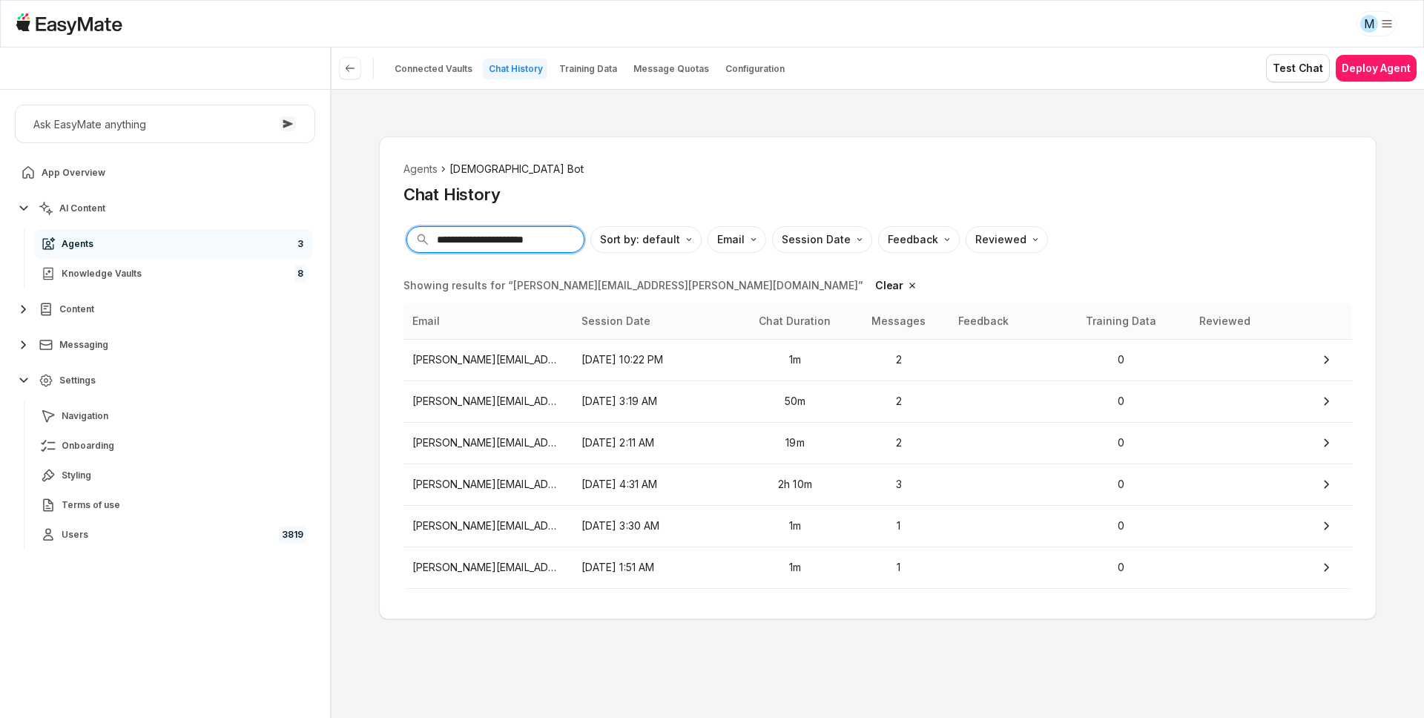
type input "**********"
click at [579, 183] on div "Chat History" at bounding box center [878, 194] width 949 height 22
click at [869, 292] on button "Clear" at bounding box center [897, 286] width 57 height 24
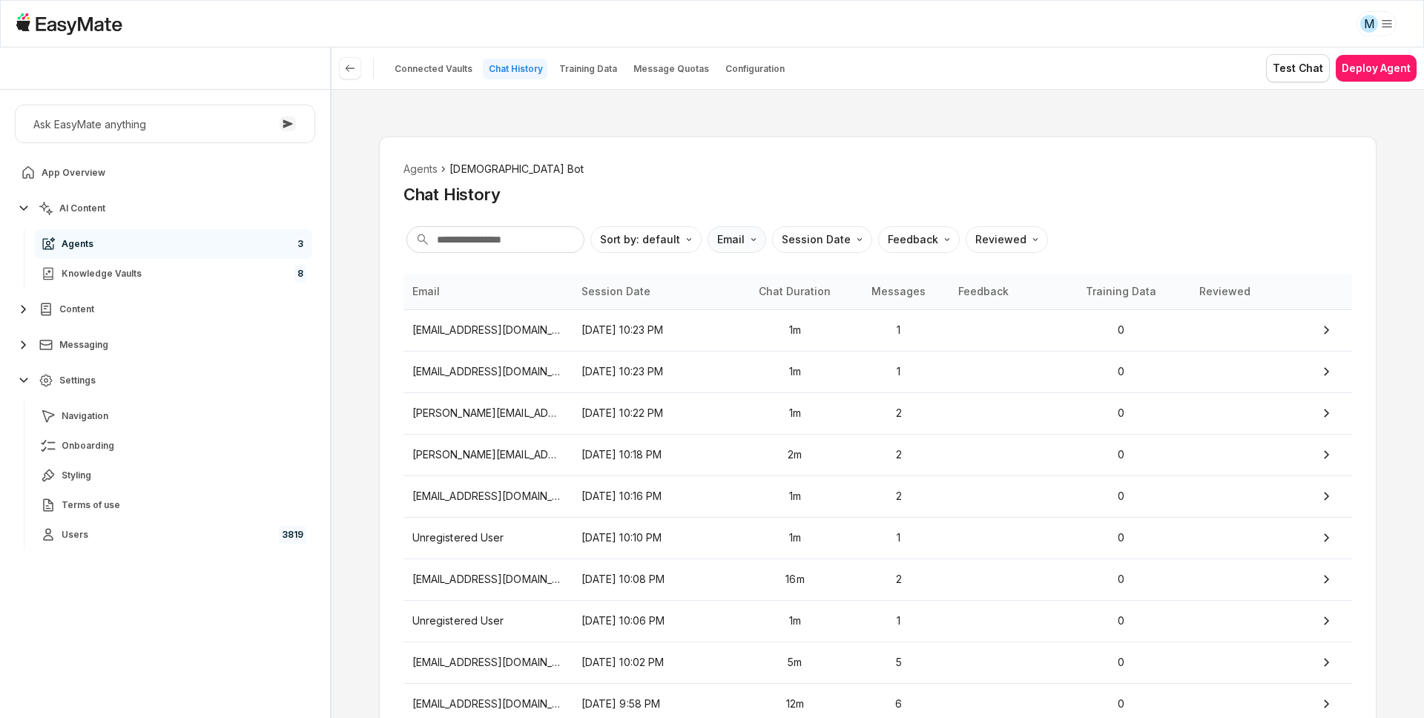
click at [740, 241] on html "M Core of the Heart Ask EasyMate anything App Overview AI Content Agents 3 Know…" at bounding box center [712, 359] width 1424 height 718
type textarea "*"
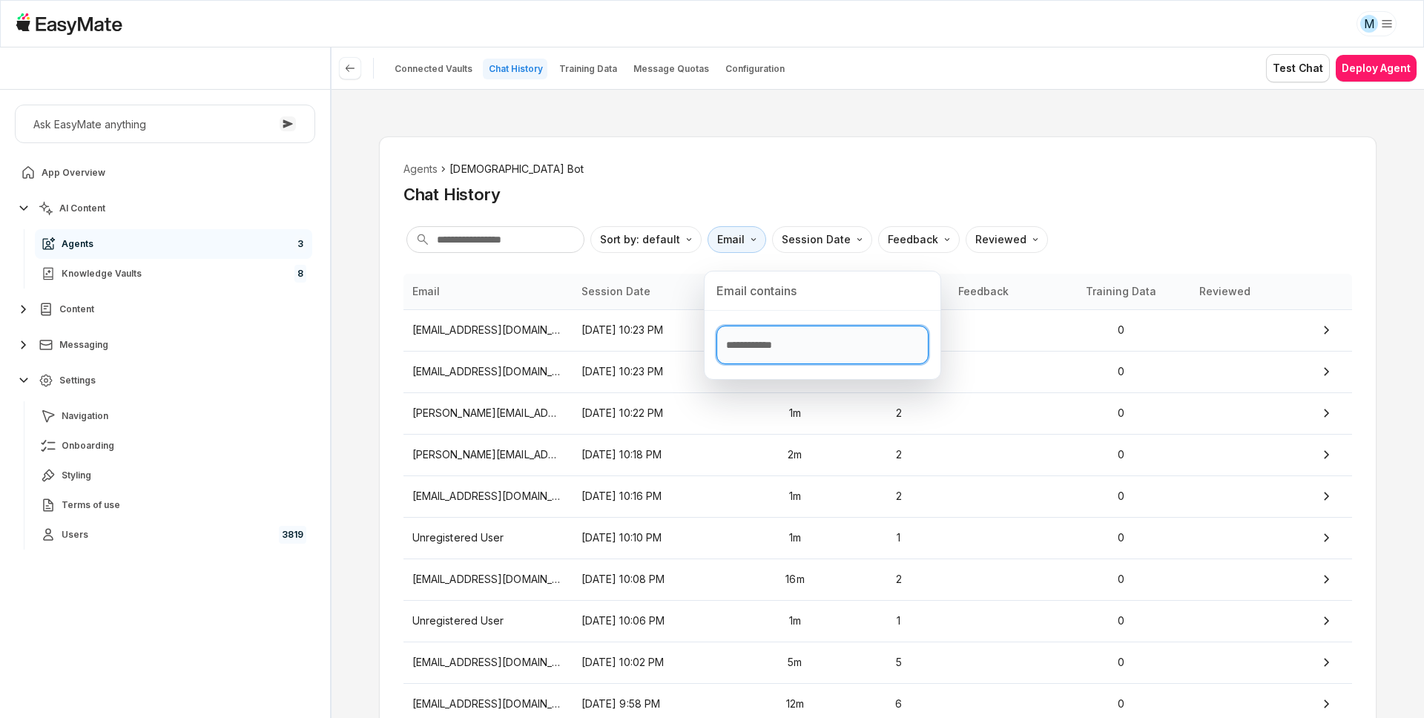
click at [743, 341] on input "Text filter input" at bounding box center [823, 345] width 212 height 39
paste input "**********"
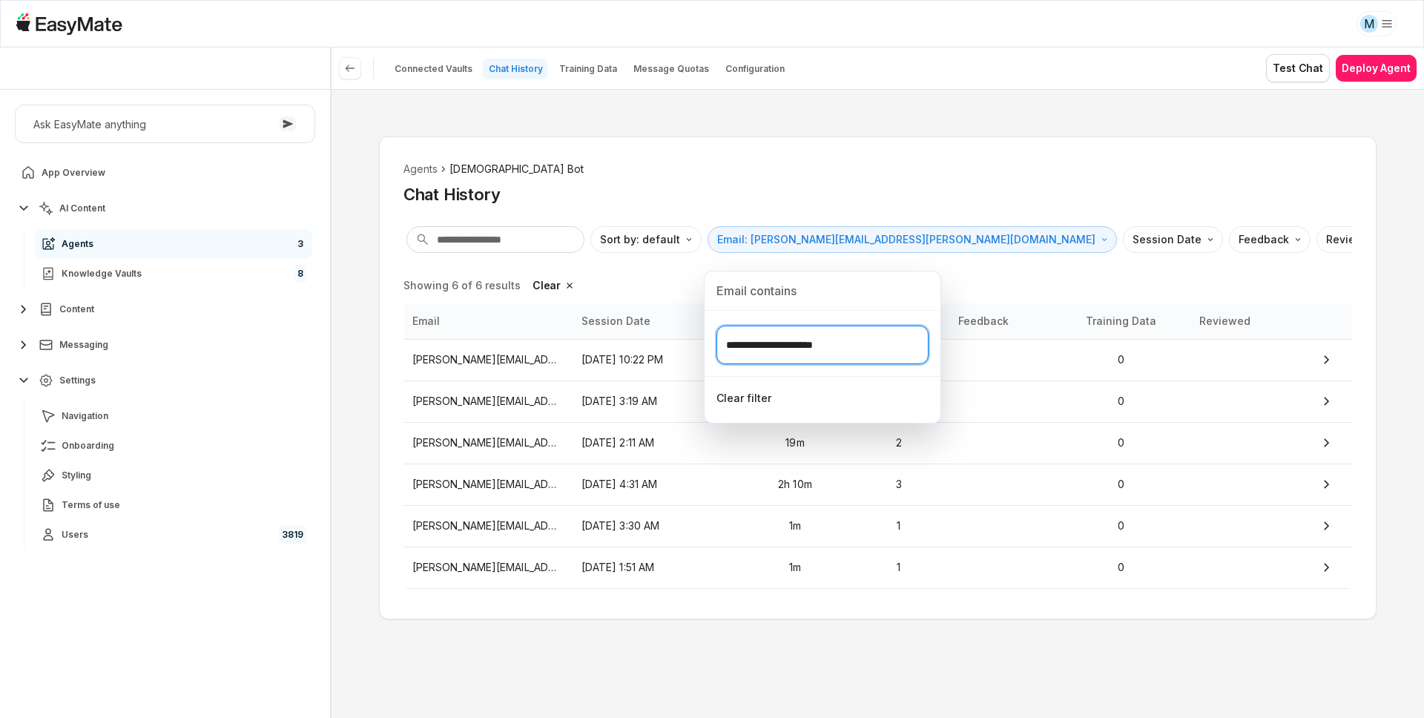
type input "**********"
click at [777, 177] on html "**********" at bounding box center [712, 359] width 1424 height 718
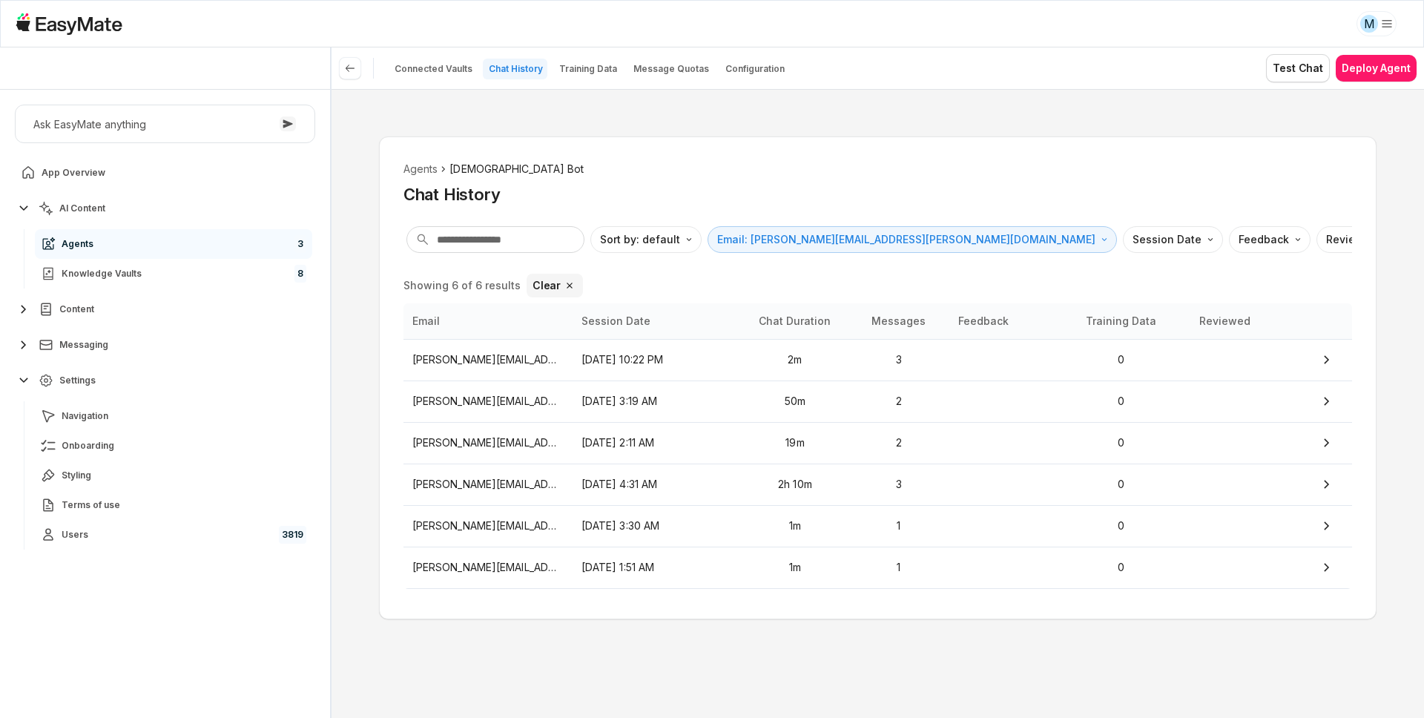
click at [548, 289] on button "Clear" at bounding box center [555, 286] width 57 height 24
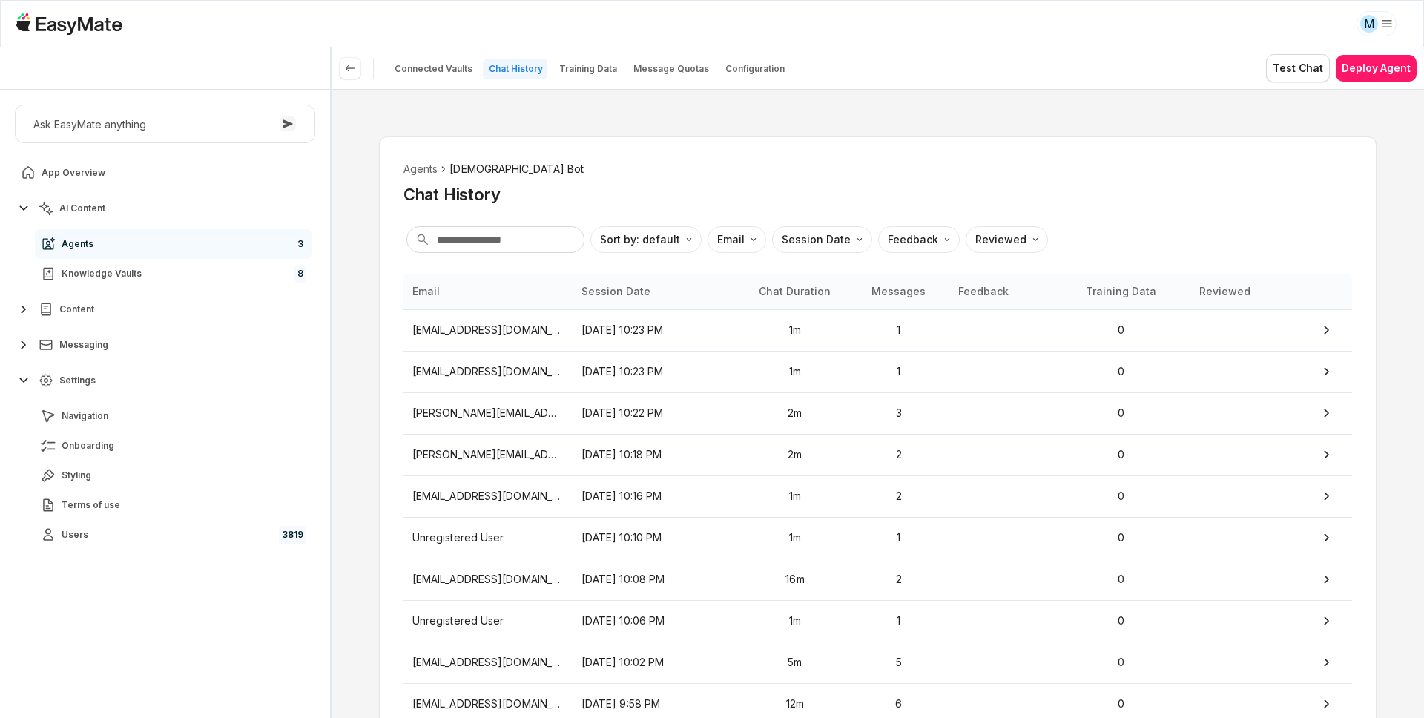
click at [746, 174] on ol "Agents Gospel Bot" at bounding box center [878, 169] width 949 height 16
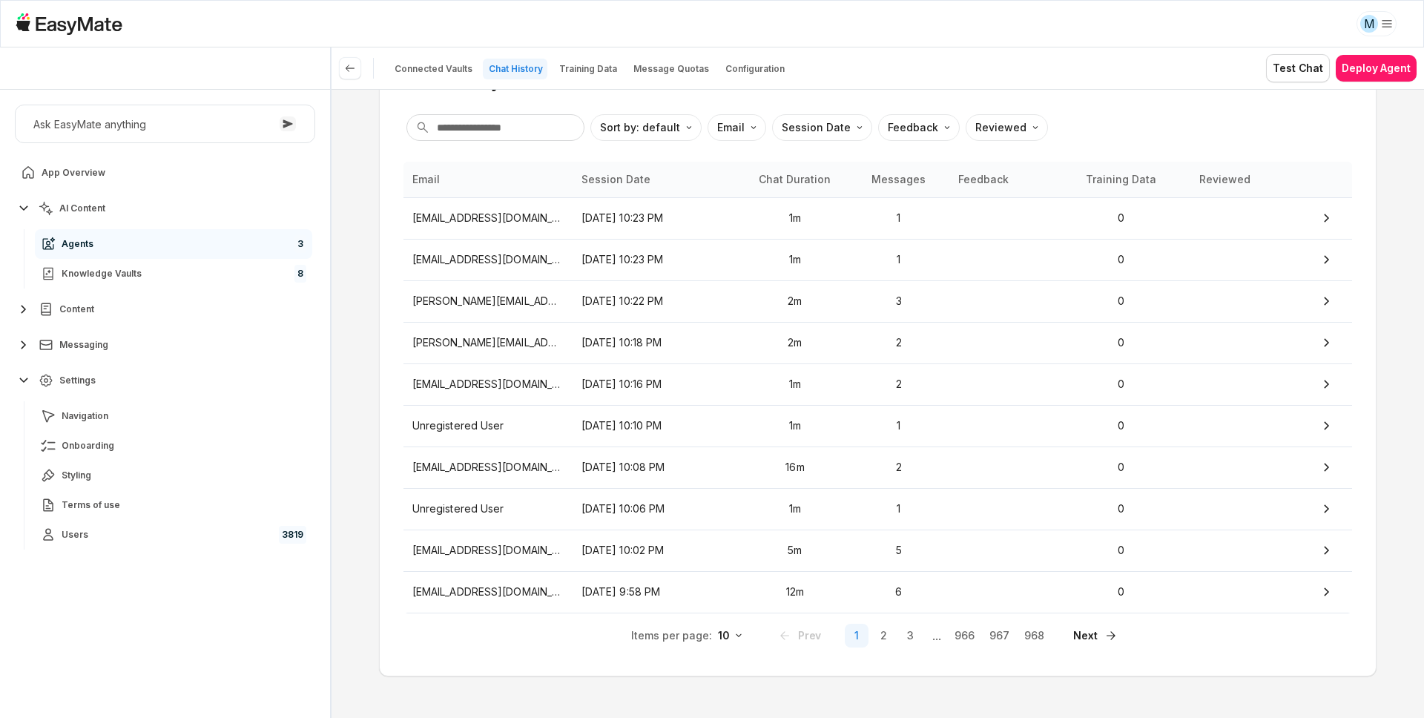
scroll to position [118, 0]
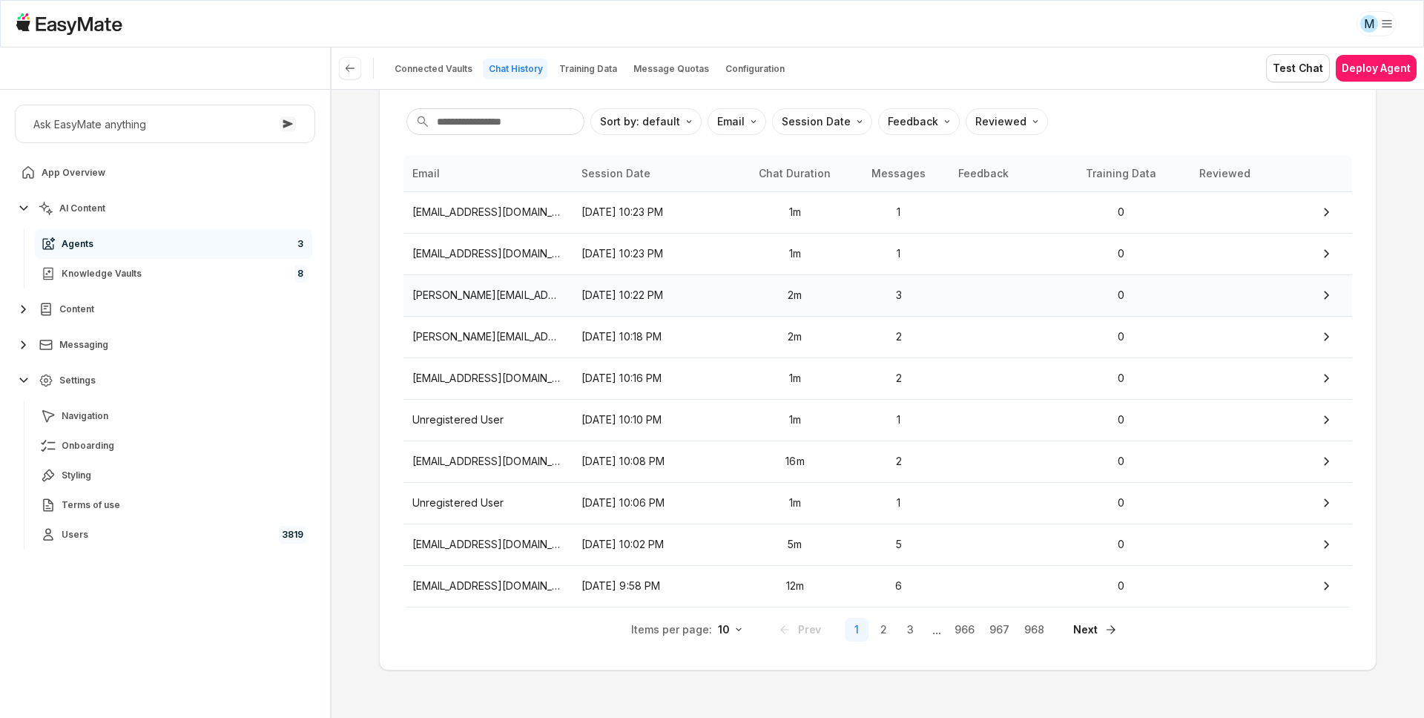
click at [688, 297] on p "[DATE] 10:22 PM" at bounding box center [657, 295] width 151 height 16
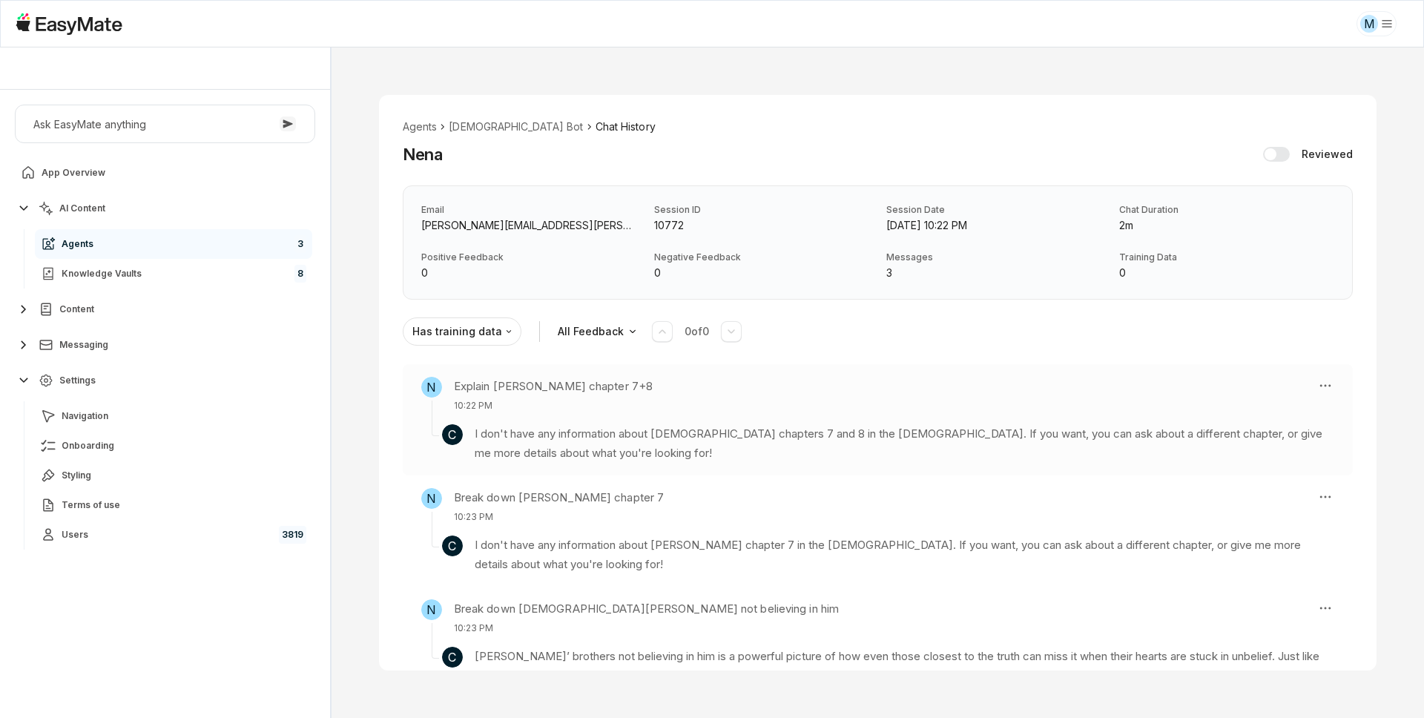
scroll to position [51, 0]
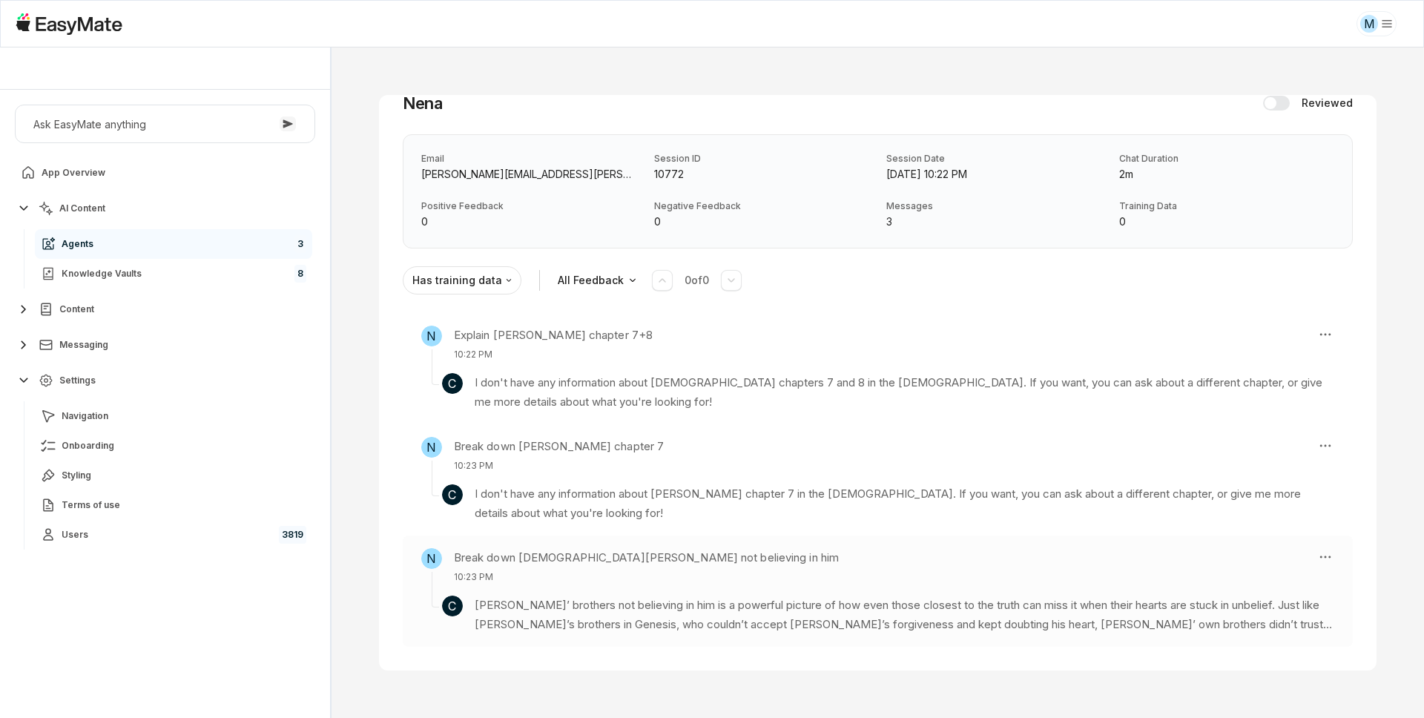
click at [567, 563] on h3 "Break down [DEMOGRAPHIC_DATA][PERSON_NAME] not believing in him" at bounding box center [646, 557] width 385 height 19
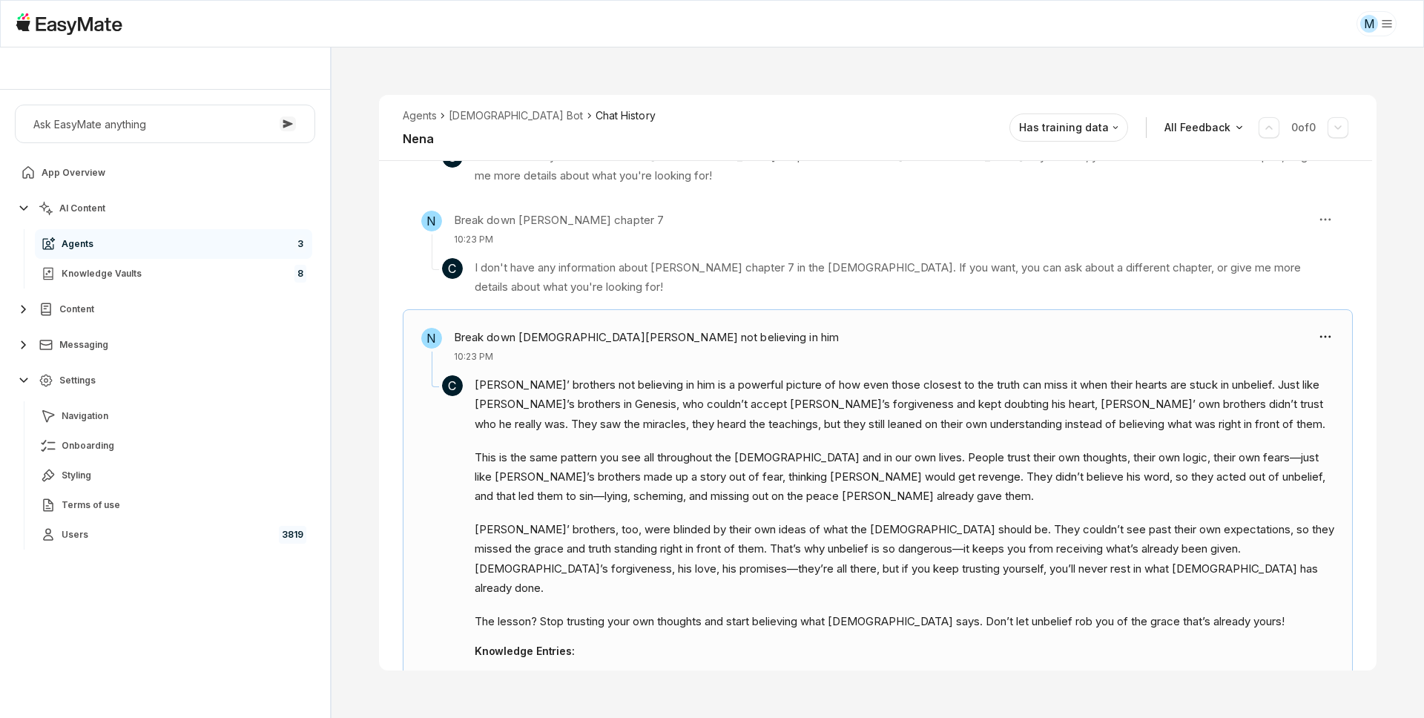
scroll to position [211, 0]
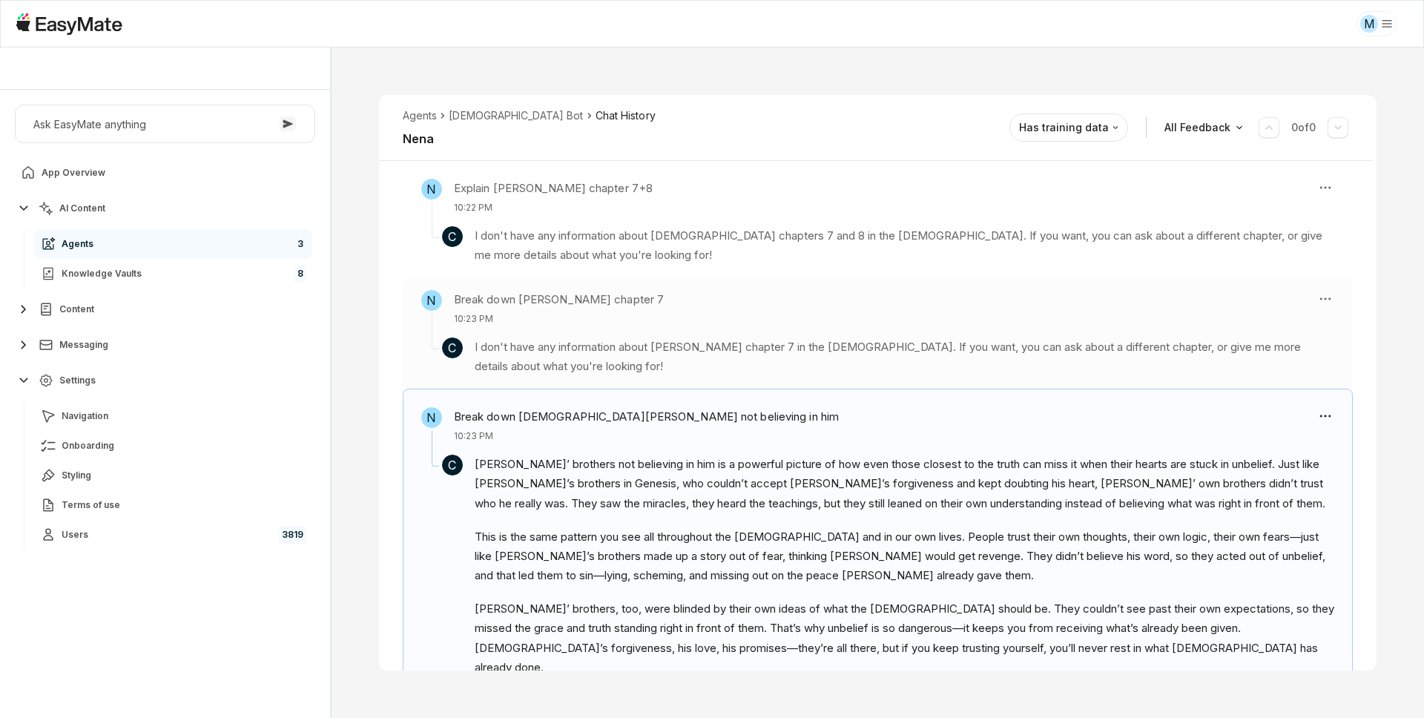
click at [684, 351] on p "I don't have any information about [PERSON_NAME] chapter 7 in the [DEMOGRAPHIC_…" at bounding box center [905, 357] width 860 height 39
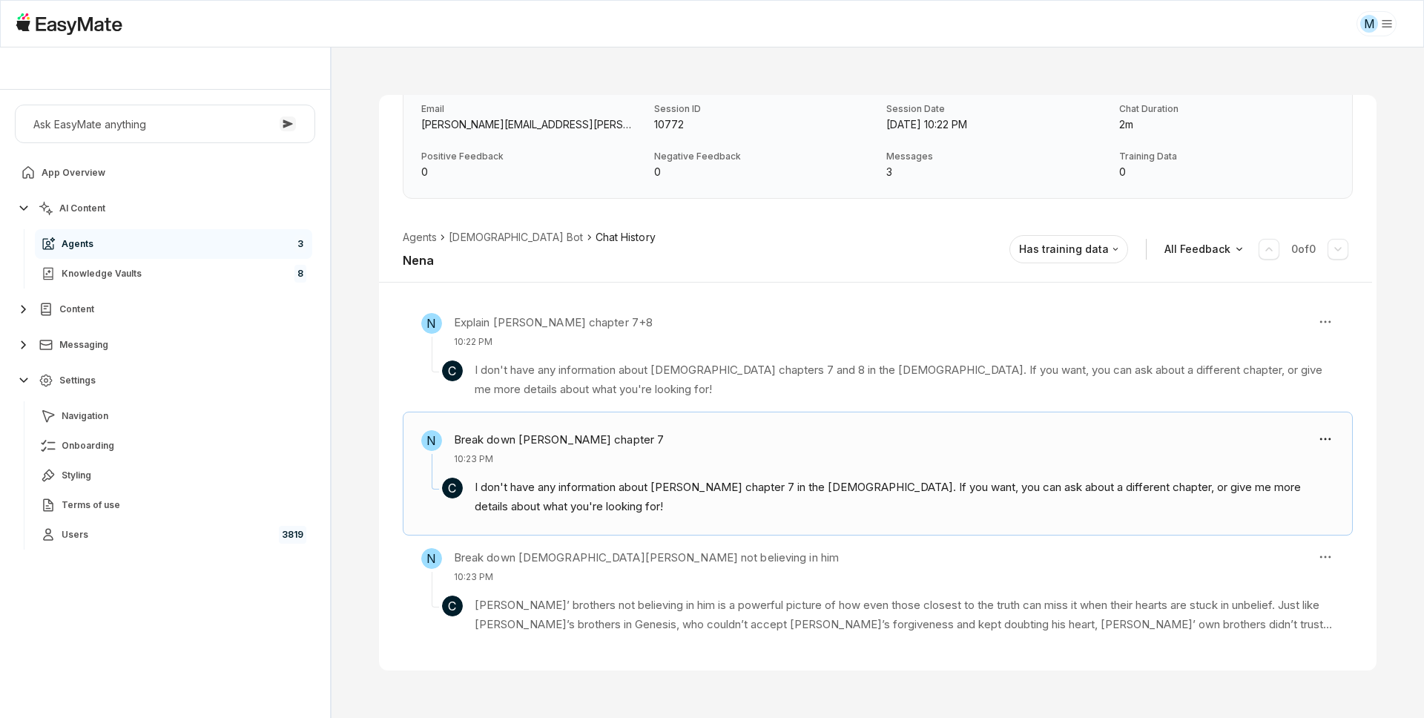
scroll to position [64, 0]
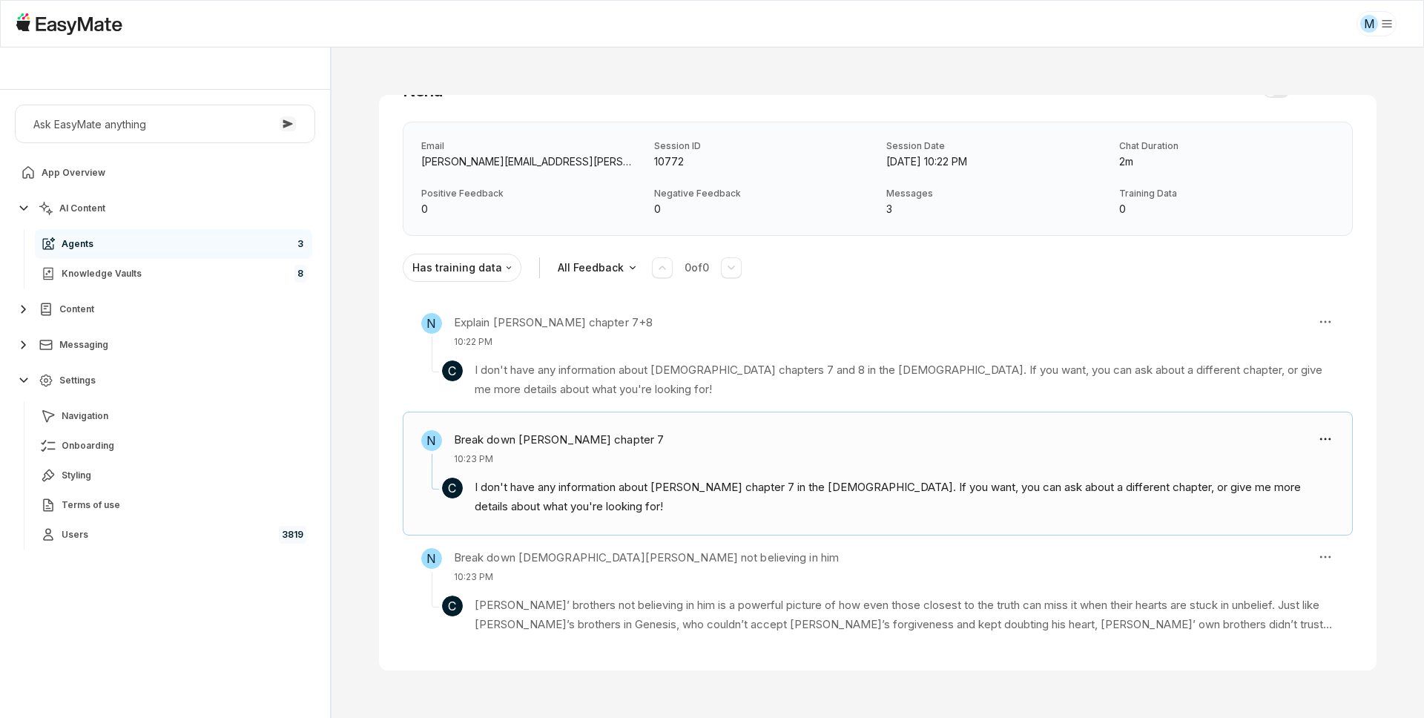
click at [684, 351] on section "C I don't have any information about [DEMOGRAPHIC_DATA] chapters 7 and 8 in the…" at bounding box center [877, 374] width 913 height 50
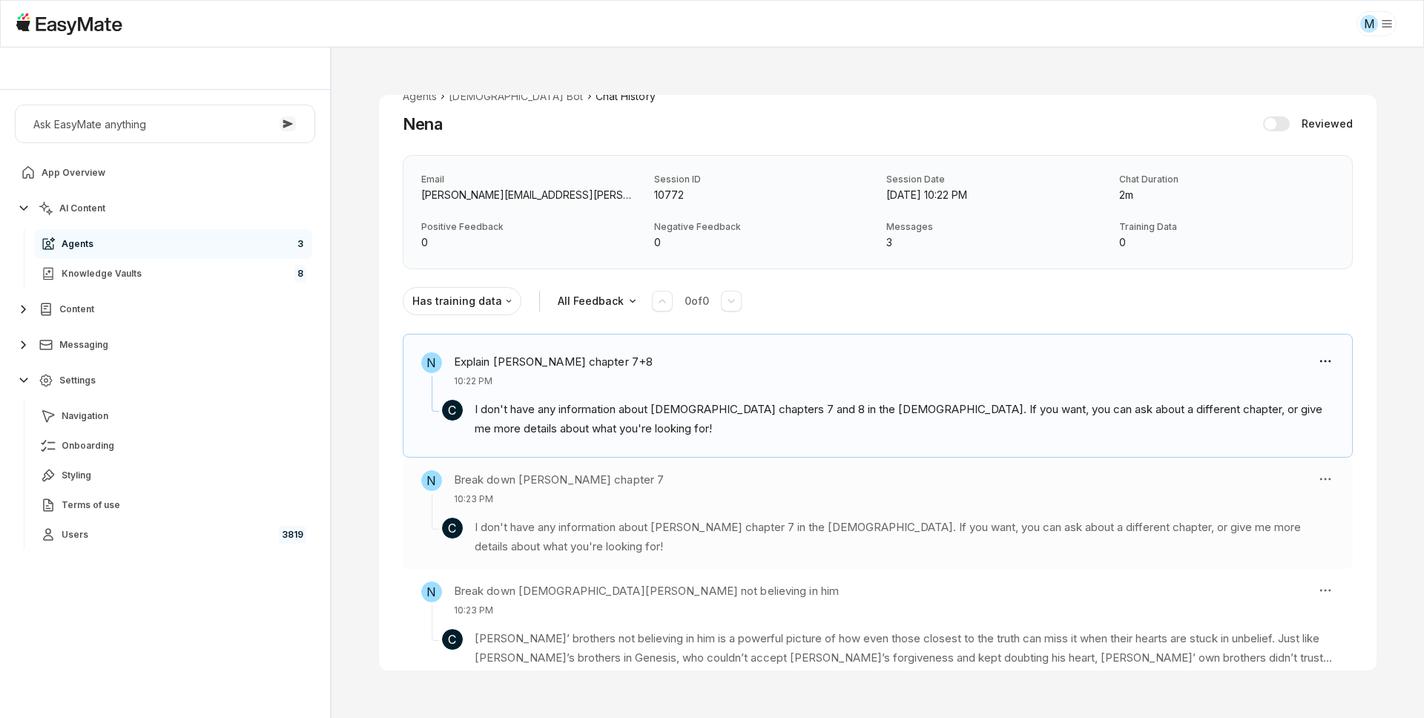
scroll to position [0, 0]
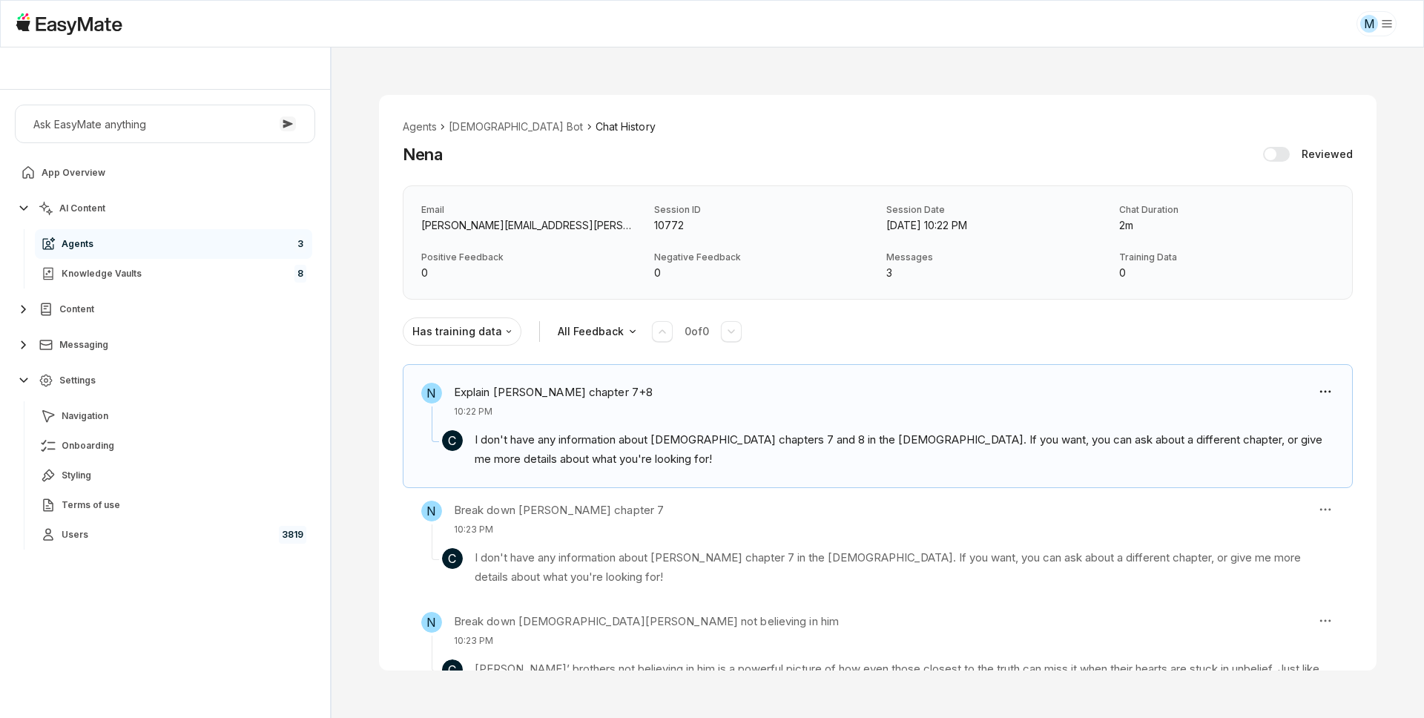
click at [743, 151] on div "Nena Reviewed" at bounding box center [878, 154] width 950 height 27
click at [468, 131] on li "[DEMOGRAPHIC_DATA] Bot" at bounding box center [516, 127] width 134 height 16
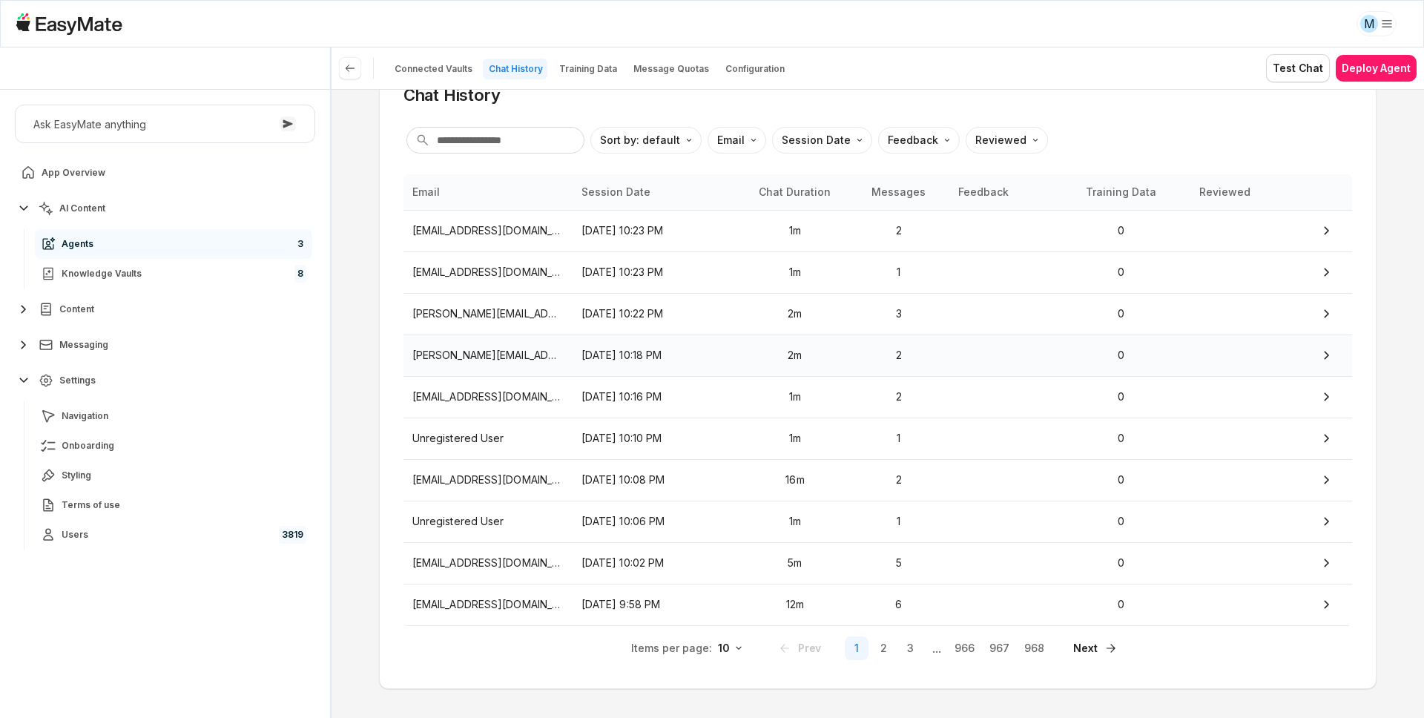
scroll to position [118, 0]
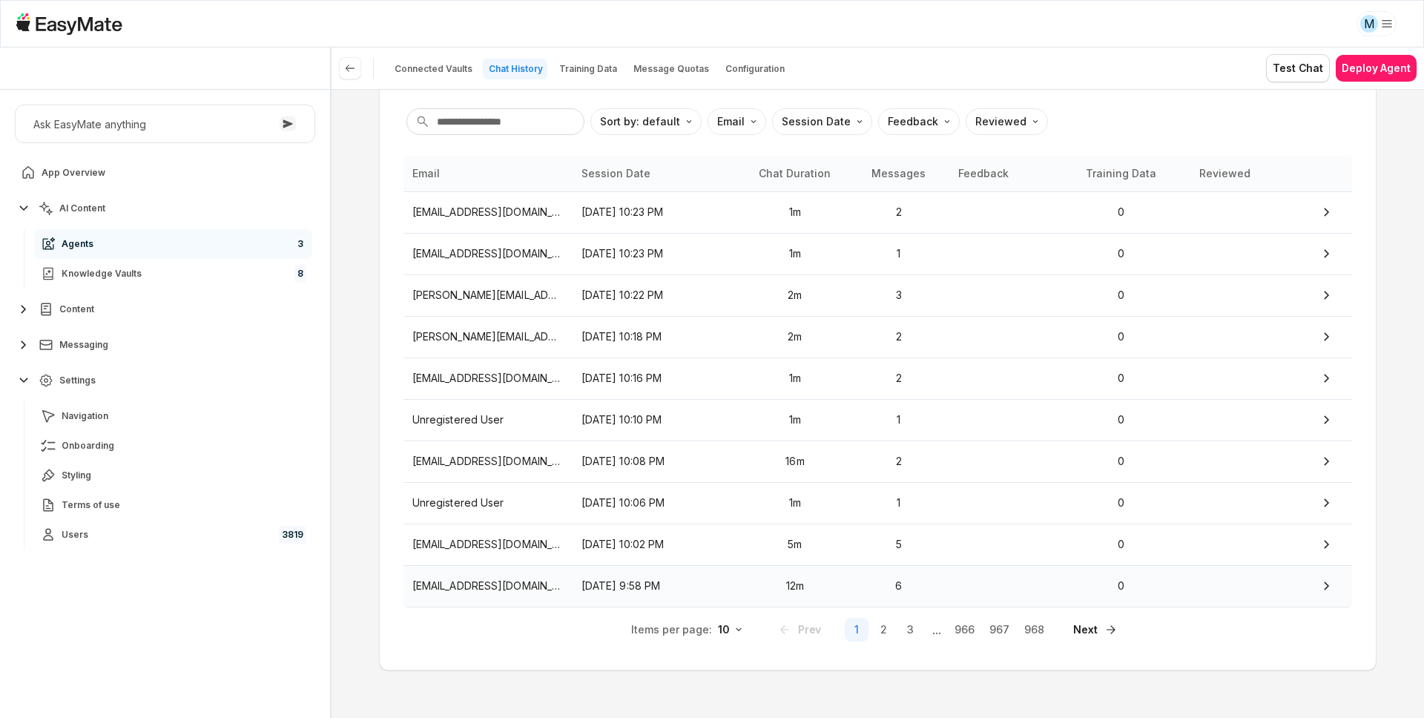
click at [452, 574] on td "[EMAIL_ADDRESS][DOMAIN_NAME]" at bounding box center [488, 586] width 169 height 42
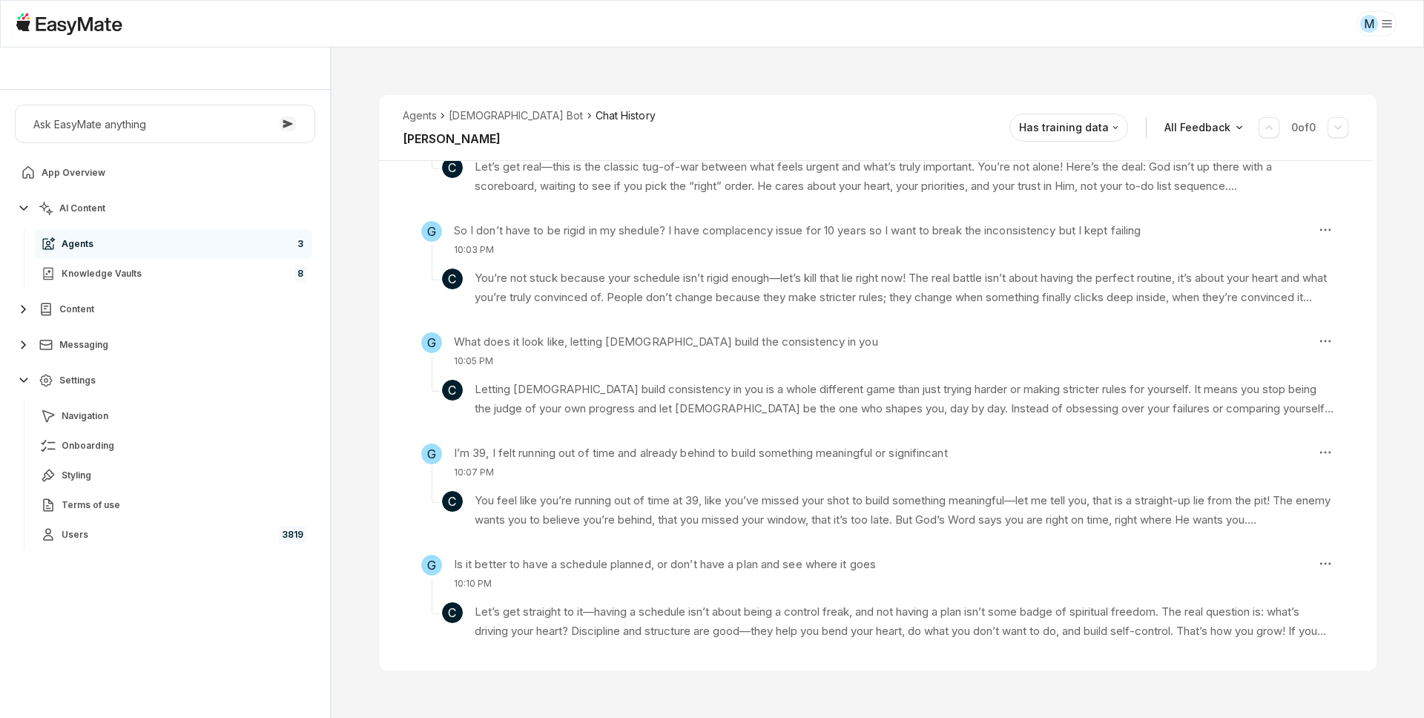
scroll to position [398, 0]
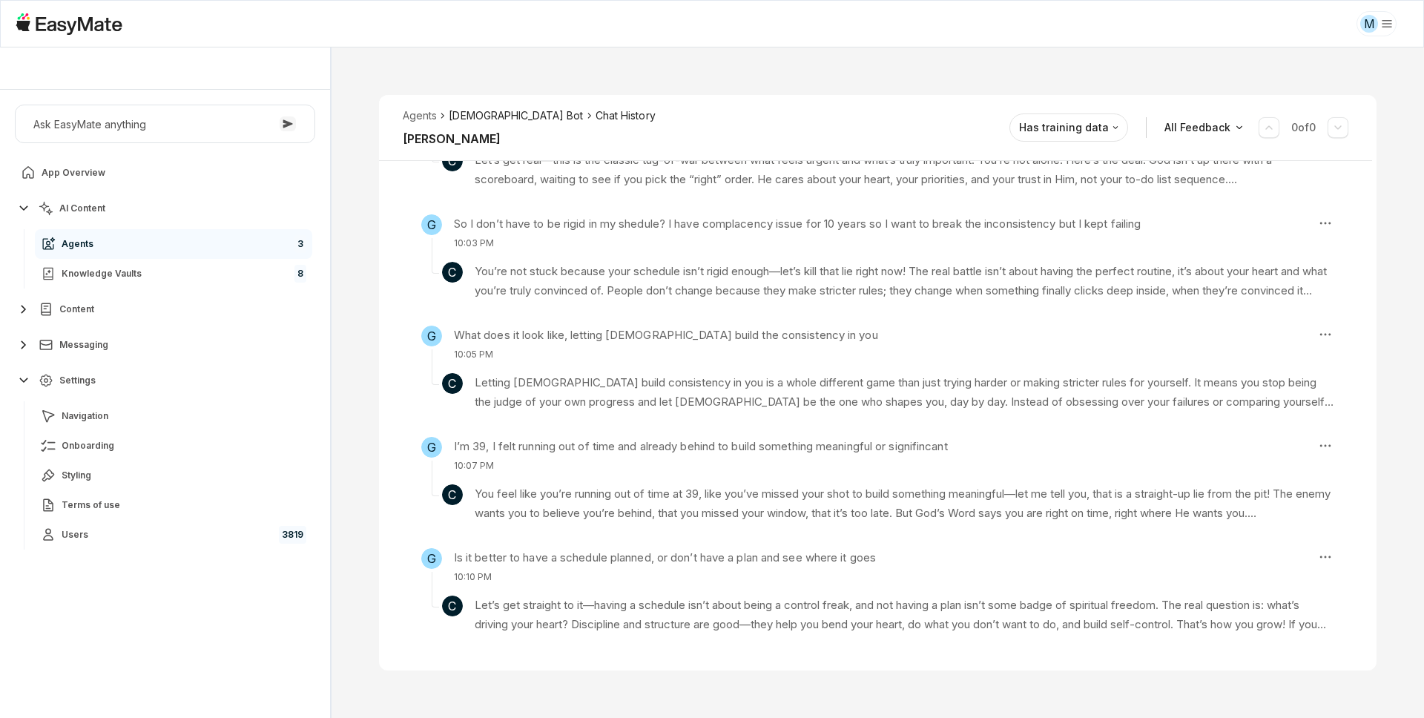
click at [490, 114] on li "[DEMOGRAPHIC_DATA] Bot" at bounding box center [516, 116] width 134 height 16
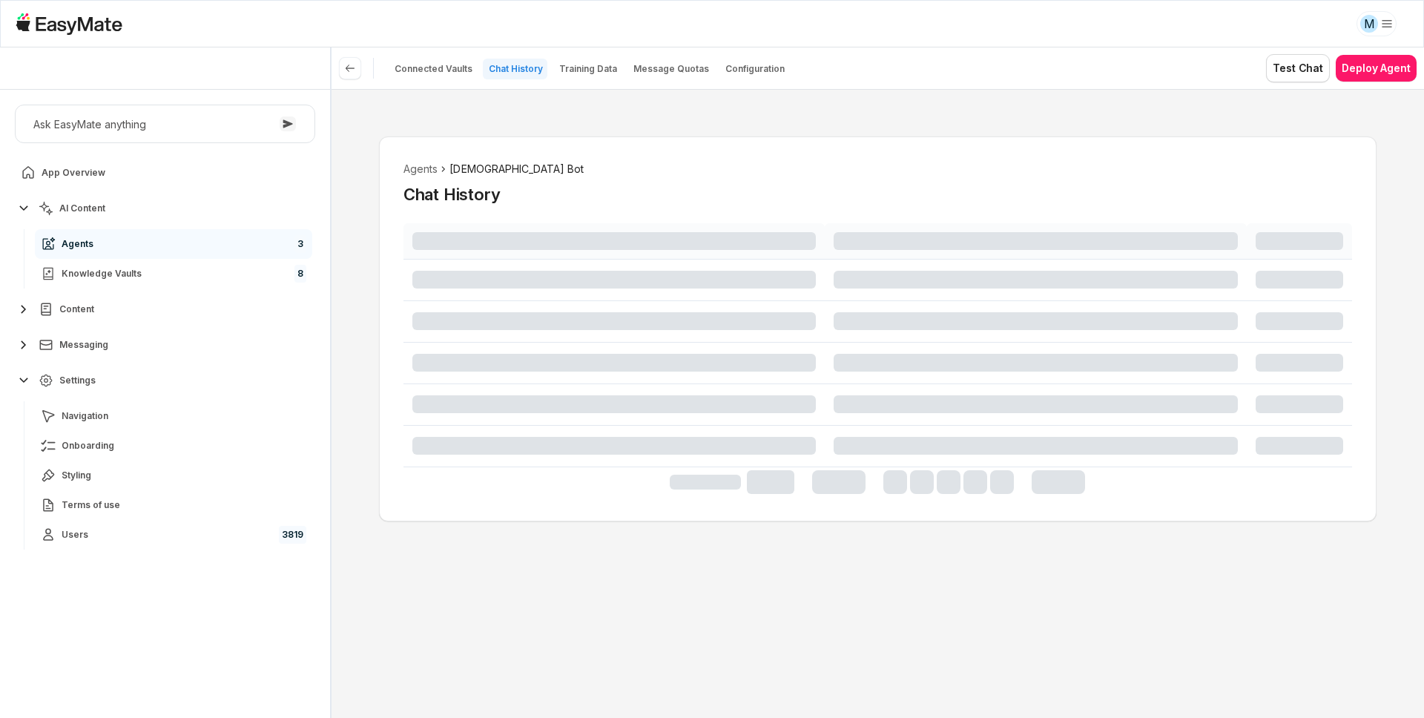
click at [361, 377] on div "Agents Gospel Bot Chat History" at bounding box center [878, 403] width 1093 height 629
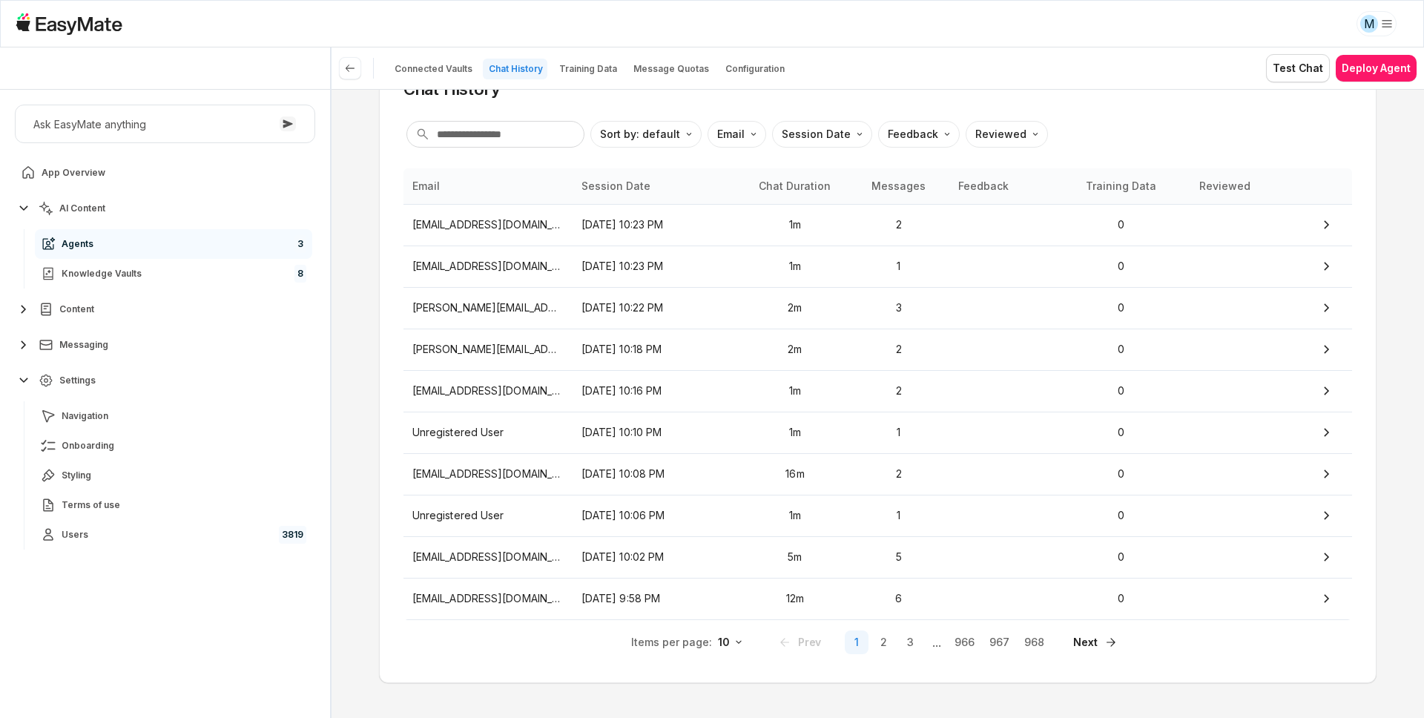
scroll to position [118, 0]
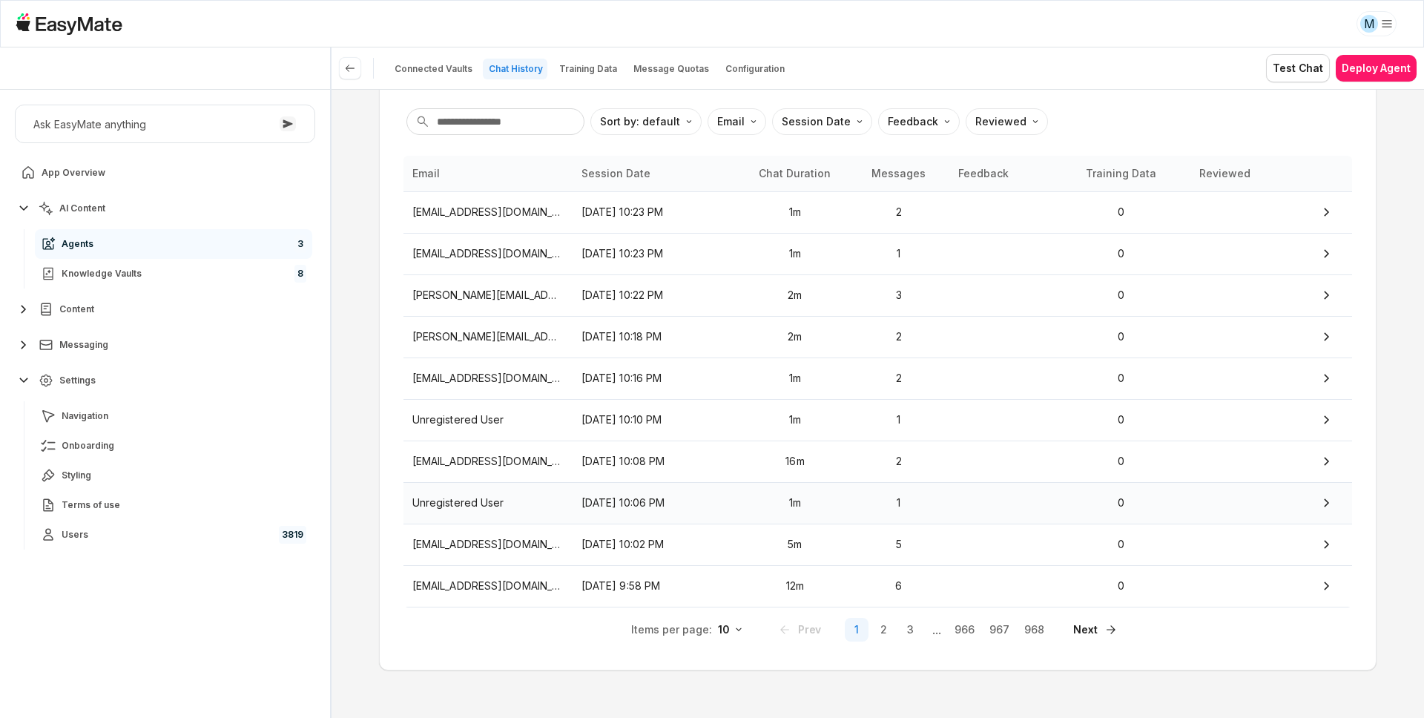
click at [457, 516] on td "Unregistered User" at bounding box center [488, 503] width 169 height 42
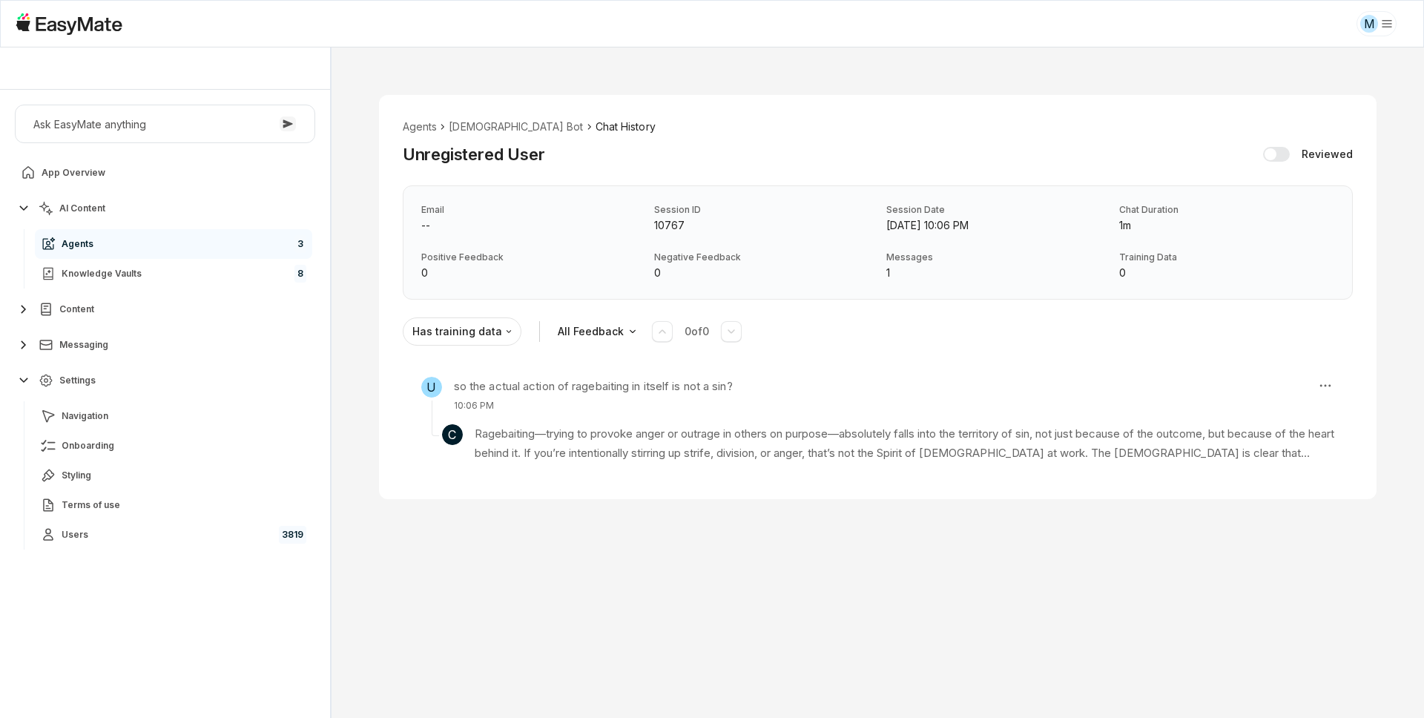
click at [456, 516] on div "Agents Gospel Bot Chat History Unregistered User Reviewed Email -- Session ID 1…" at bounding box center [878, 296] width 1093 height 499
click at [477, 127] on li "[DEMOGRAPHIC_DATA] Bot" at bounding box center [516, 127] width 134 height 16
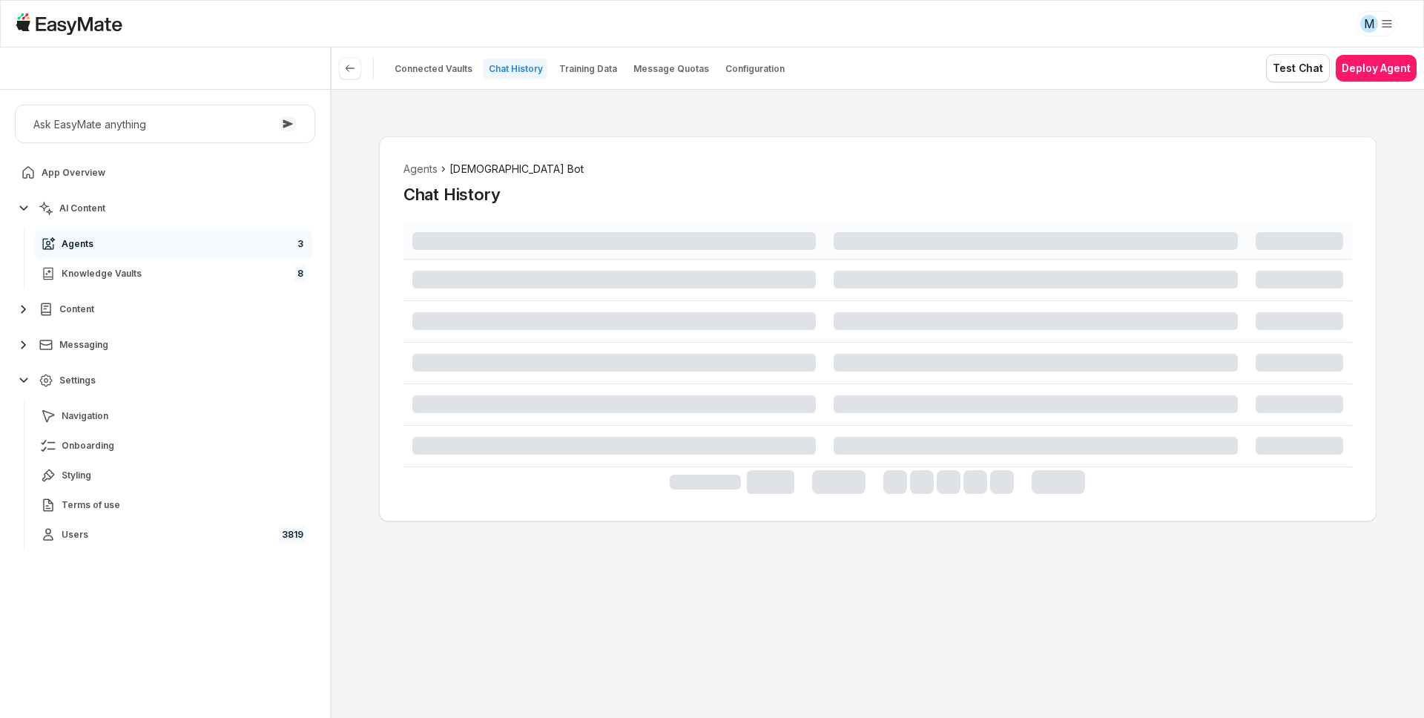
click at [358, 346] on div "Agents Gospel Bot Chat History" at bounding box center [878, 403] width 1093 height 629
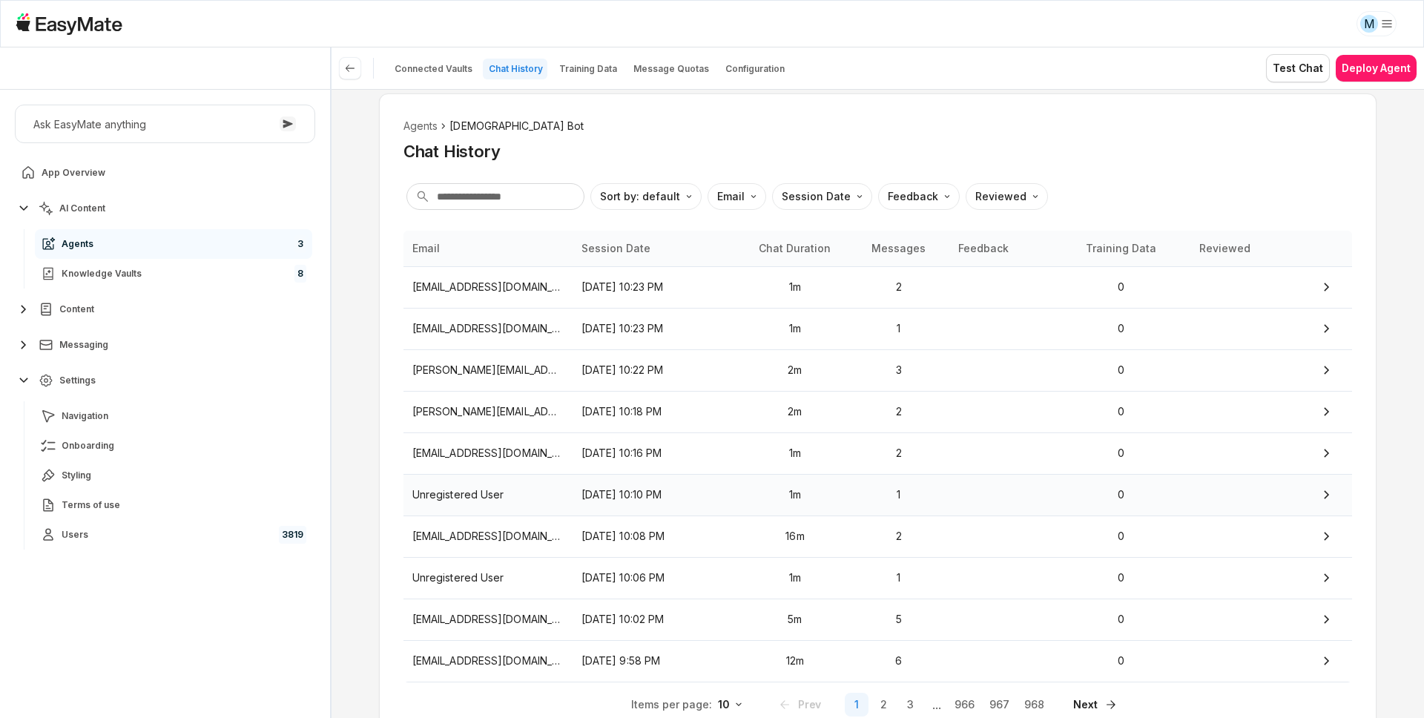
scroll to position [51, 0]
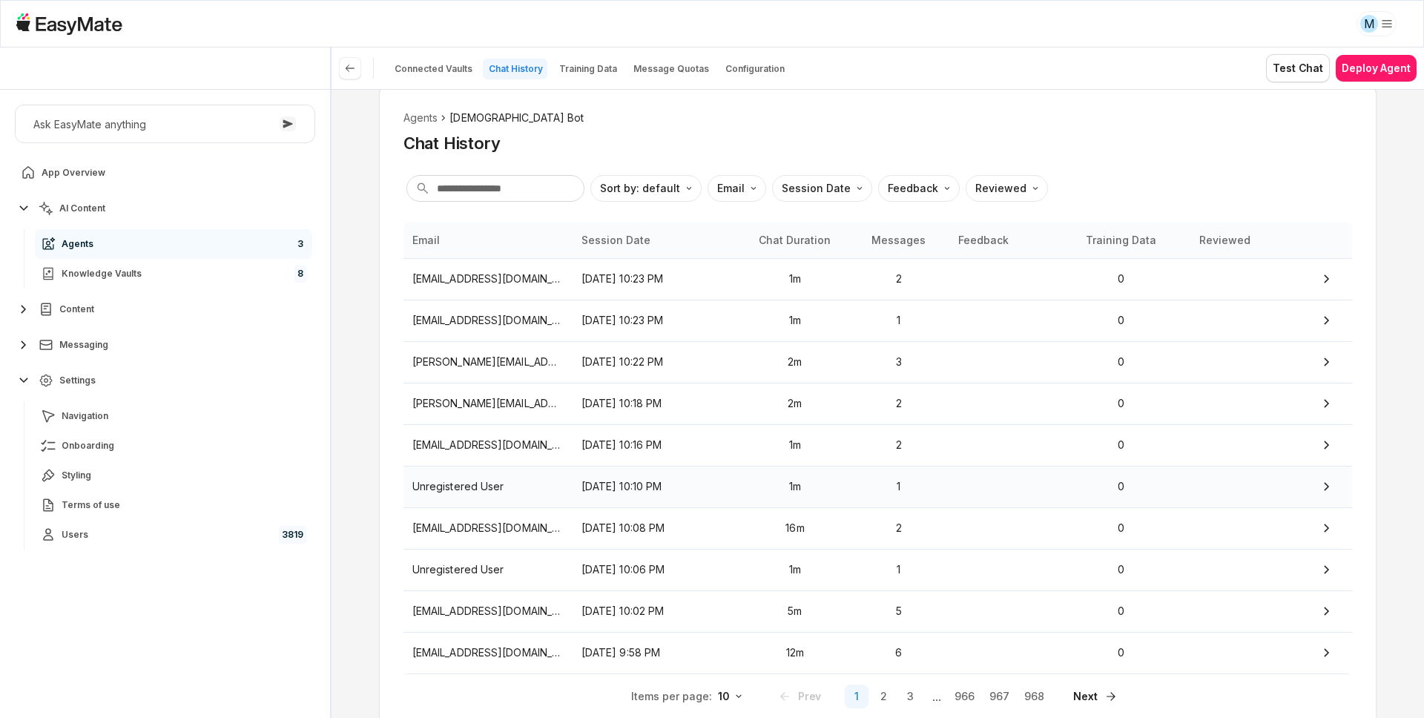
click at [453, 493] on p "Unregistered User" at bounding box center [487, 486] width 151 height 16
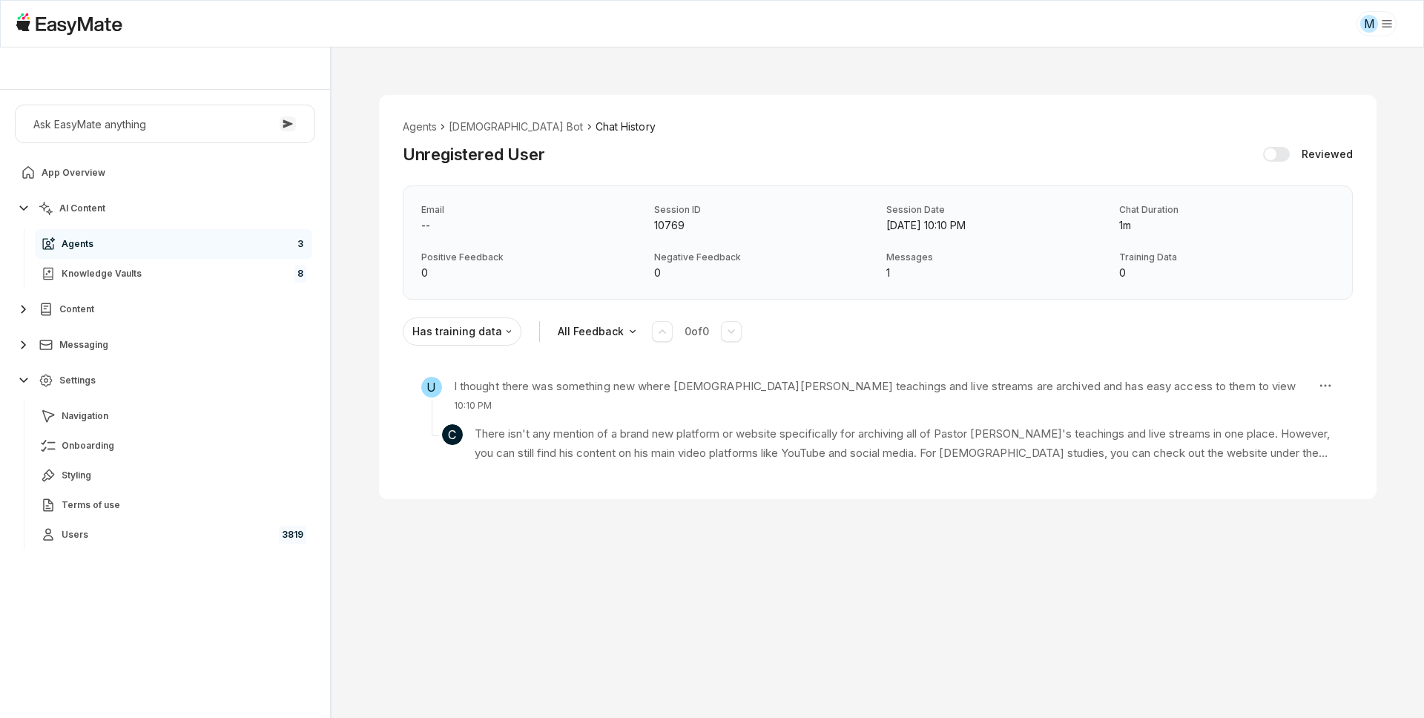
click at [375, 510] on div "Agents Gospel Bot Chat History Unregistered User Reviewed Email -- Session ID 1…" at bounding box center [878, 296] width 1093 height 499
click at [483, 130] on li "[DEMOGRAPHIC_DATA] Bot" at bounding box center [516, 127] width 134 height 16
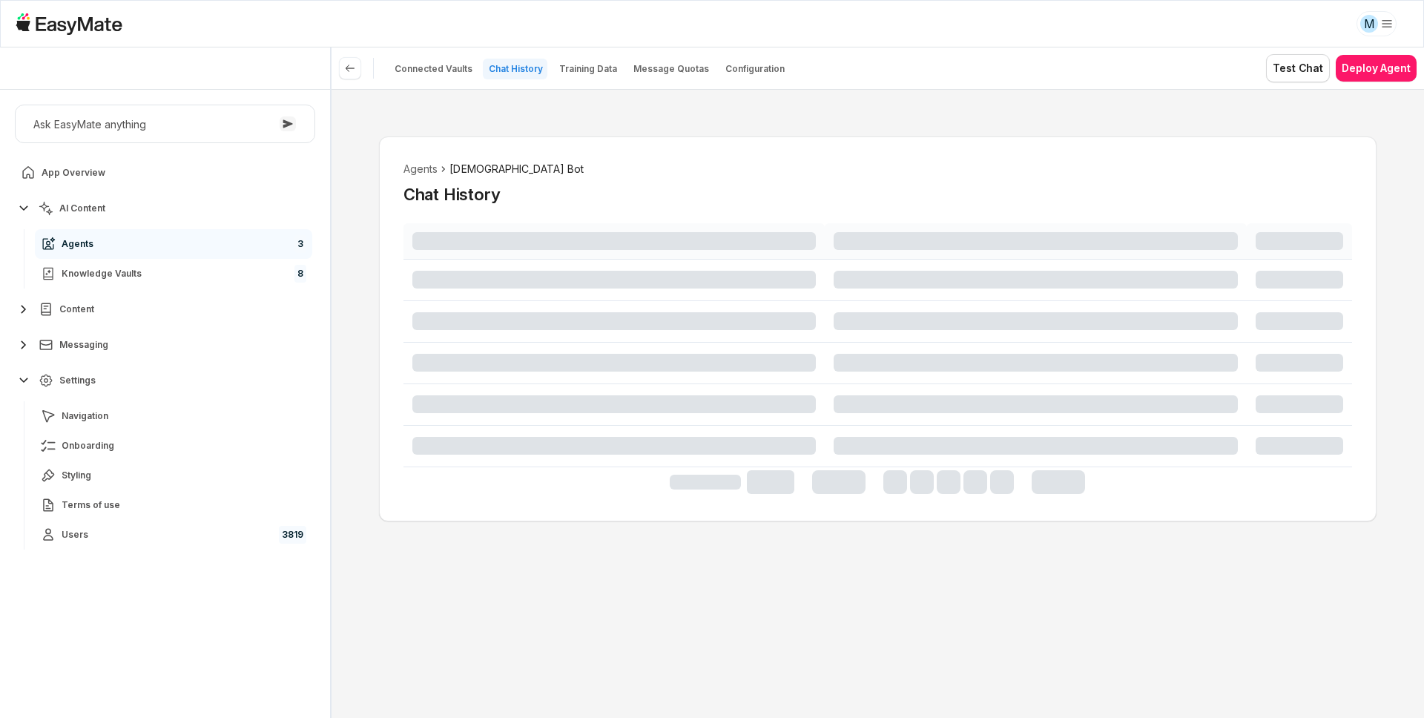
click at [345, 341] on div "Agents Gospel Bot Chat History" at bounding box center [878, 403] width 1093 height 629
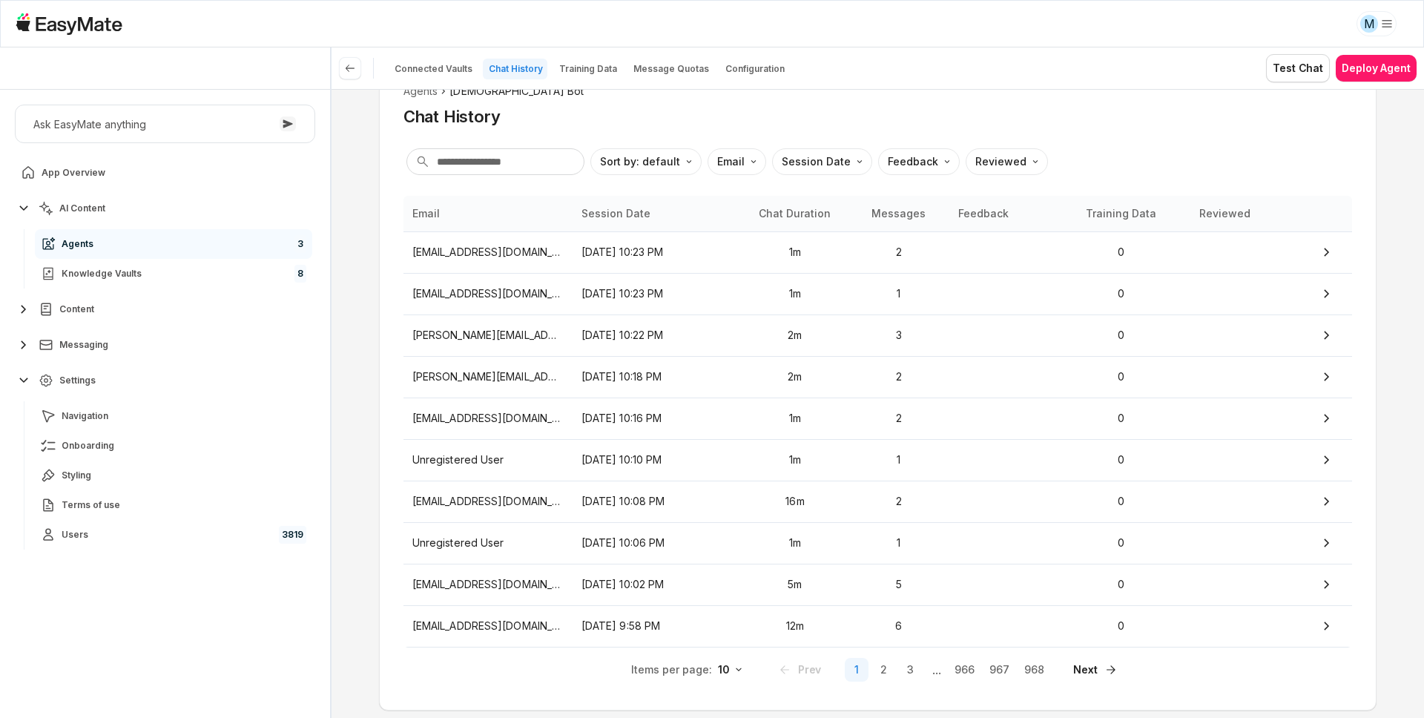
scroll to position [118, 0]
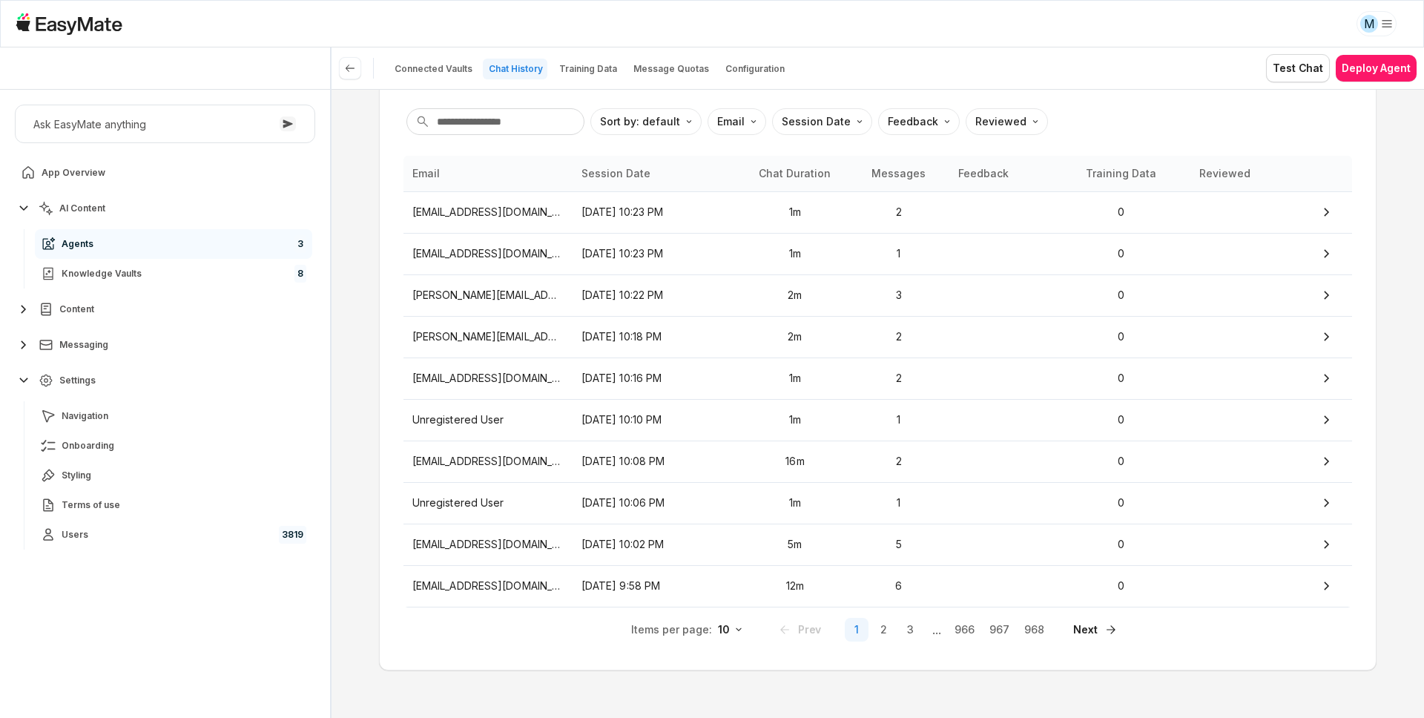
click at [345, 341] on div "Agents Gospel Bot Chat History Sort by: default Direction Email Session Date Fe…" at bounding box center [878, 403] width 1093 height 629
click at [630, 501] on p "[DATE] 10:06 PM" at bounding box center [657, 503] width 151 height 16
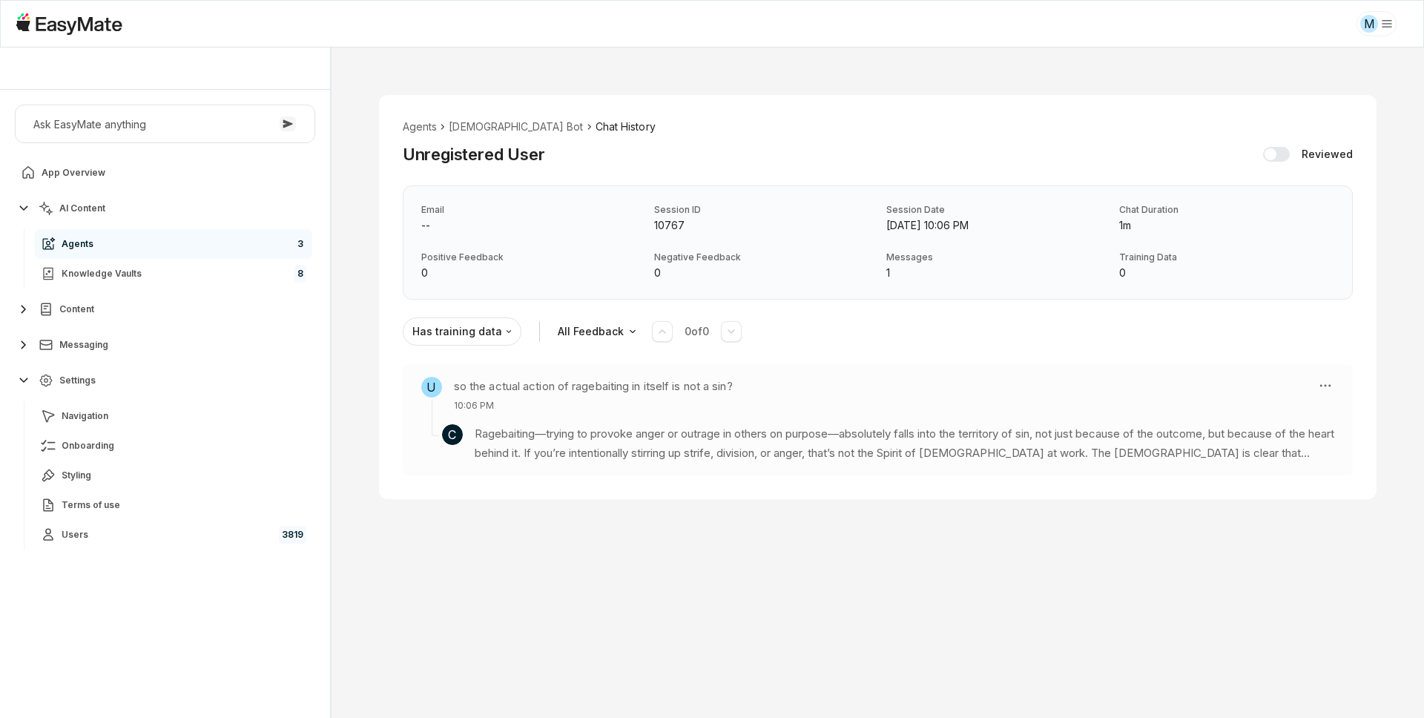
click at [889, 412] on div "U so the actual action of ragebaiting in itself is not a sin? 10:06 PM" at bounding box center [863, 395] width 884 height 36
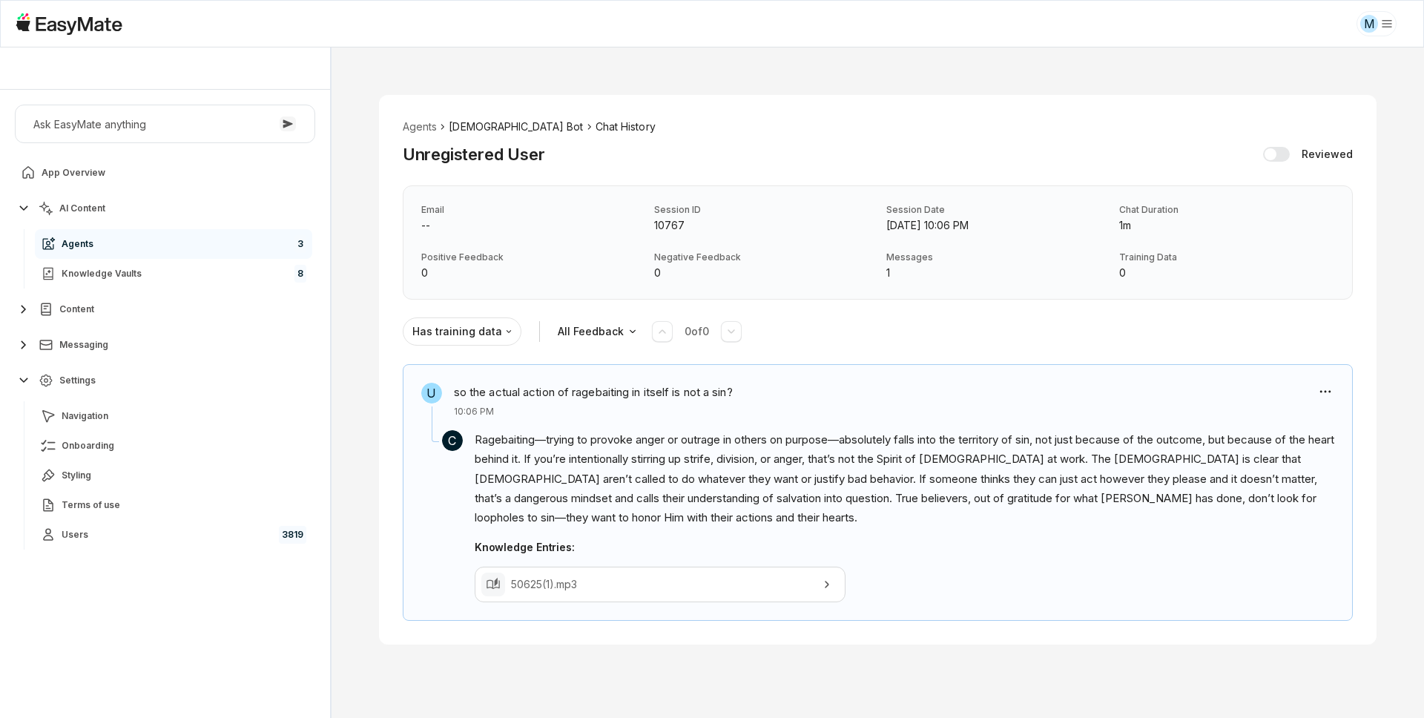
click at [487, 128] on li "[DEMOGRAPHIC_DATA] Bot" at bounding box center [516, 127] width 134 height 16
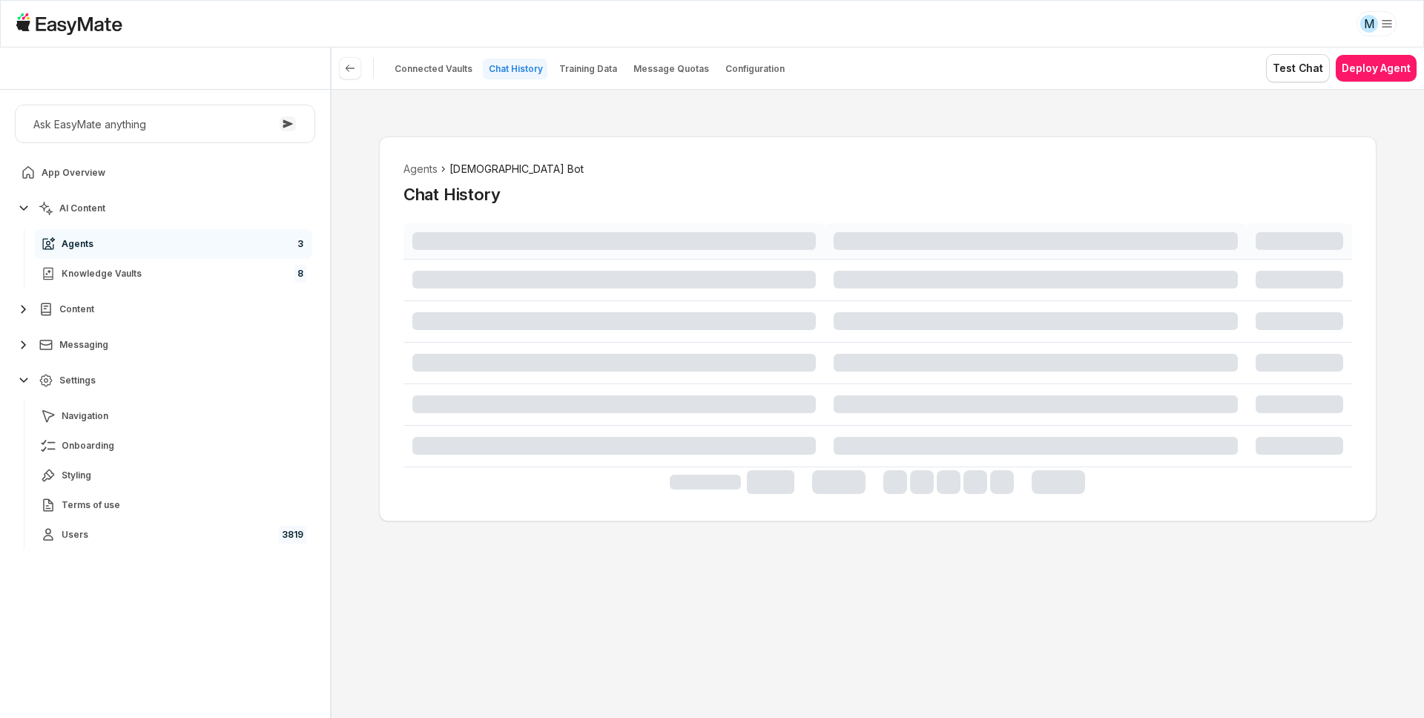
click at [369, 296] on div "Agents Gospel Bot Chat History" at bounding box center [878, 403] width 1093 height 629
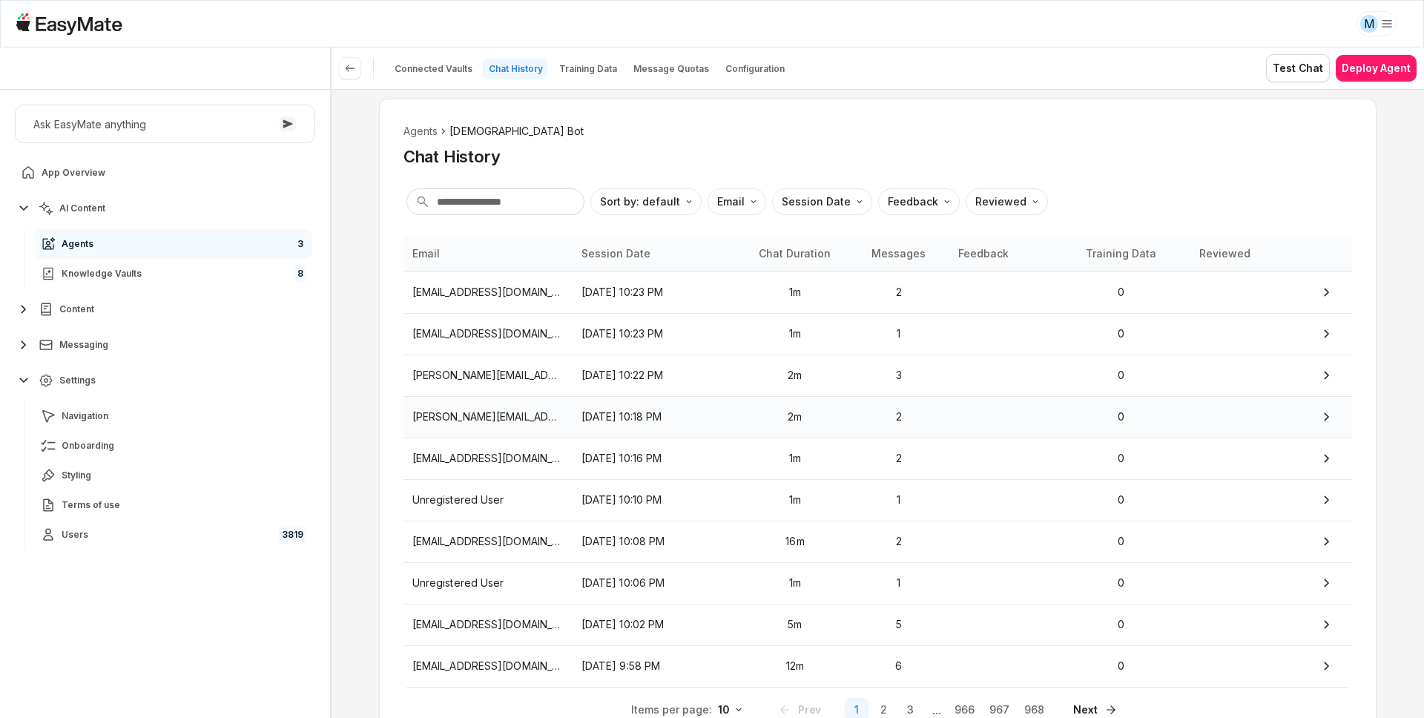
scroll to position [45, 0]
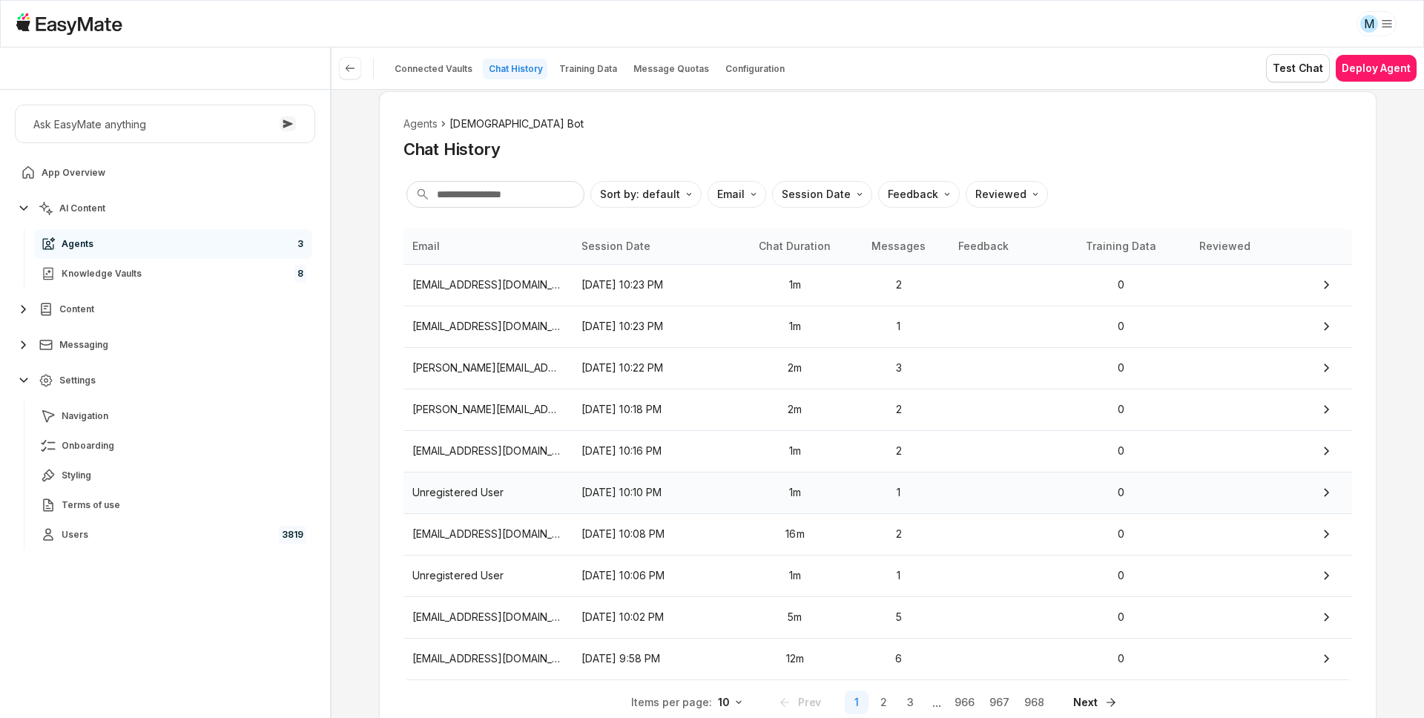
click at [461, 502] on td "Unregistered User" at bounding box center [488, 493] width 169 height 42
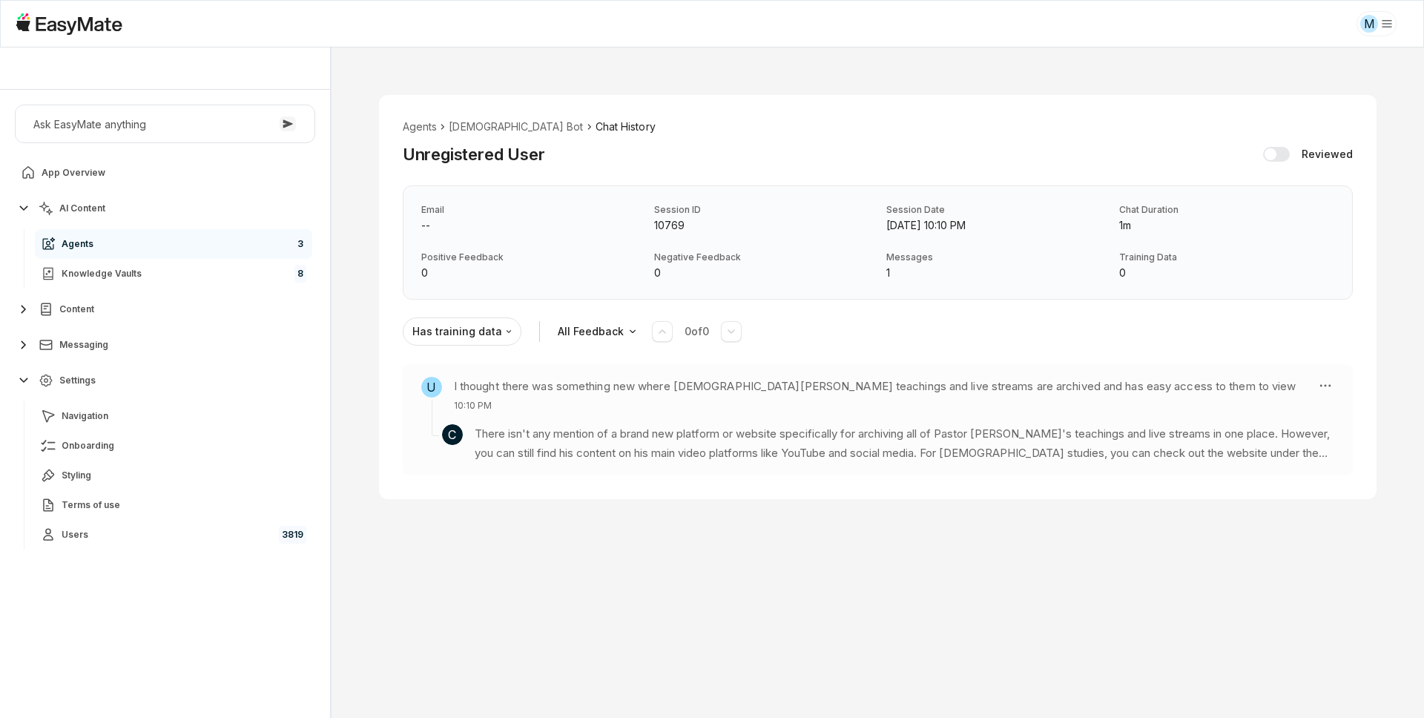
click at [857, 437] on p "There isn't any mention of a brand new platform or website specifically for arc…" at bounding box center [905, 443] width 860 height 39
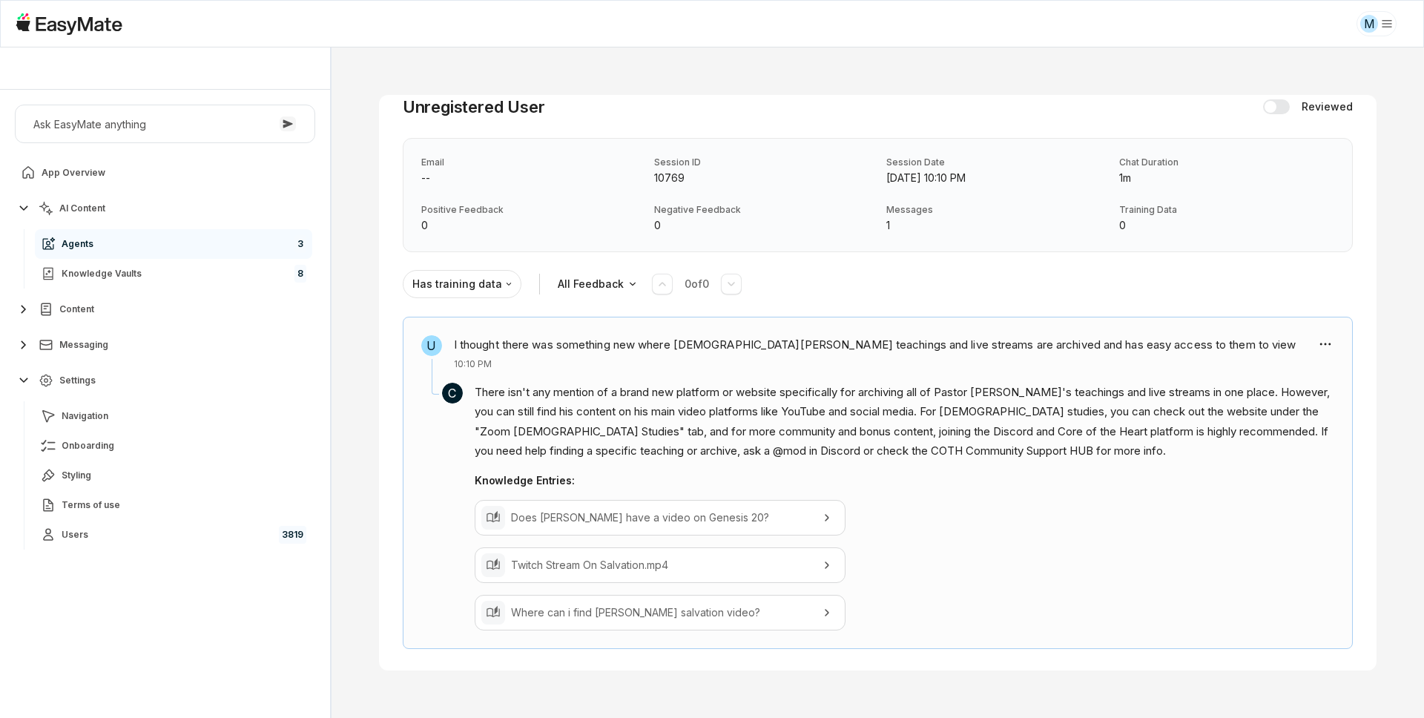
scroll to position [50, 0]
click at [884, 146] on div "Email -- Session ID 10769 Session Date [DATE] 10:10 PM Chat Duration 1m Positiv…" at bounding box center [878, 193] width 950 height 114
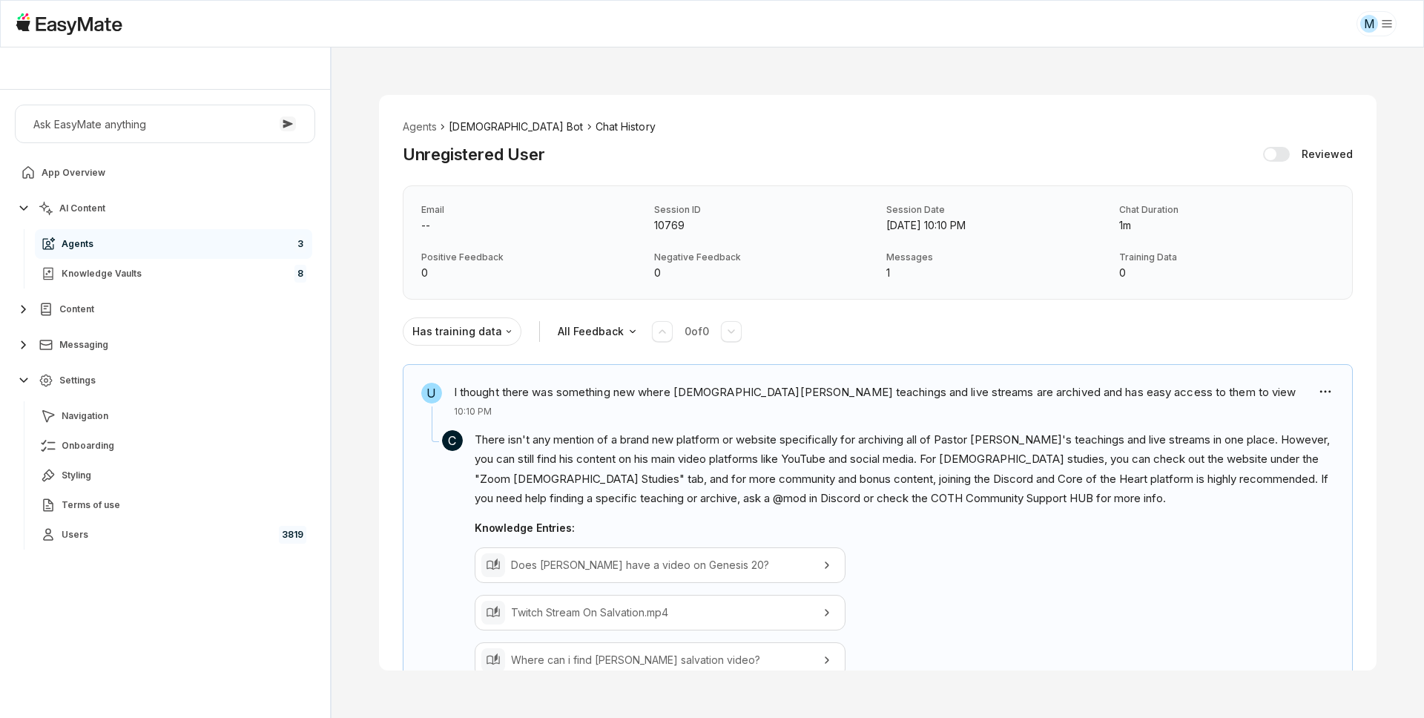
click at [478, 128] on li "[DEMOGRAPHIC_DATA] Bot" at bounding box center [516, 127] width 134 height 16
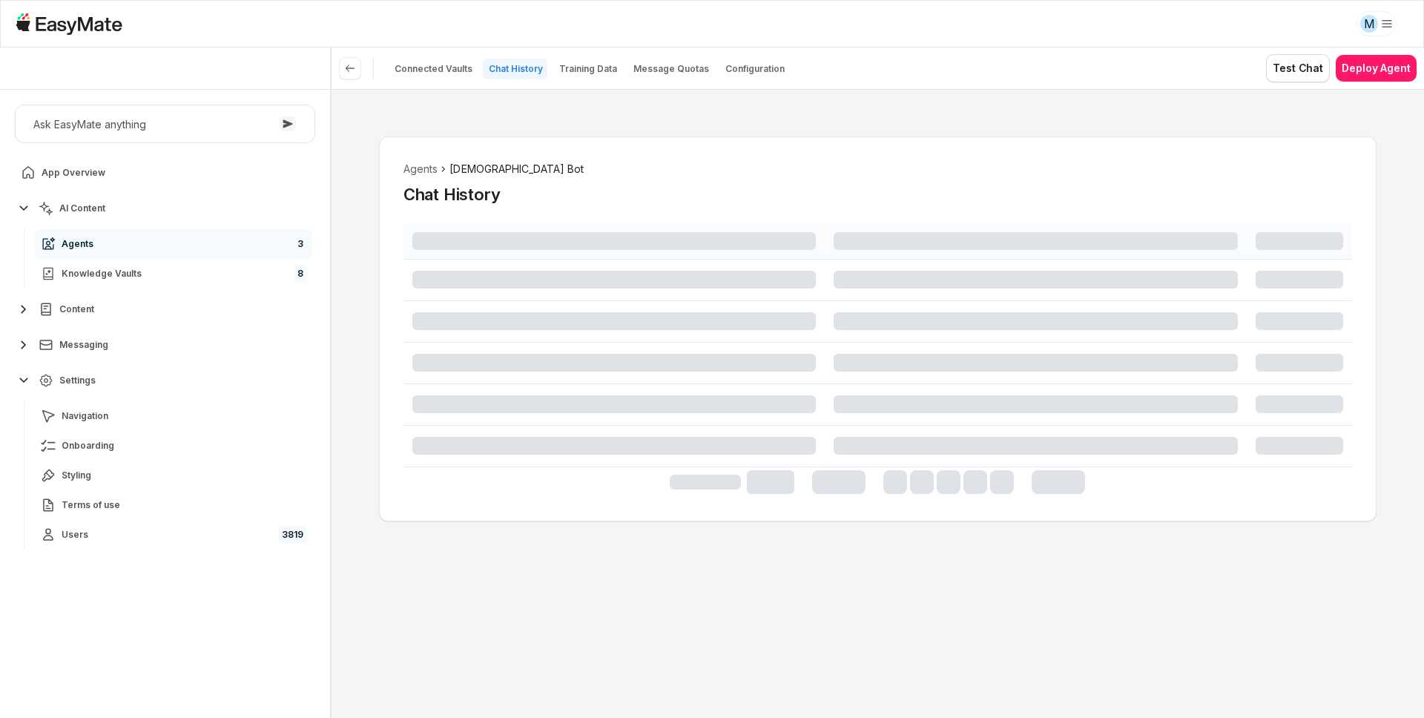
click at [370, 359] on div "Agents Gospel Bot Chat History" at bounding box center [878, 403] width 1093 height 629
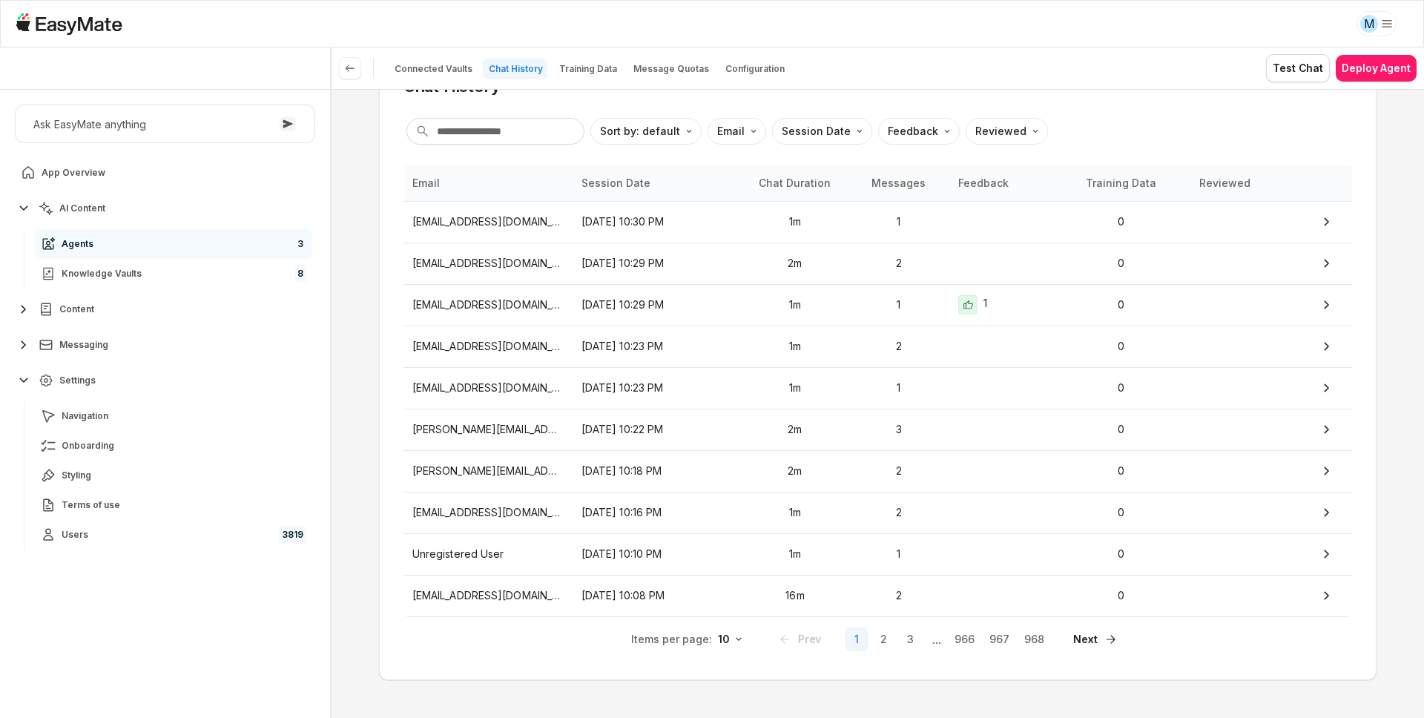
scroll to position [118, 0]
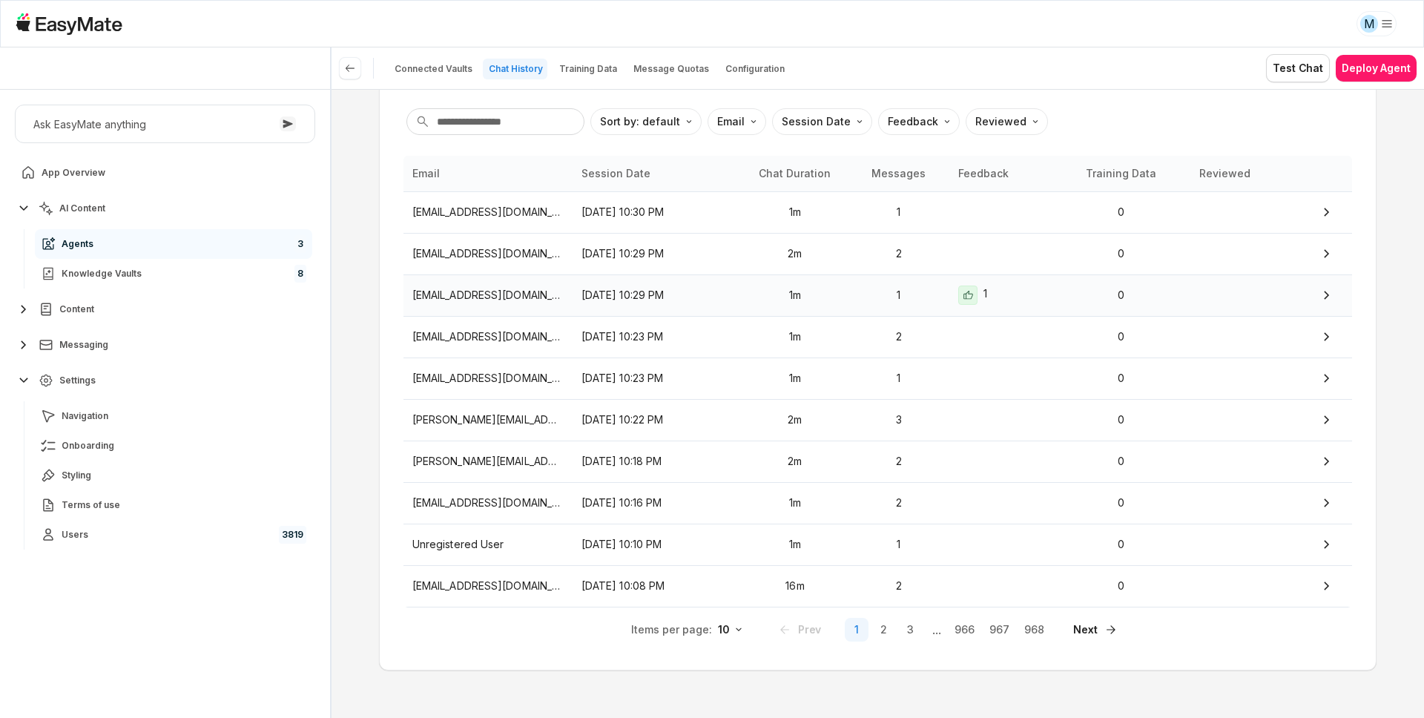
click at [490, 289] on p "[EMAIL_ADDRESS][DOMAIN_NAME]" at bounding box center [487, 295] width 151 height 16
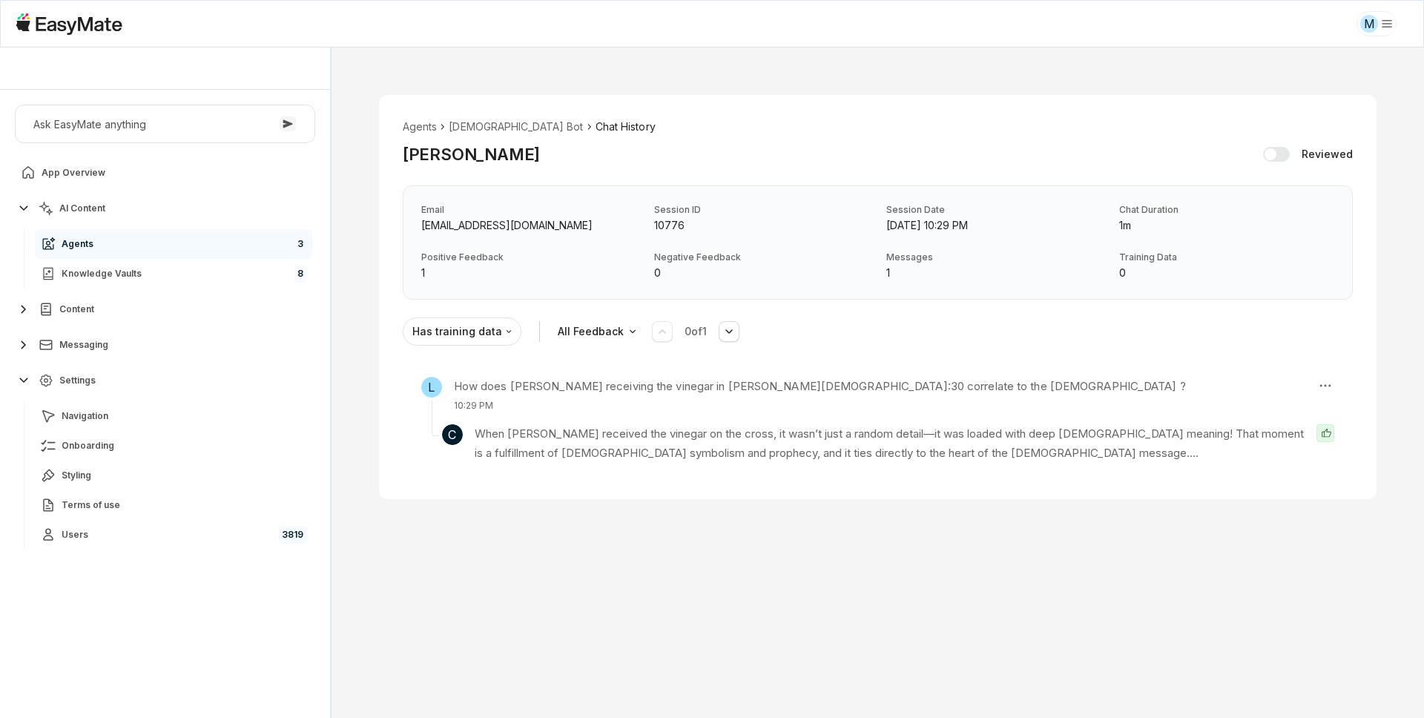
click at [378, 370] on div "Agents Gospel Bot Chat History [PERSON_NAME] Reviewed Email [EMAIL_ADDRESS][DOM…" at bounding box center [878, 296] width 1093 height 499
click at [464, 128] on li "[DEMOGRAPHIC_DATA] Bot" at bounding box center [516, 127] width 134 height 16
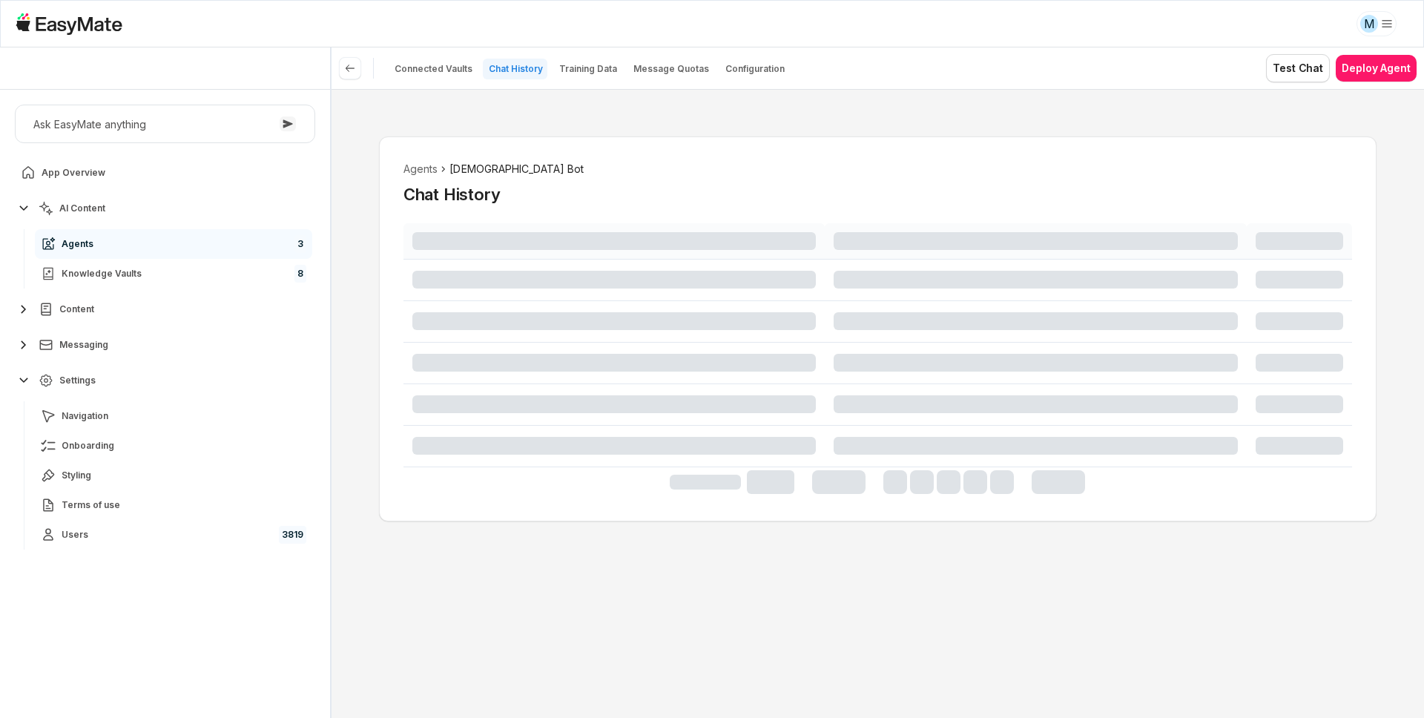
click at [355, 355] on div "Agents Gospel Bot Chat History" at bounding box center [878, 403] width 1093 height 629
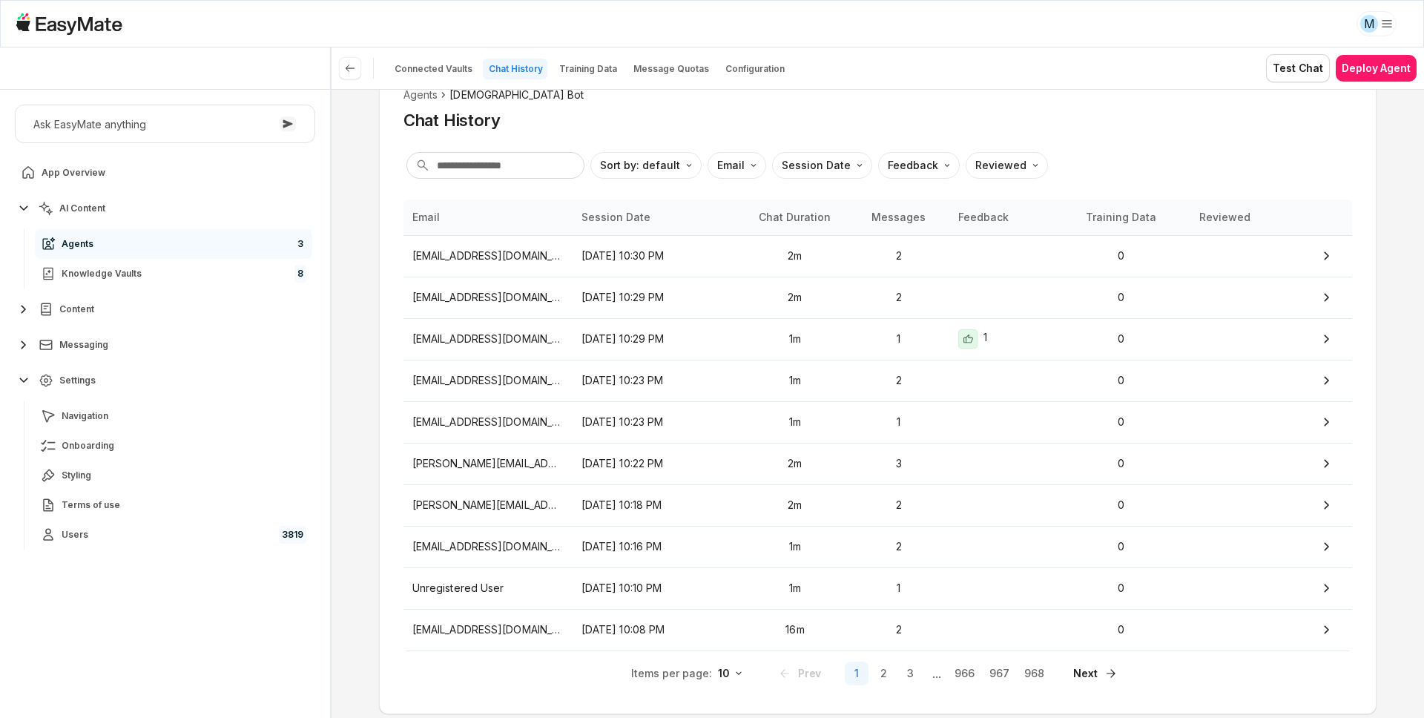
scroll to position [118, 0]
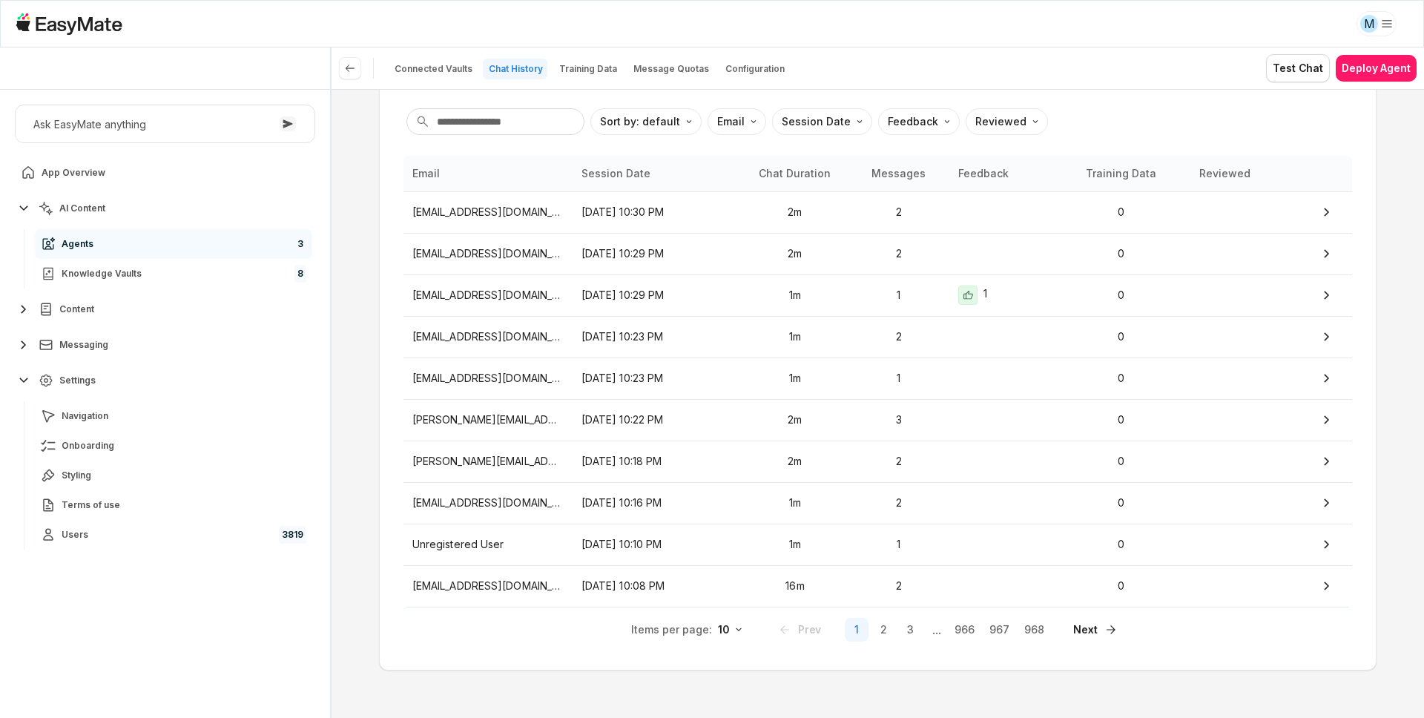
click at [737, 628] on html "M Core of the Heart Ask EasyMate anything App Overview AI Content Agents 3 Know…" at bounding box center [712, 359] width 1424 height 718
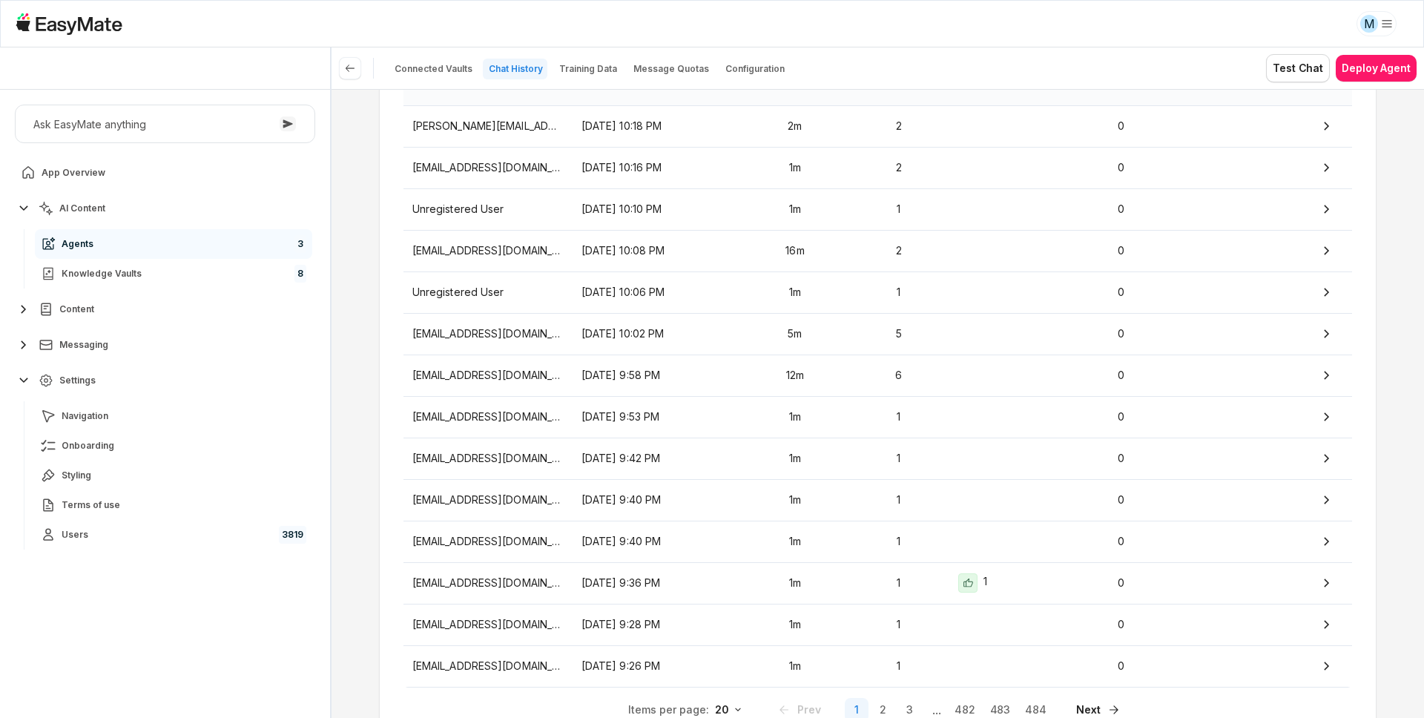
scroll to position [533, 0]
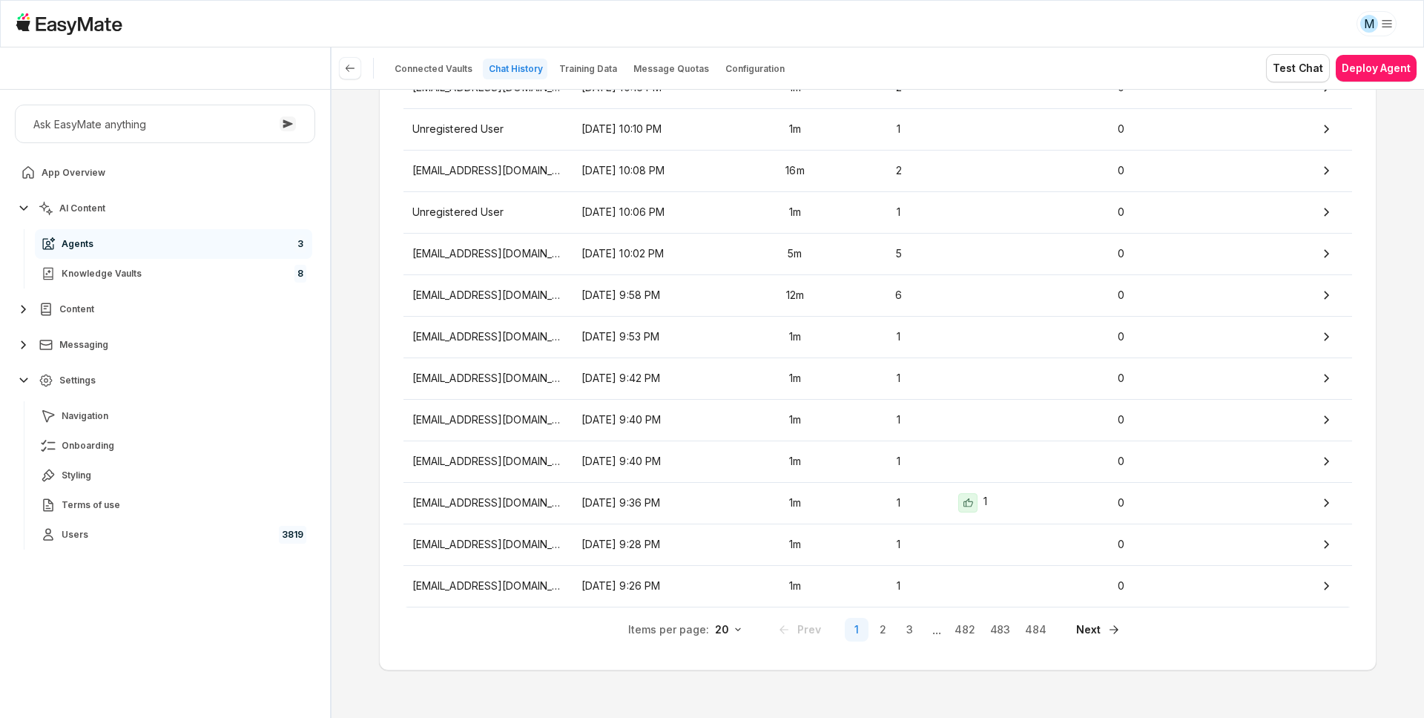
click at [724, 625] on html "M Core of the Heart Ask EasyMate anything App Overview AI Content Agents 3 Know…" at bounding box center [712, 359] width 1424 height 718
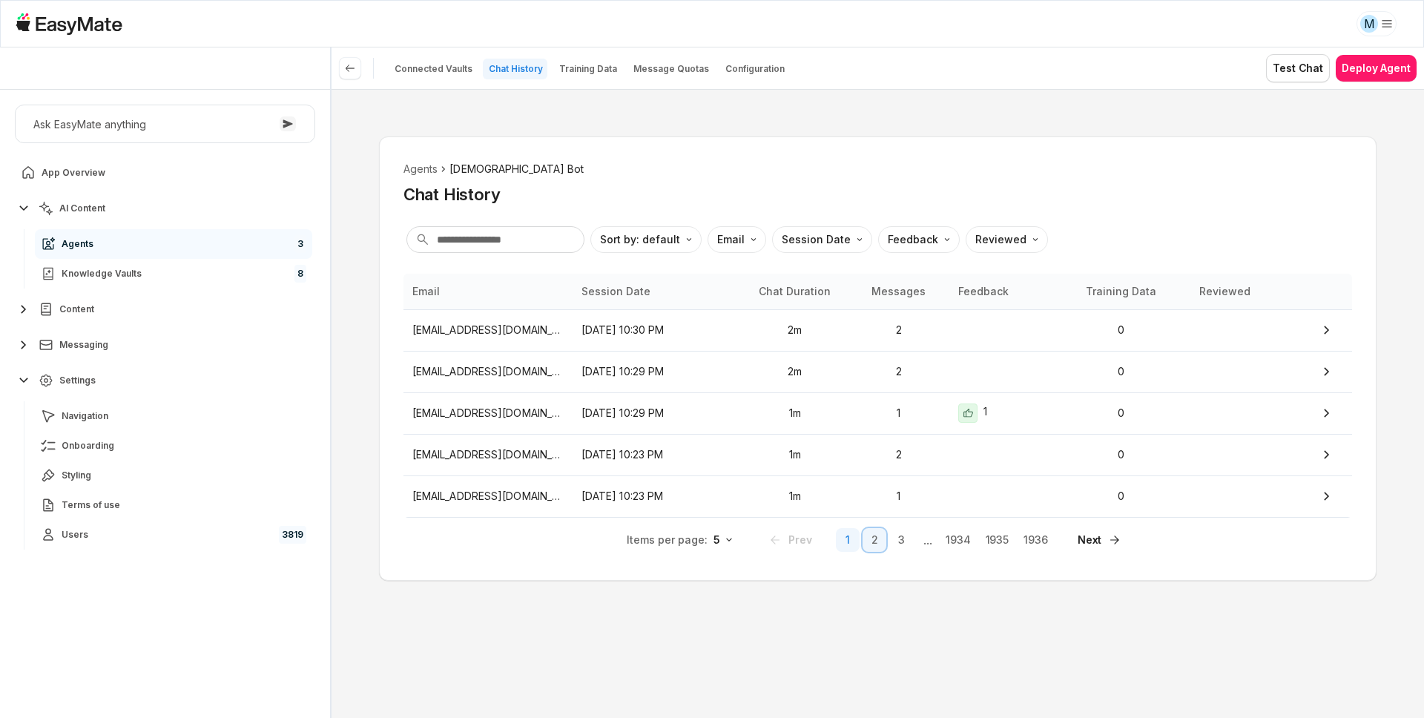
click at [878, 542] on button "2" at bounding box center [875, 540] width 24 height 24
click at [734, 541] on html "M Core of the Heart Ask EasyMate anything App Overview AI Content Agents 3 Know…" at bounding box center [712, 359] width 1424 height 718
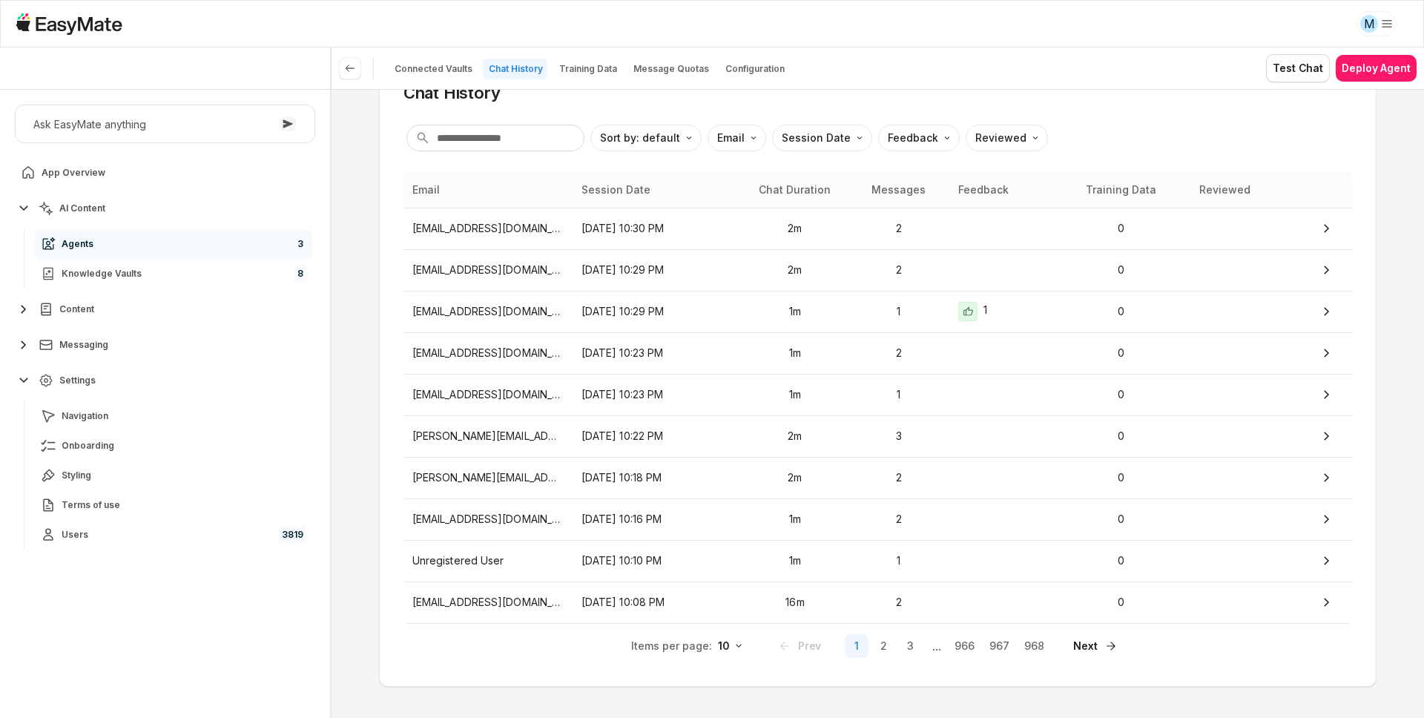
scroll to position [118, 0]
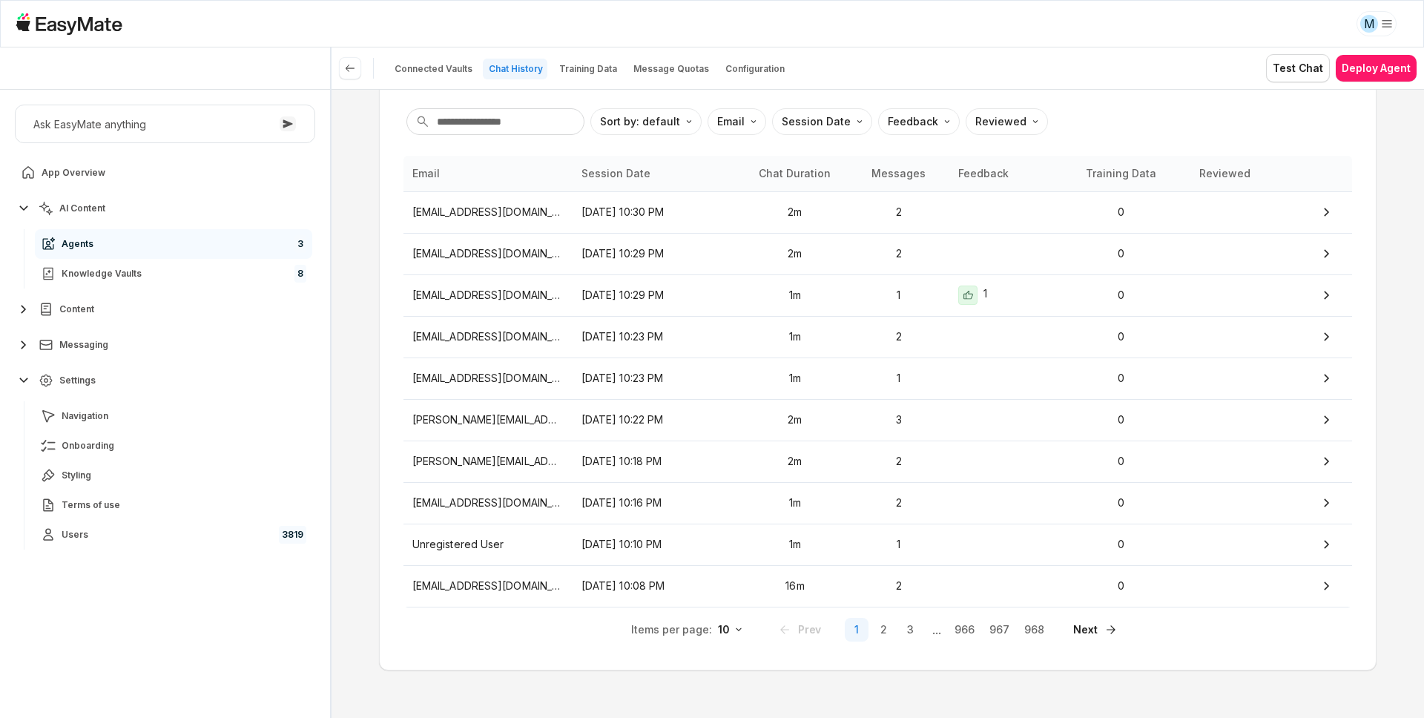
click at [718, 628] on html "M Core of the Heart Ask EasyMate anything App Overview AI Content Agents 3 Know…" at bounding box center [712, 359] width 1424 height 718
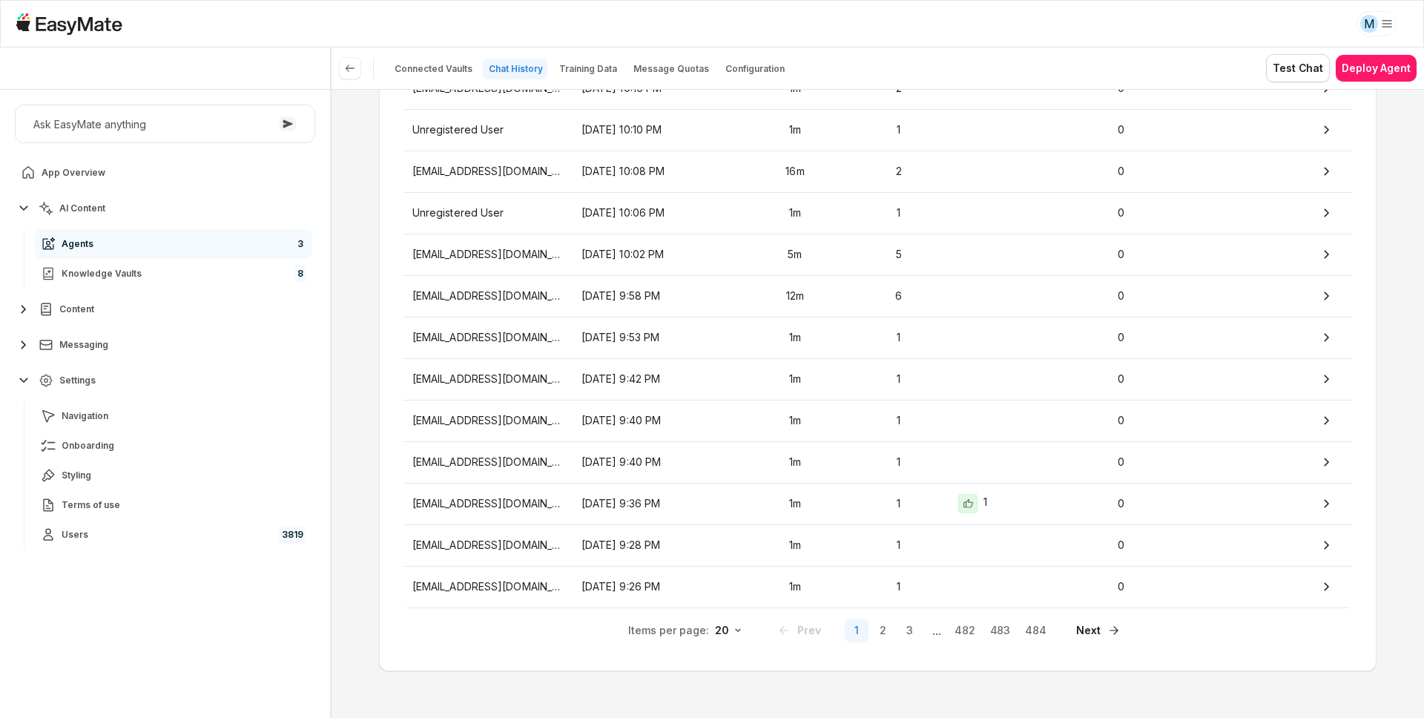
scroll to position [533, 0]
click at [368, 385] on div "Agents Gospel Bot Chat History Sort by: default Direction Email Session Date Fe…" at bounding box center [878, 403] width 1093 height 629
type textarea "*"
